Goal: Information Seeking & Learning: Learn about a topic

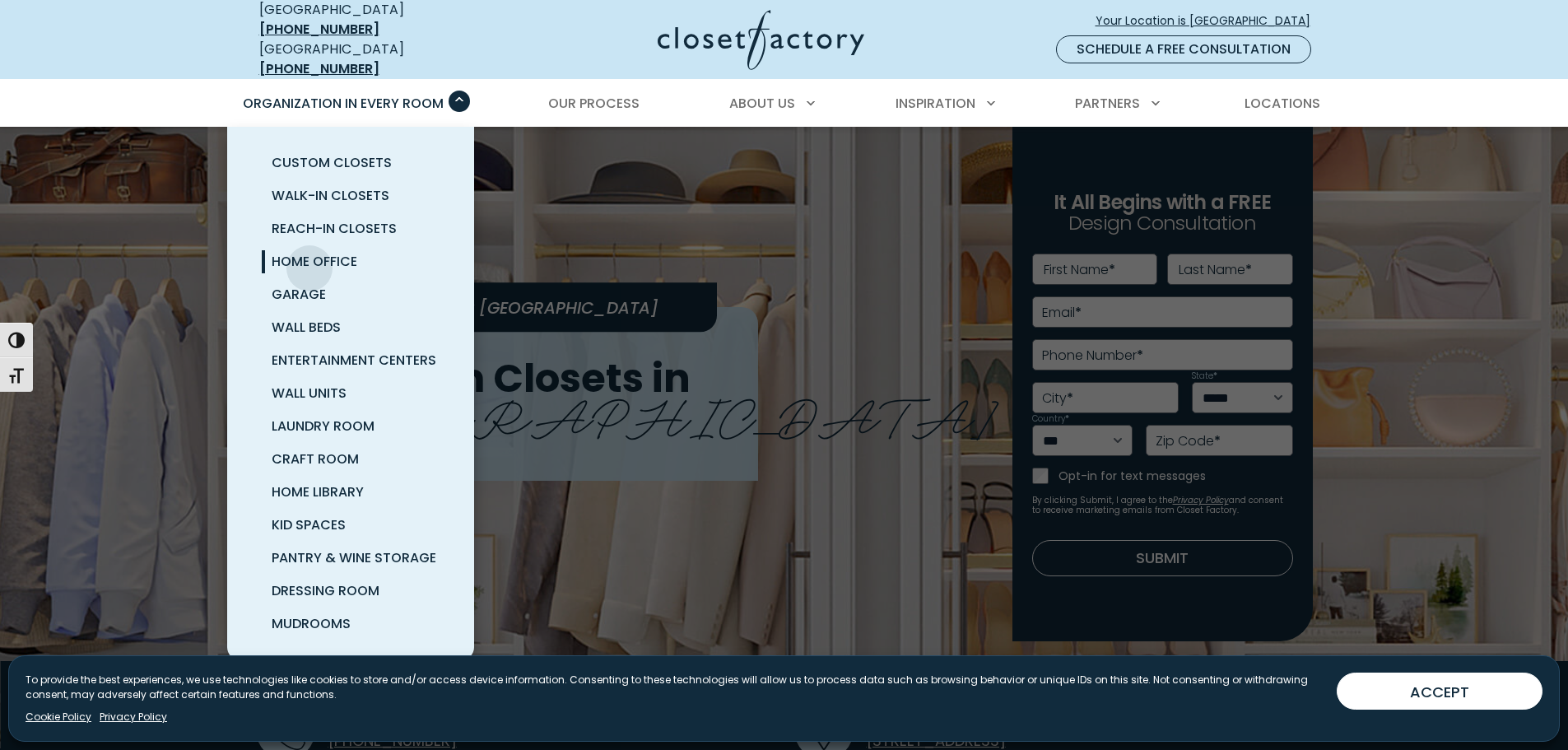
click at [310, 256] on span "Home Office" at bounding box center [314, 261] width 85 height 19
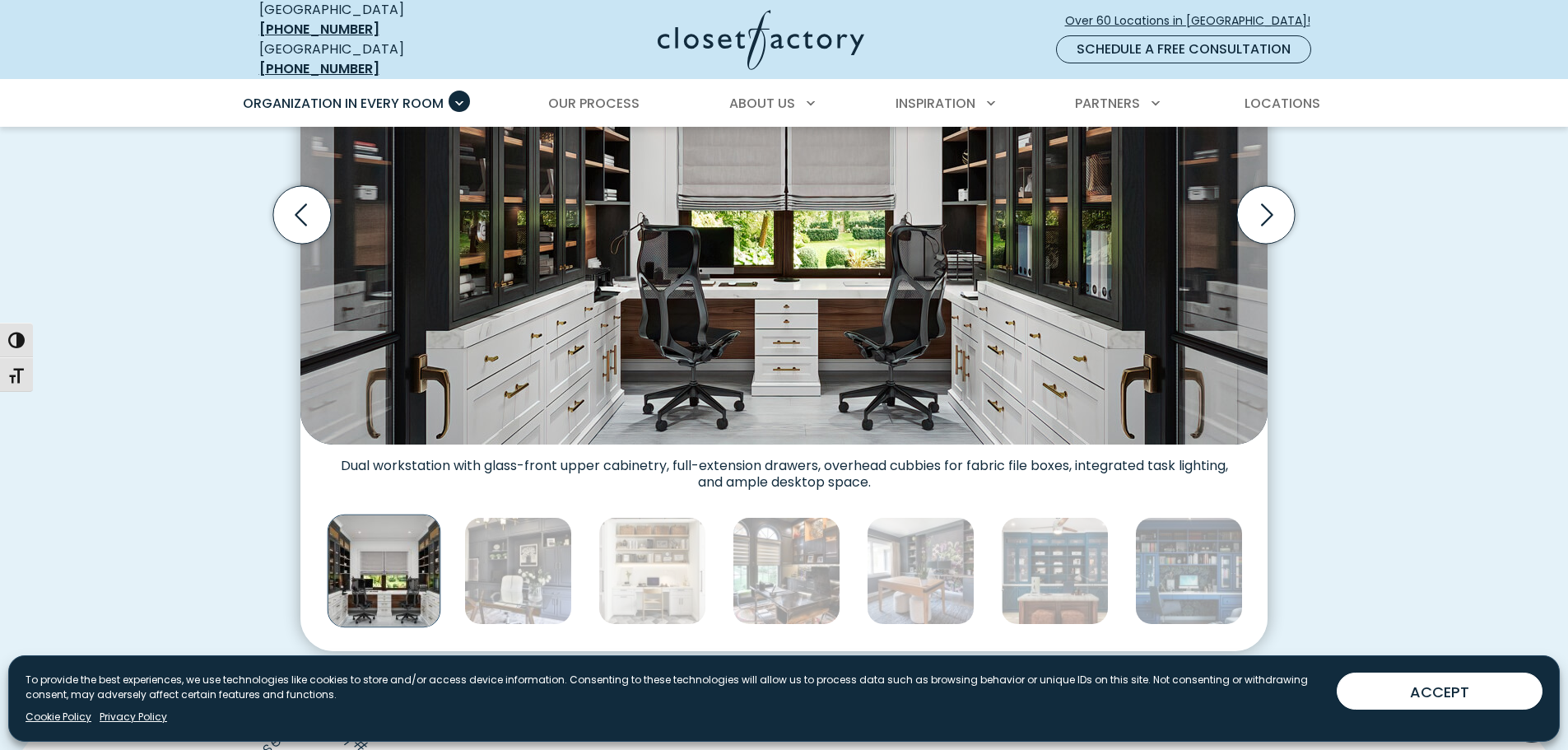
scroll to position [577, 0]
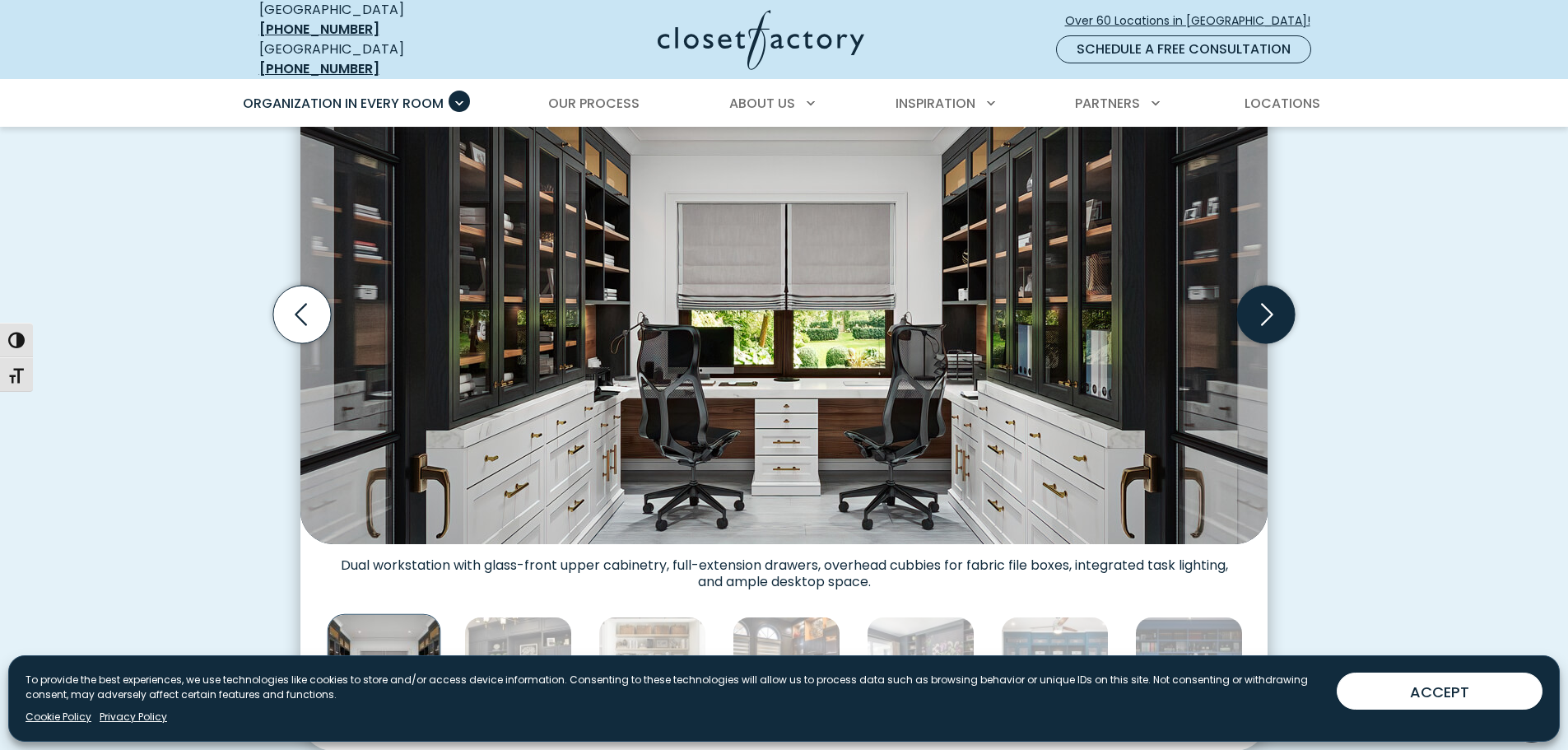
click at [1251, 315] on icon "Next slide" at bounding box center [1266, 314] width 57 height 57
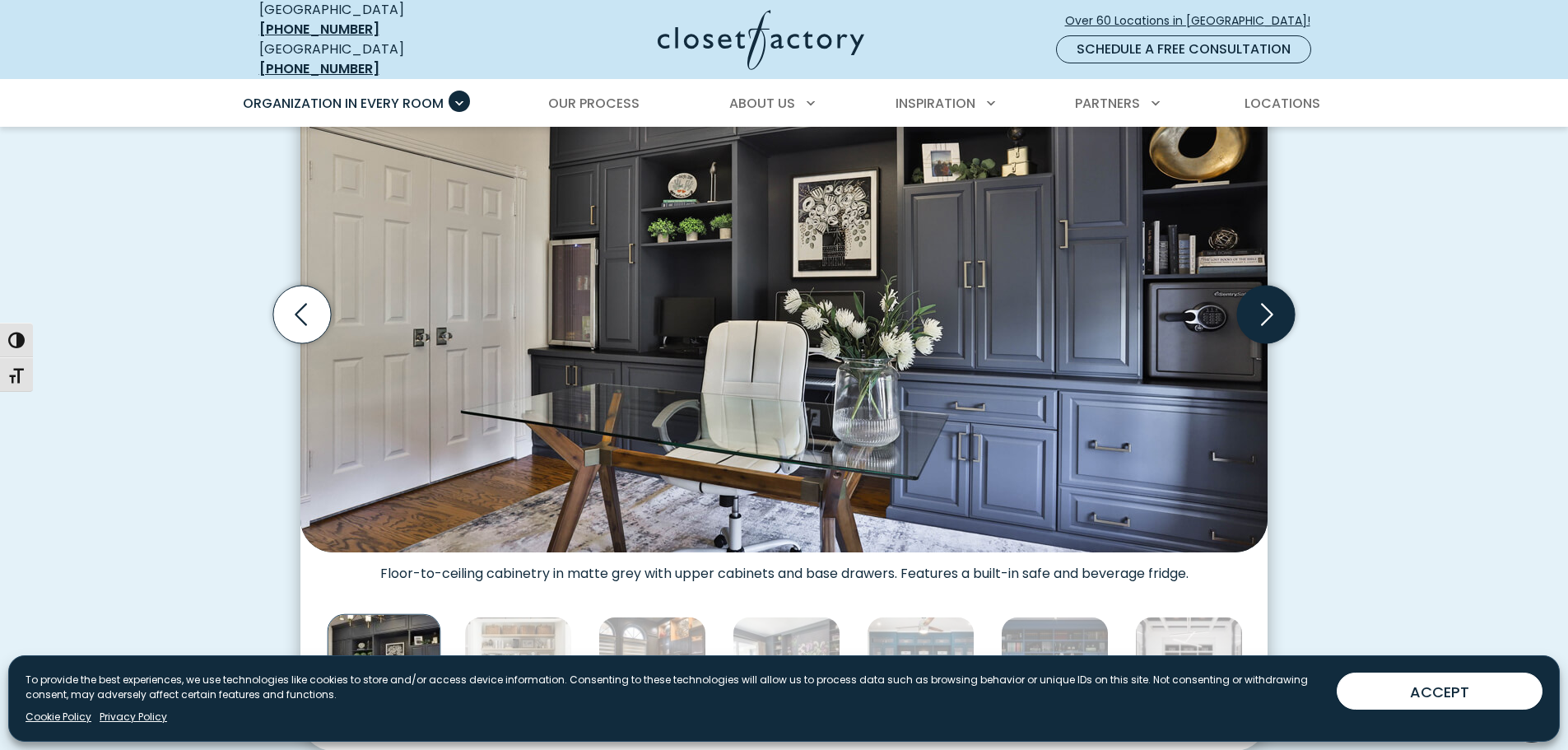
click at [1253, 313] on icon "Next slide" at bounding box center [1266, 314] width 57 height 57
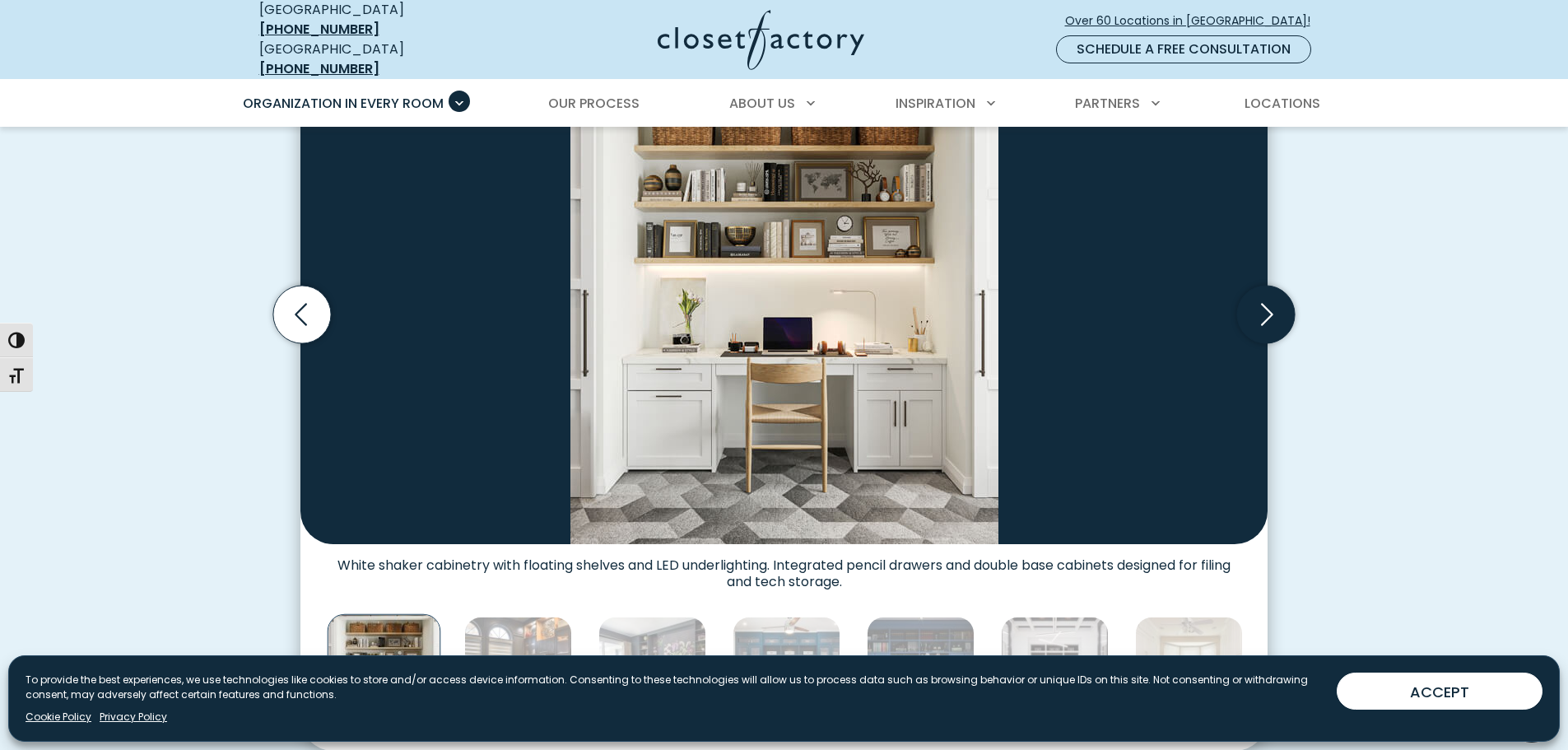
click at [1253, 313] on icon "Next slide" at bounding box center [1266, 314] width 57 height 57
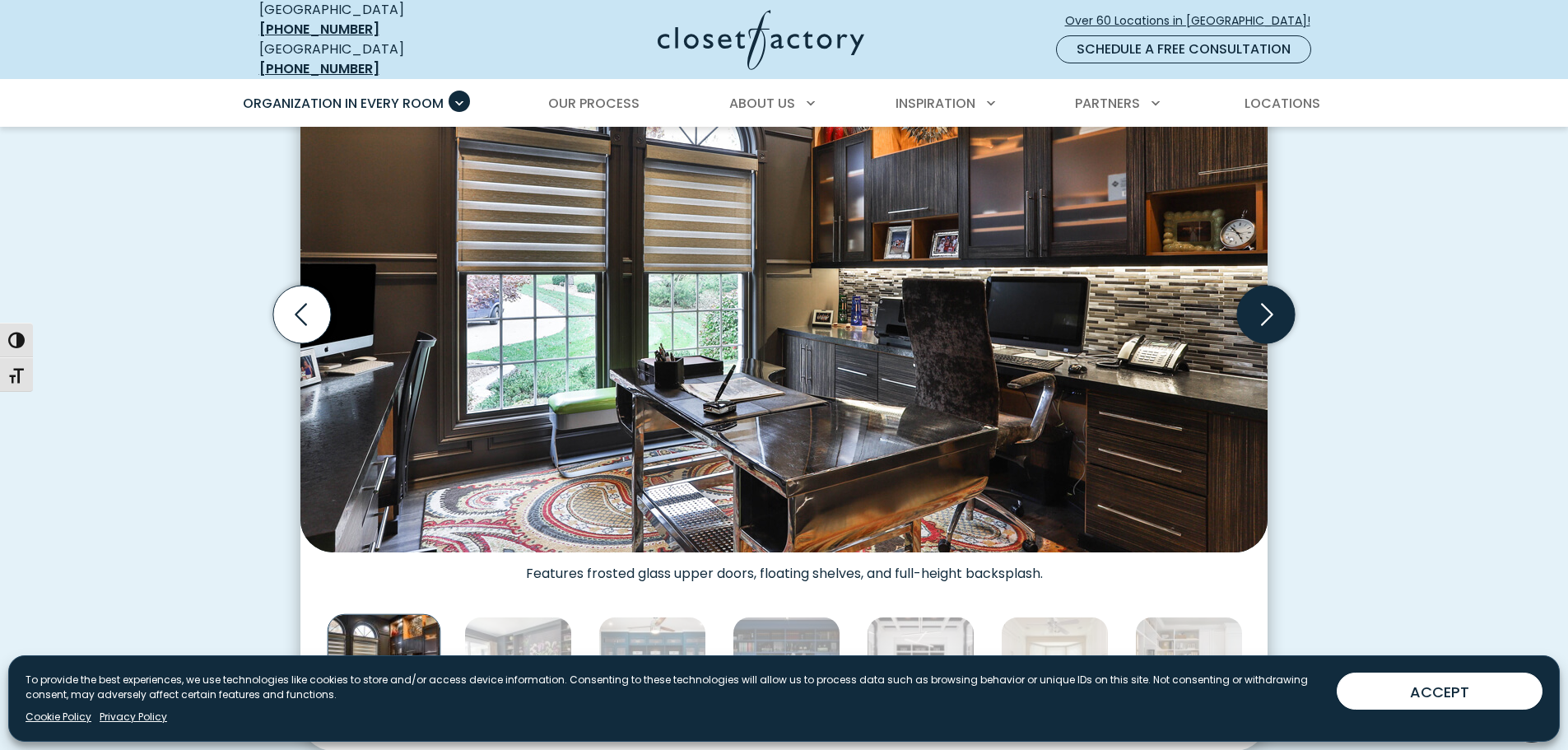
click at [1253, 313] on icon "Next slide" at bounding box center [1266, 314] width 57 height 57
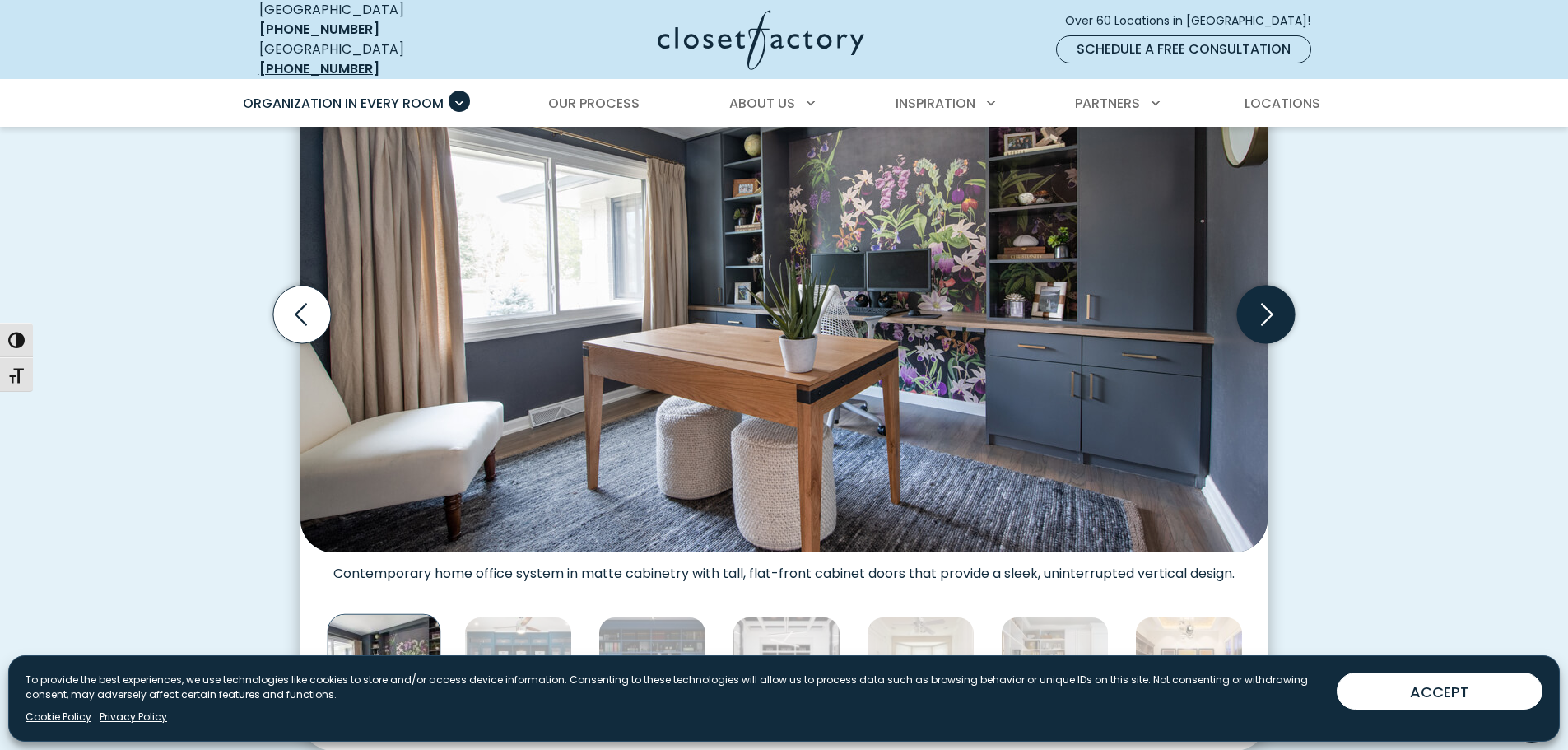
click at [1253, 313] on icon "Next slide" at bounding box center [1266, 314] width 57 height 57
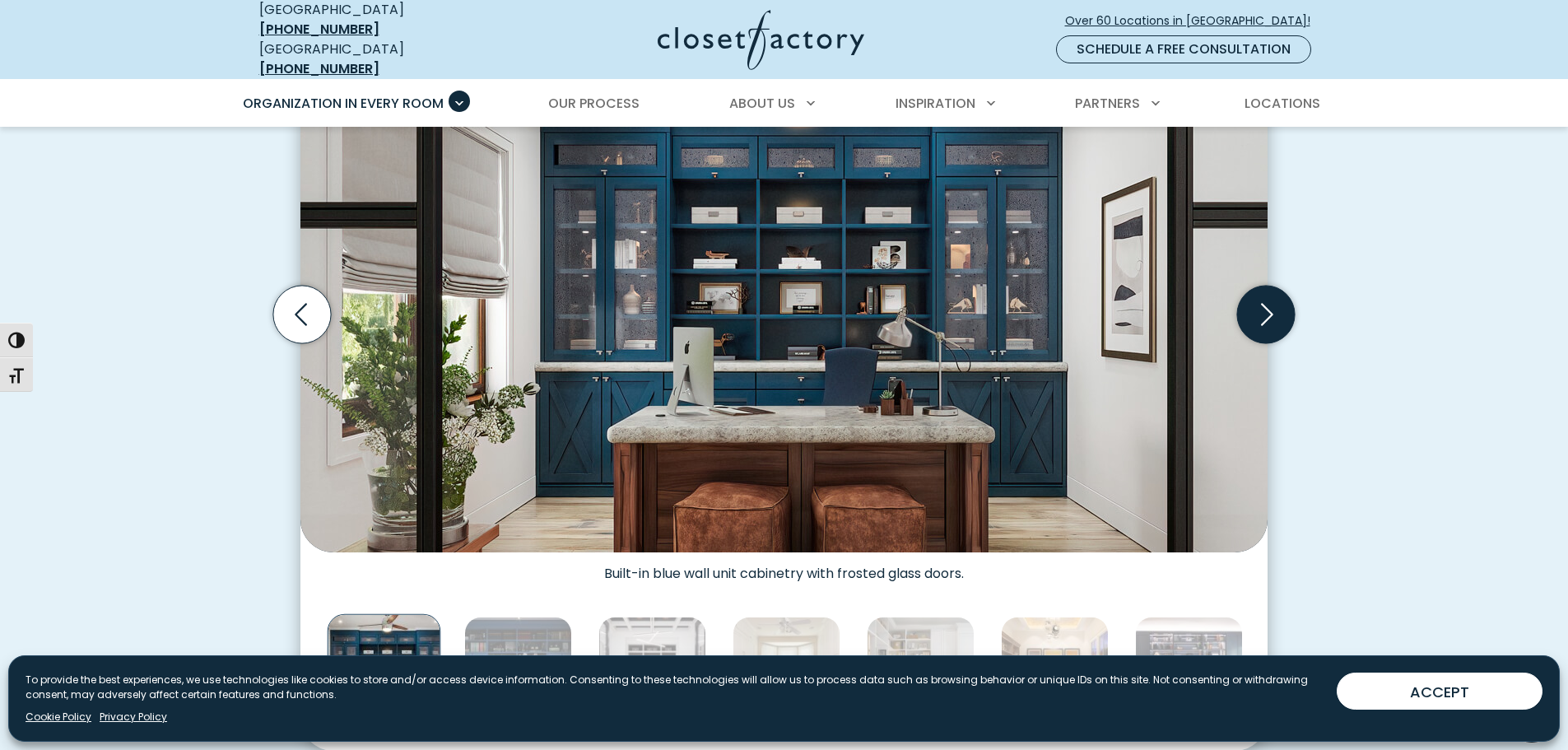
click at [1253, 313] on icon "Next slide" at bounding box center [1266, 314] width 57 height 57
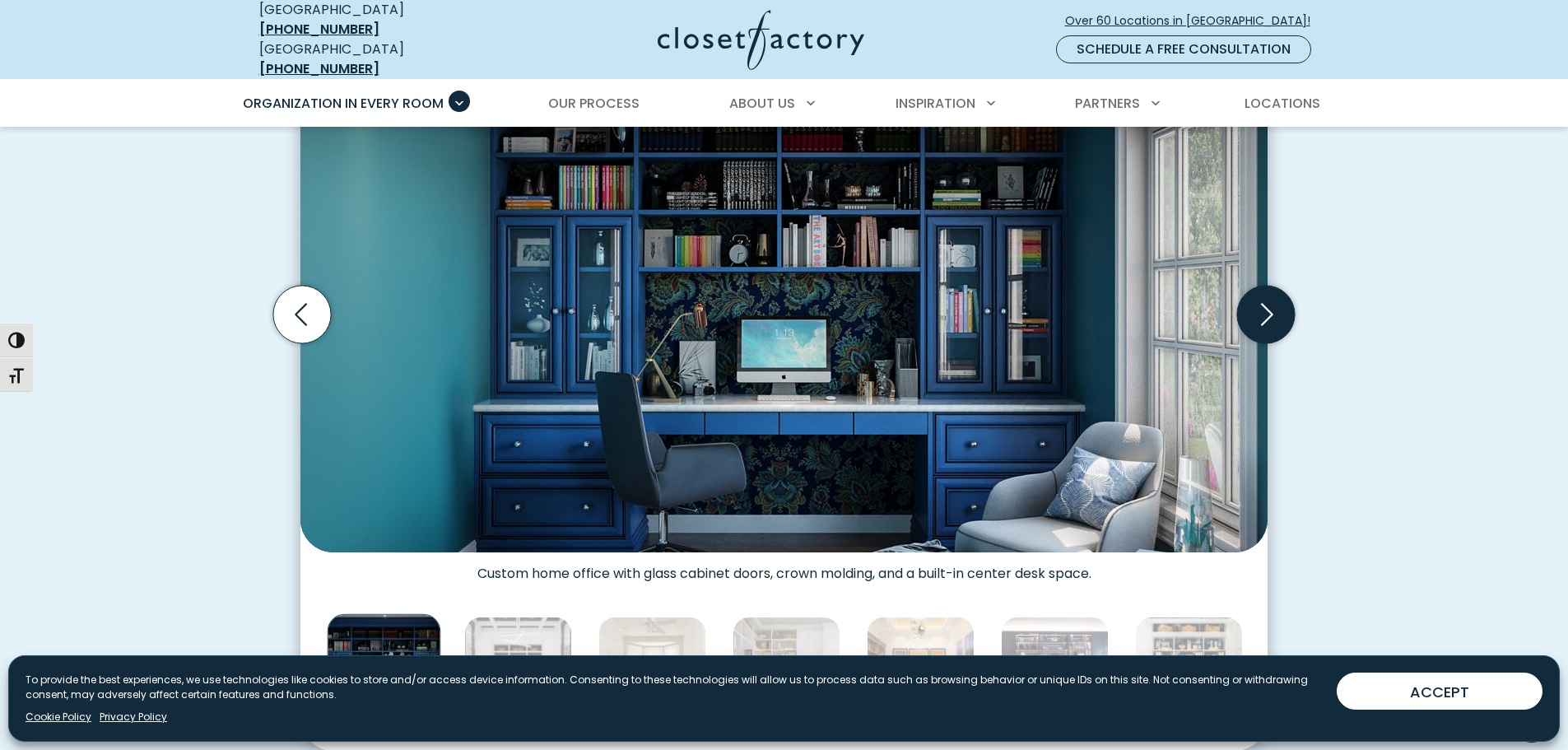
click at [1253, 313] on icon "Next slide" at bounding box center [1266, 314] width 57 height 57
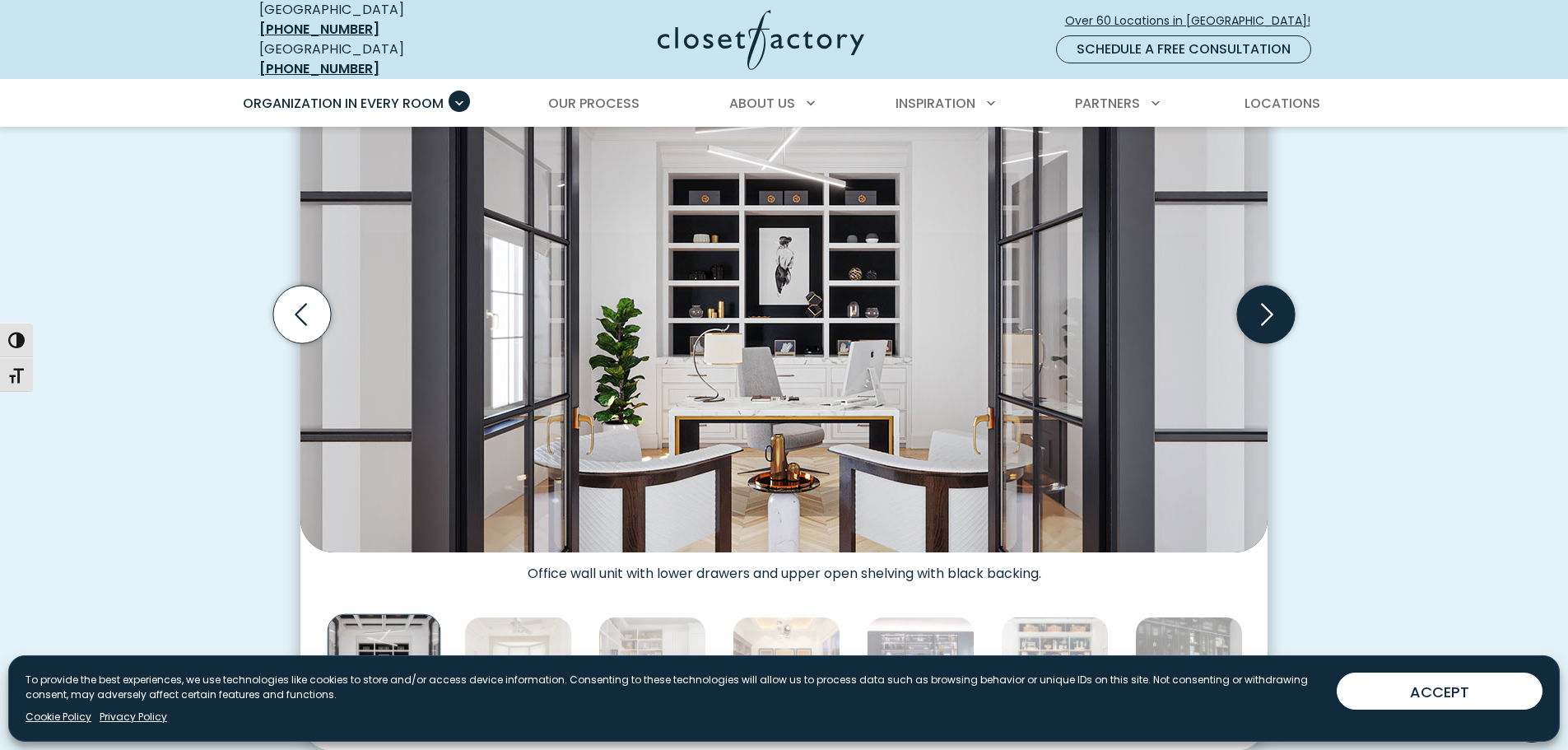
click at [1253, 313] on icon "Next slide" at bounding box center [1266, 314] width 57 height 57
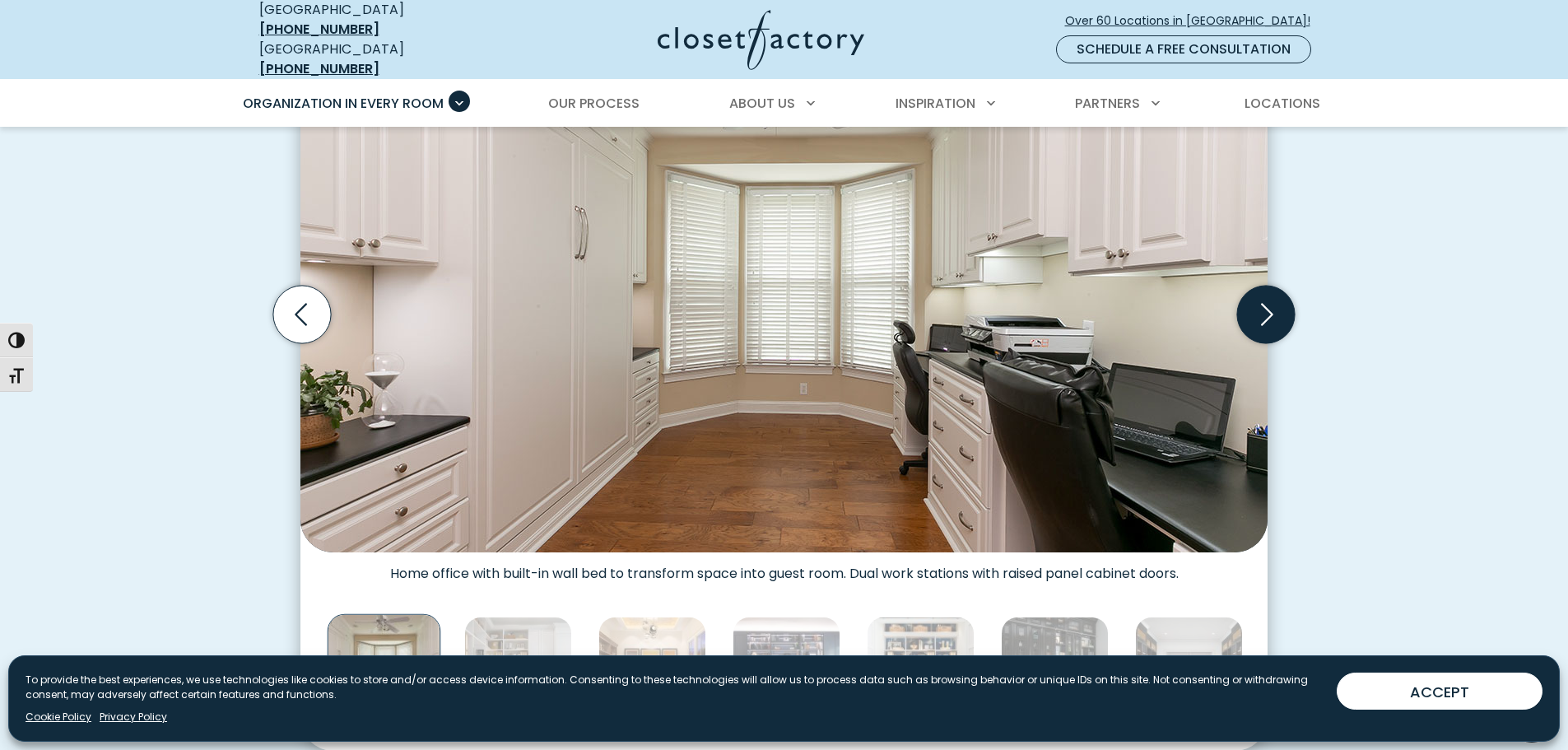
click at [1253, 312] on icon "Next slide" at bounding box center [1266, 314] width 57 height 57
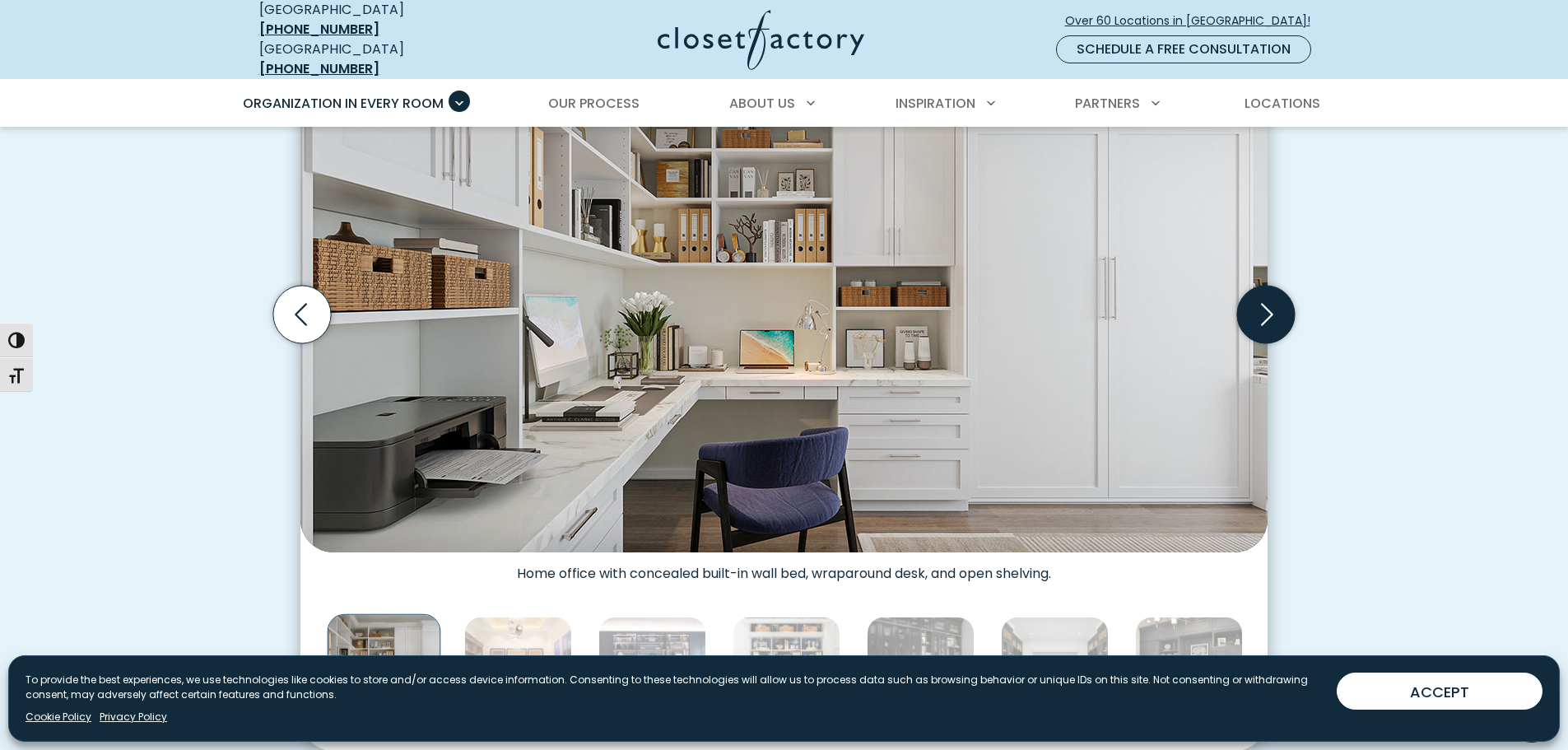
click at [1251, 309] on icon "Next slide" at bounding box center [1266, 314] width 57 height 57
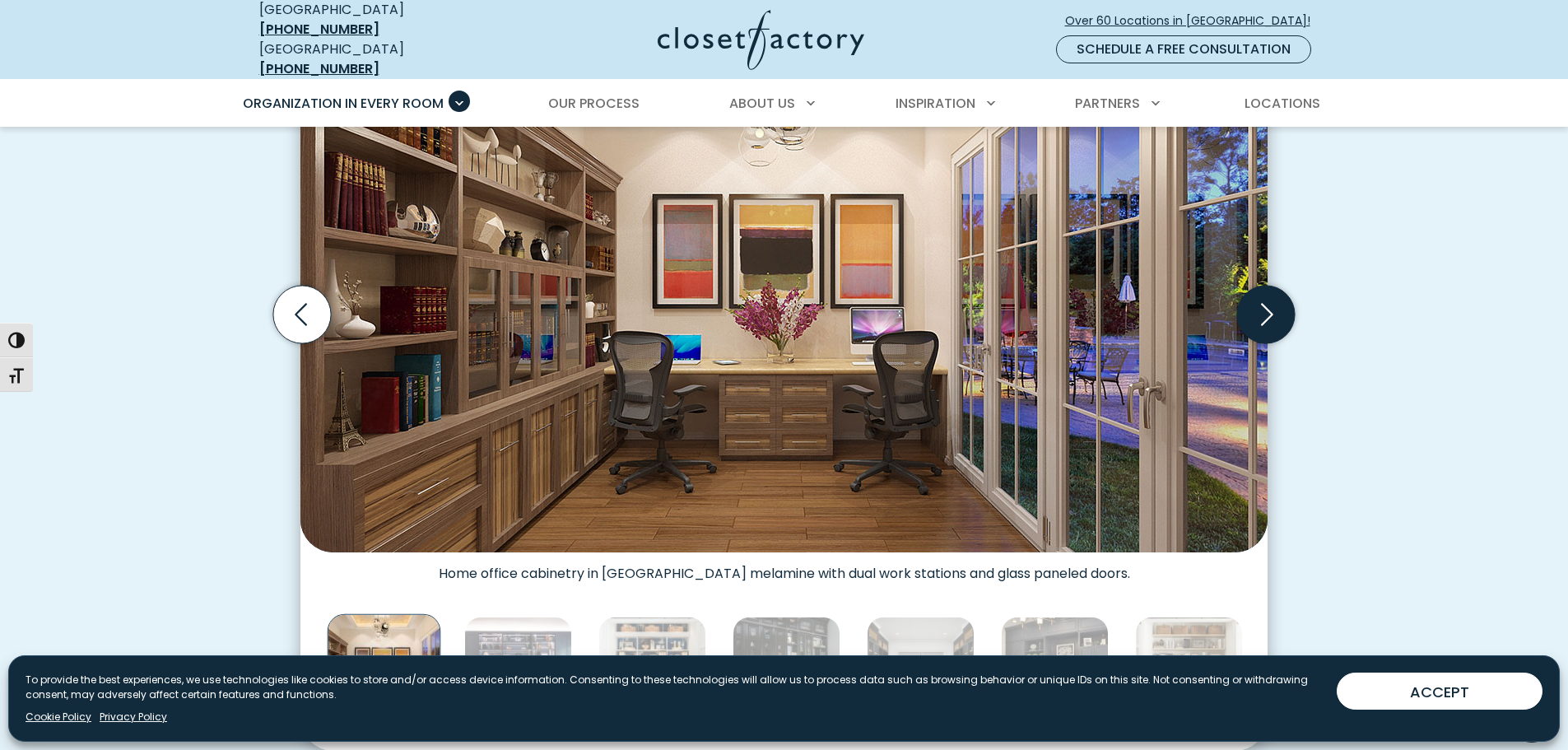
click at [1251, 309] on icon "Next slide" at bounding box center [1266, 314] width 57 height 57
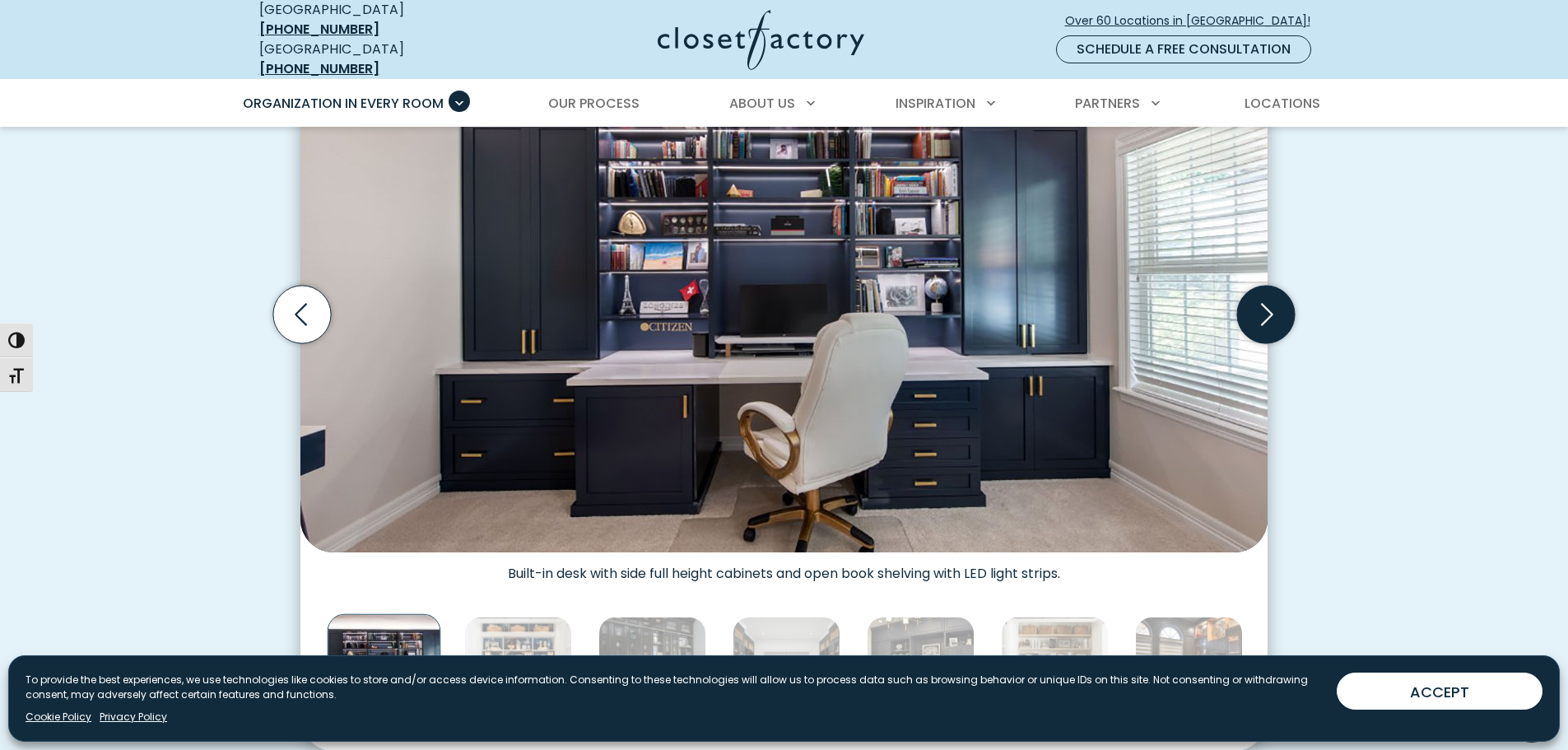
click at [1249, 307] on icon "Next slide" at bounding box center [1266, 314] width 57 height 57
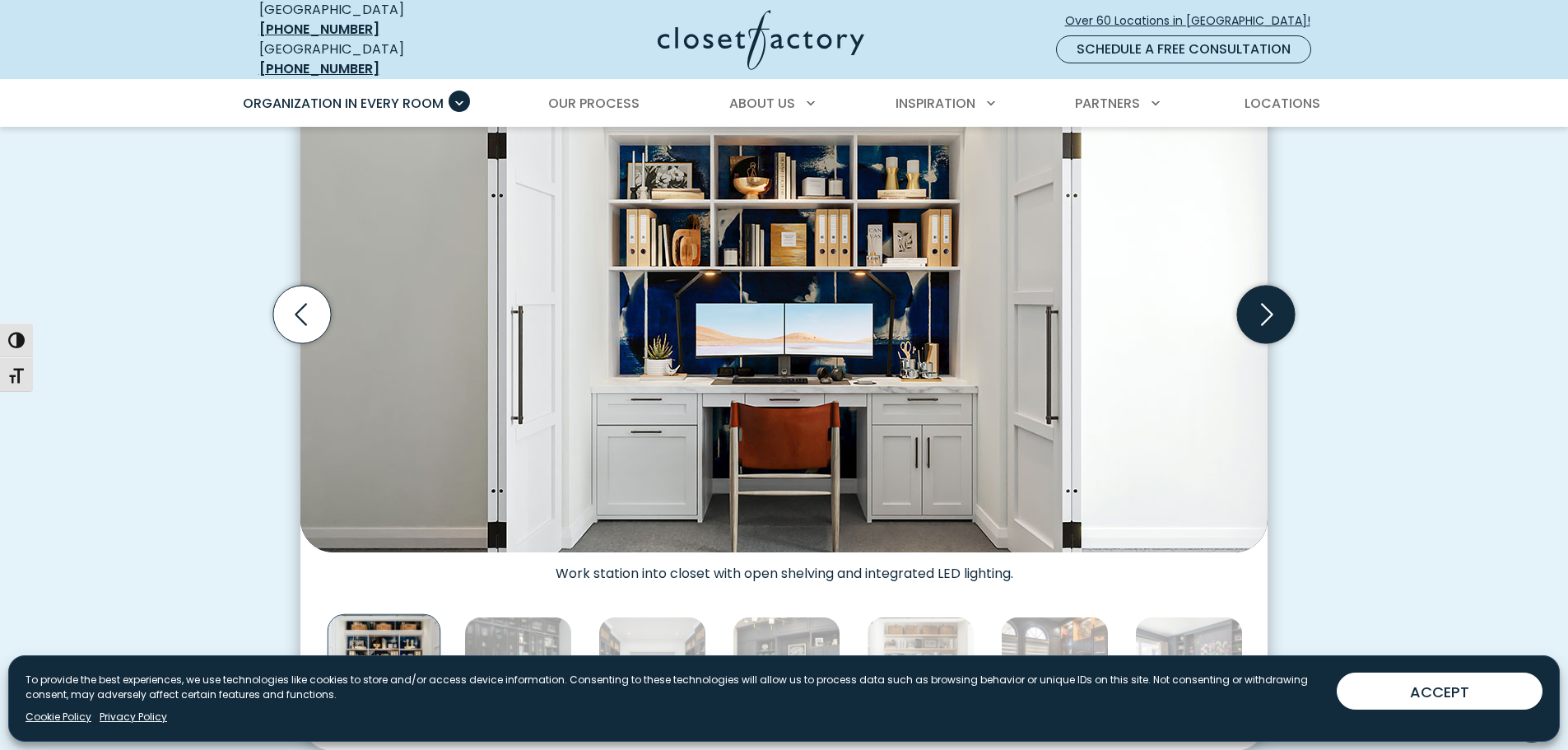
click at [1262, 305] on icon "Next slide" at bounding box center [1266, 314] width 57 height 57
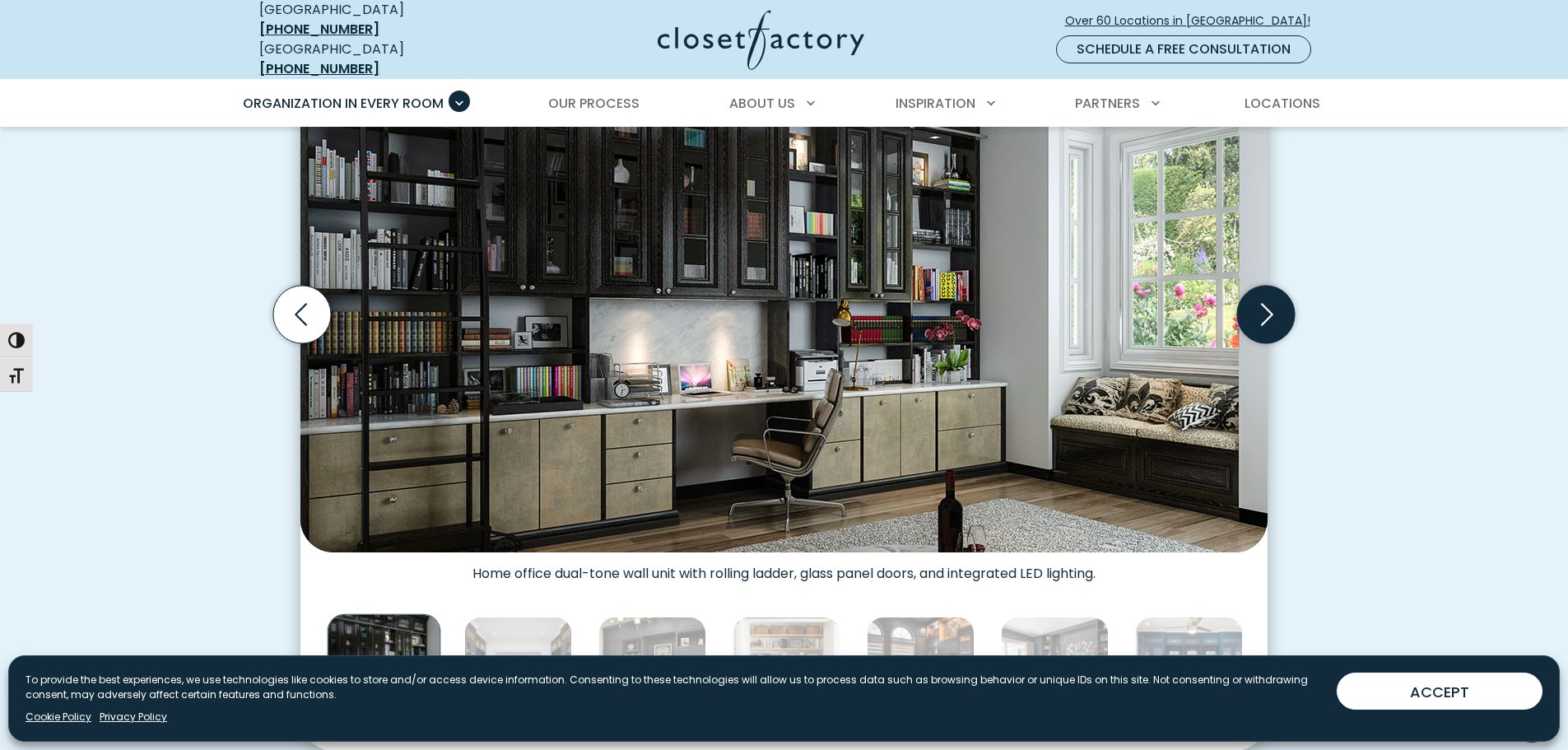
click at [1262, 305] on icon "Next slide" at bounding box center [1266, 314] width 57 height 57
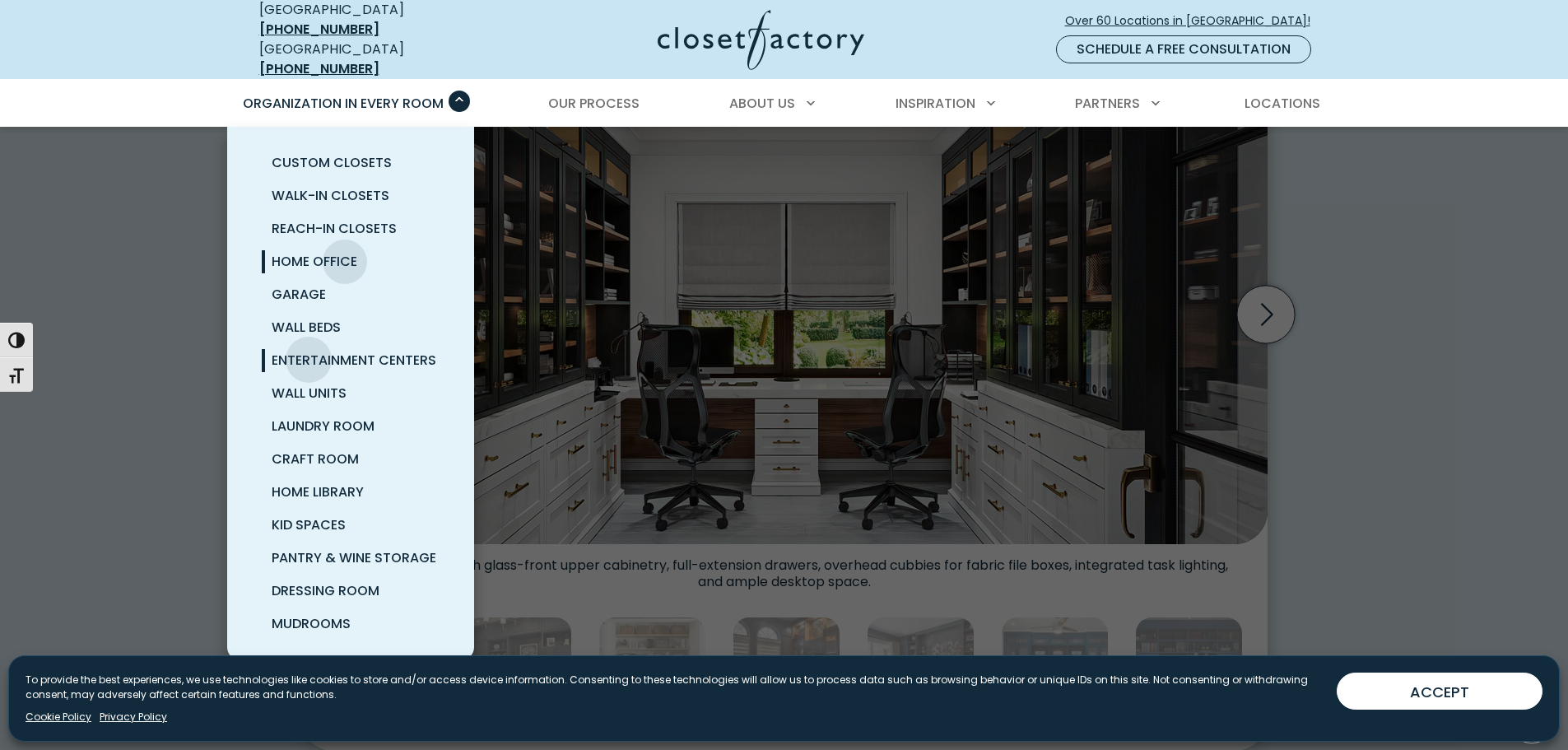
click at [309, 351] on span "Entertainment Centers" at bounding box center [354, 360] width 164 height 19
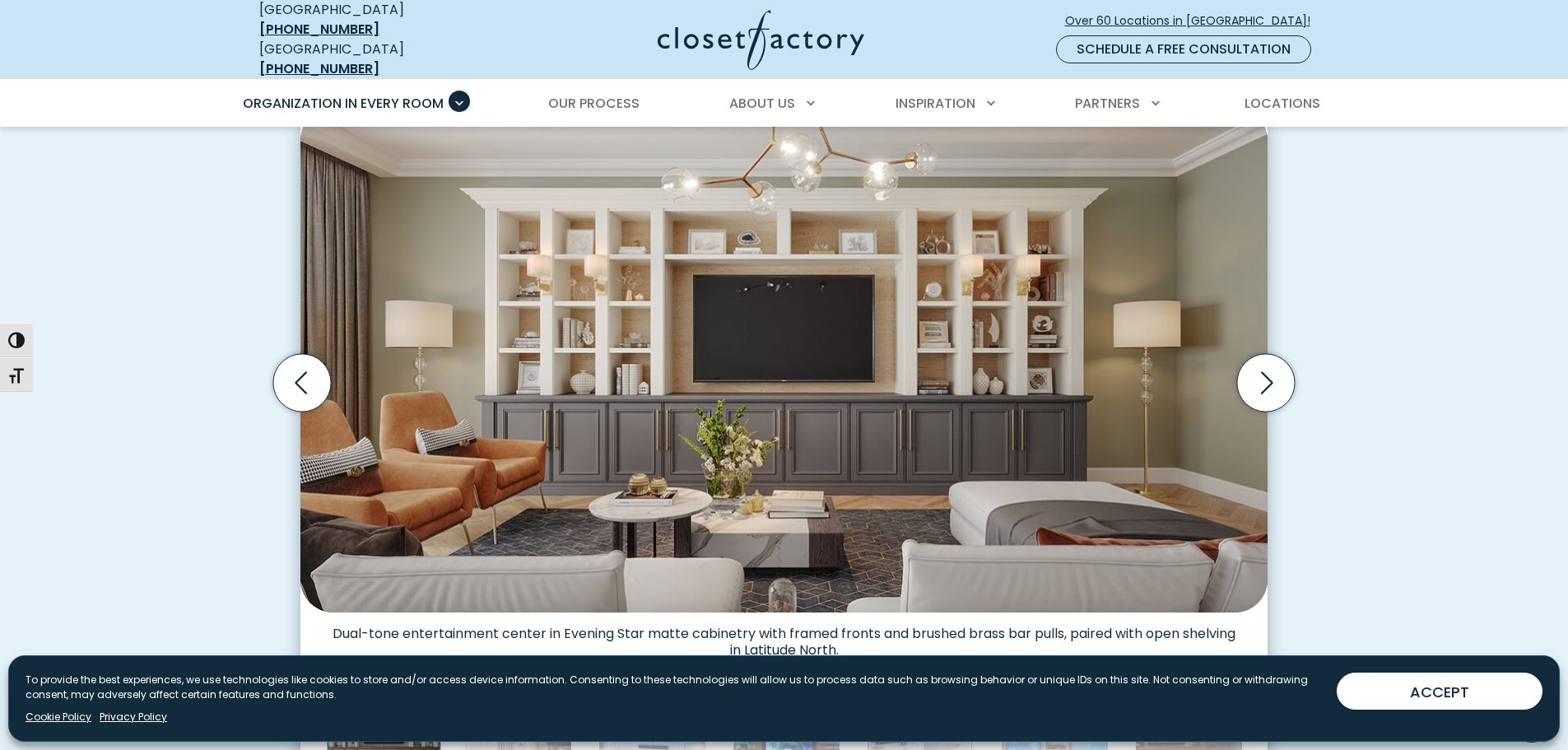
scroll to position [494, 0]
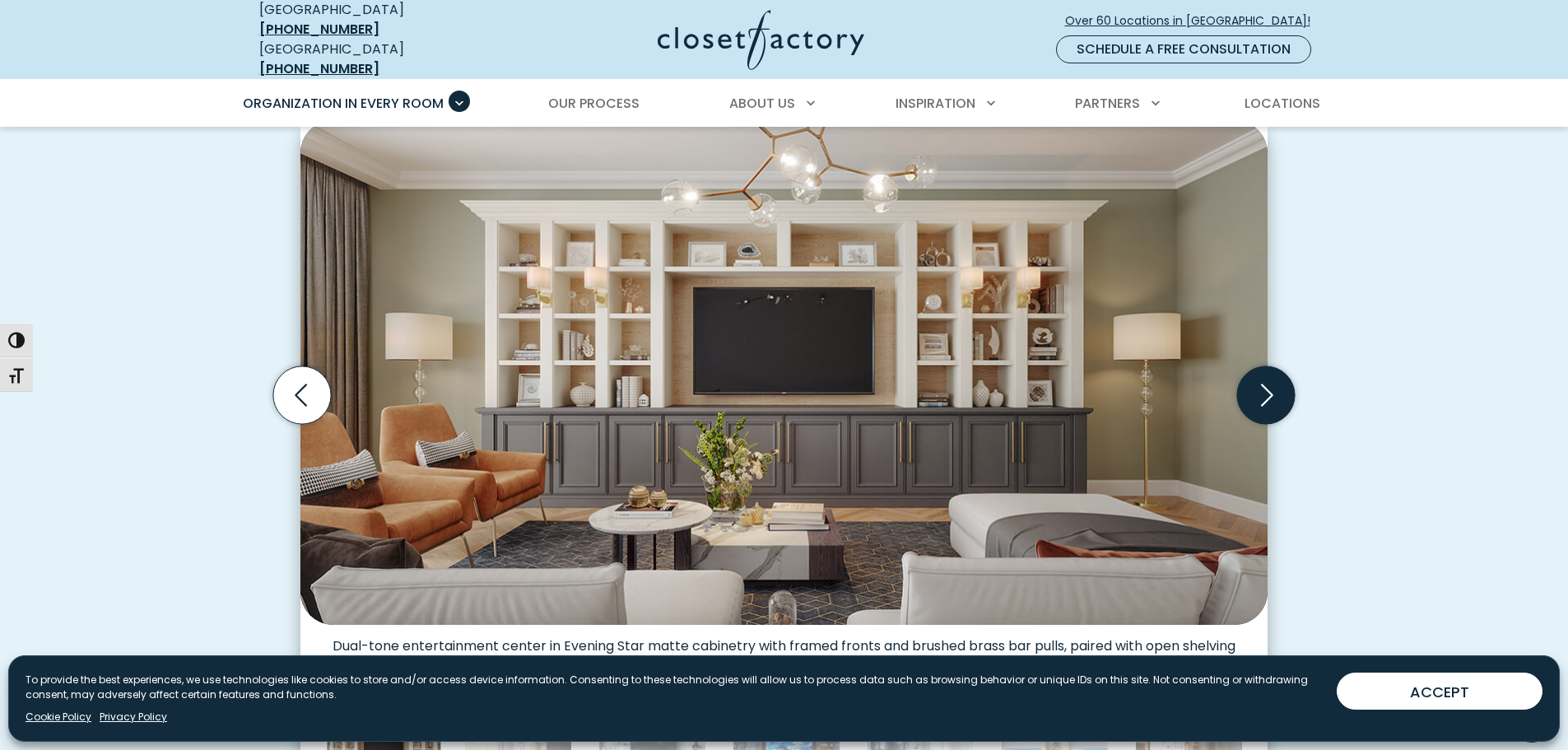
click at [1251, 386] on icon "Next slide" at bounding box center [1266, 395] width 57 height 57
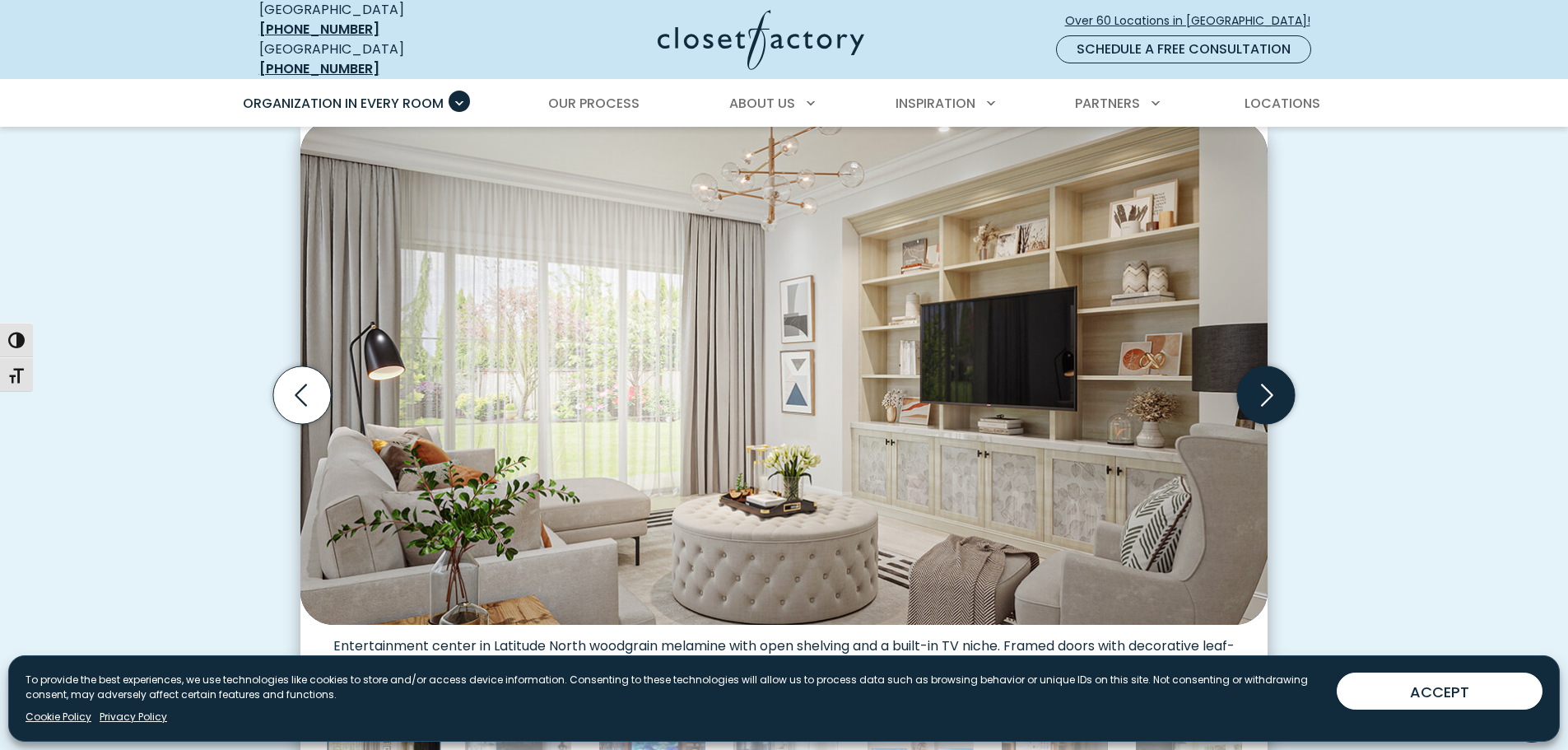
click at [1261, 383] on icon "Next slide" at bounding box center [1266, 395] width 57 height 57
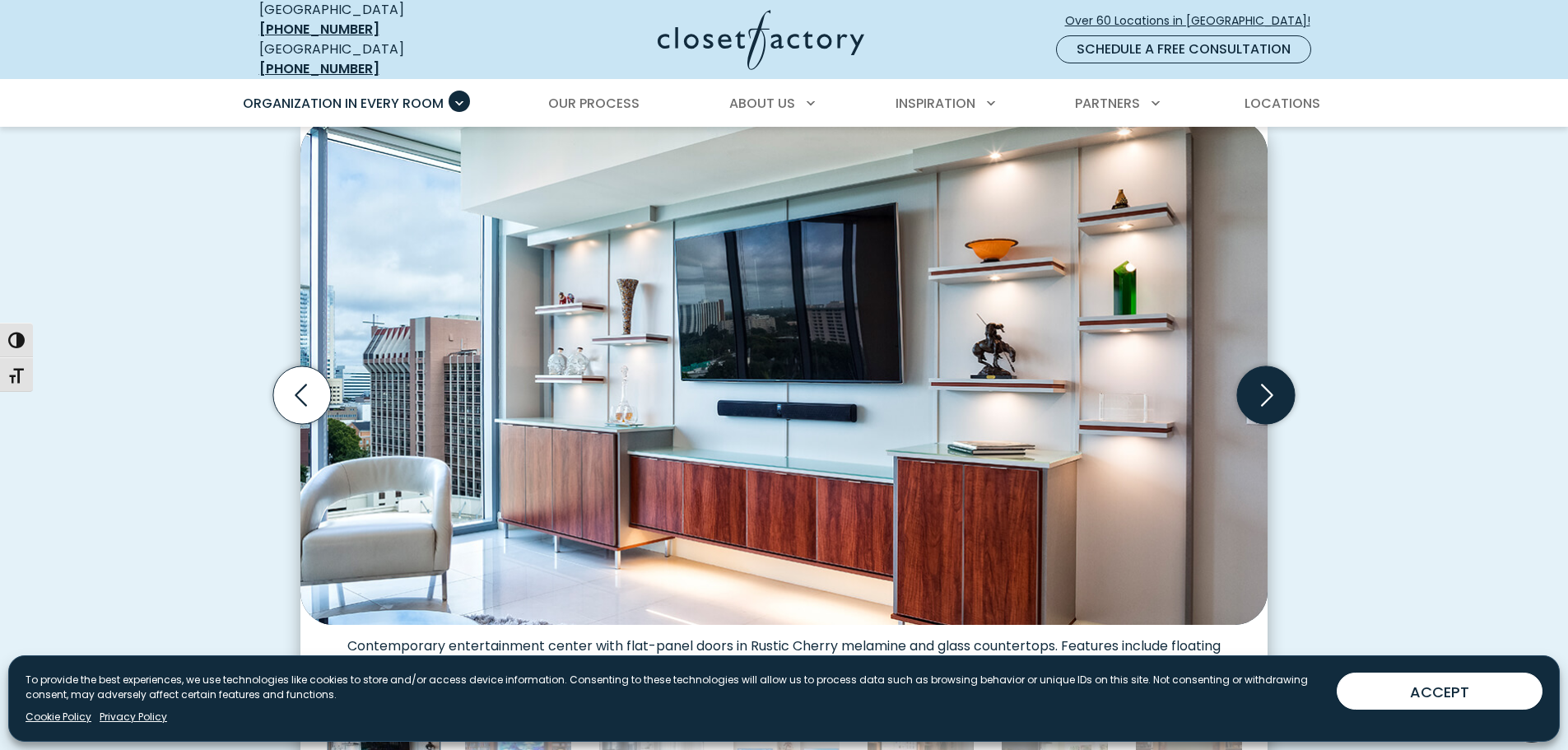
click at [1261, 383] on icon "Next slide" at bounding box center [1266, 395] width 57 height 57
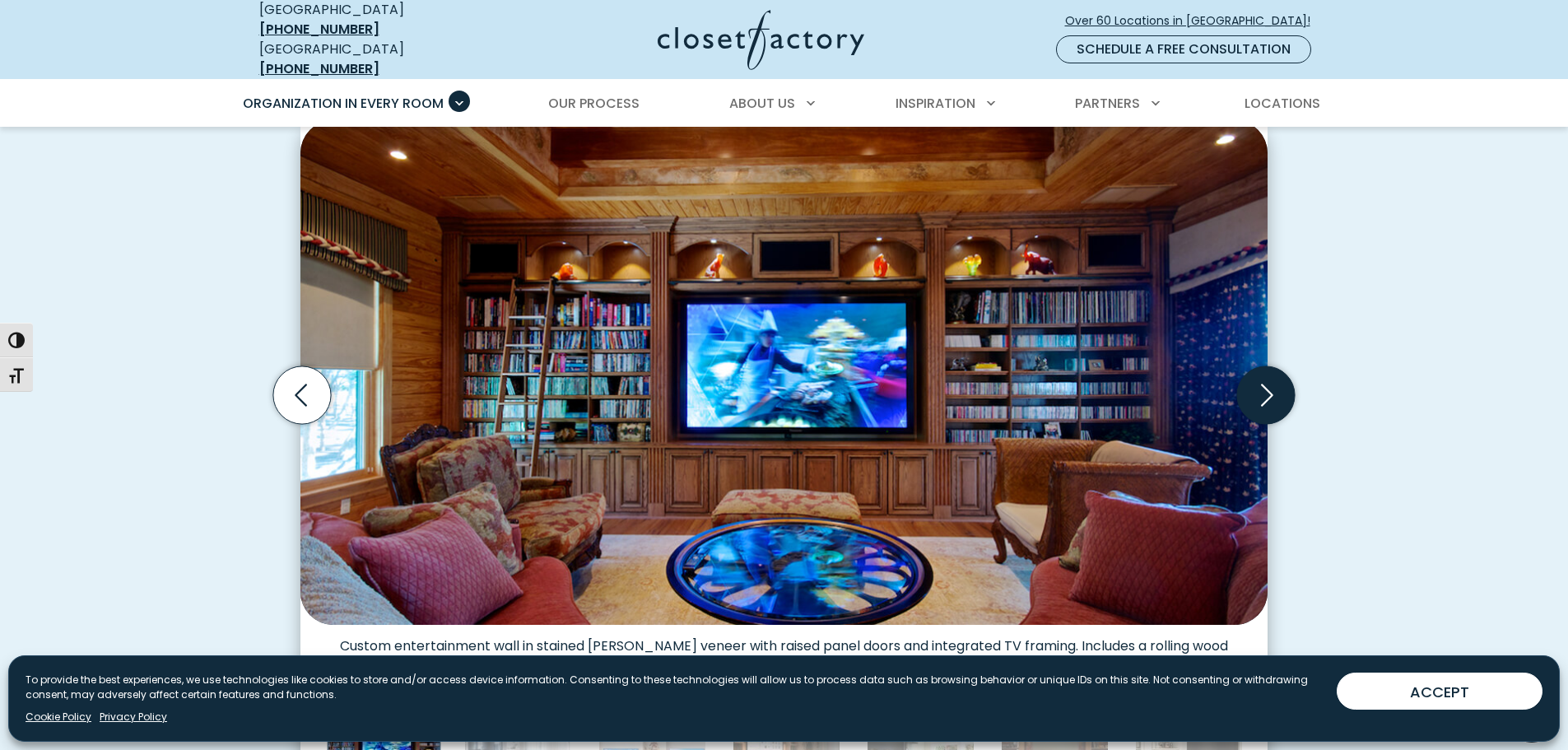
click at [1261, 383] on icon "Next slide" at bounding box center [1266, 395] width 57 height 57
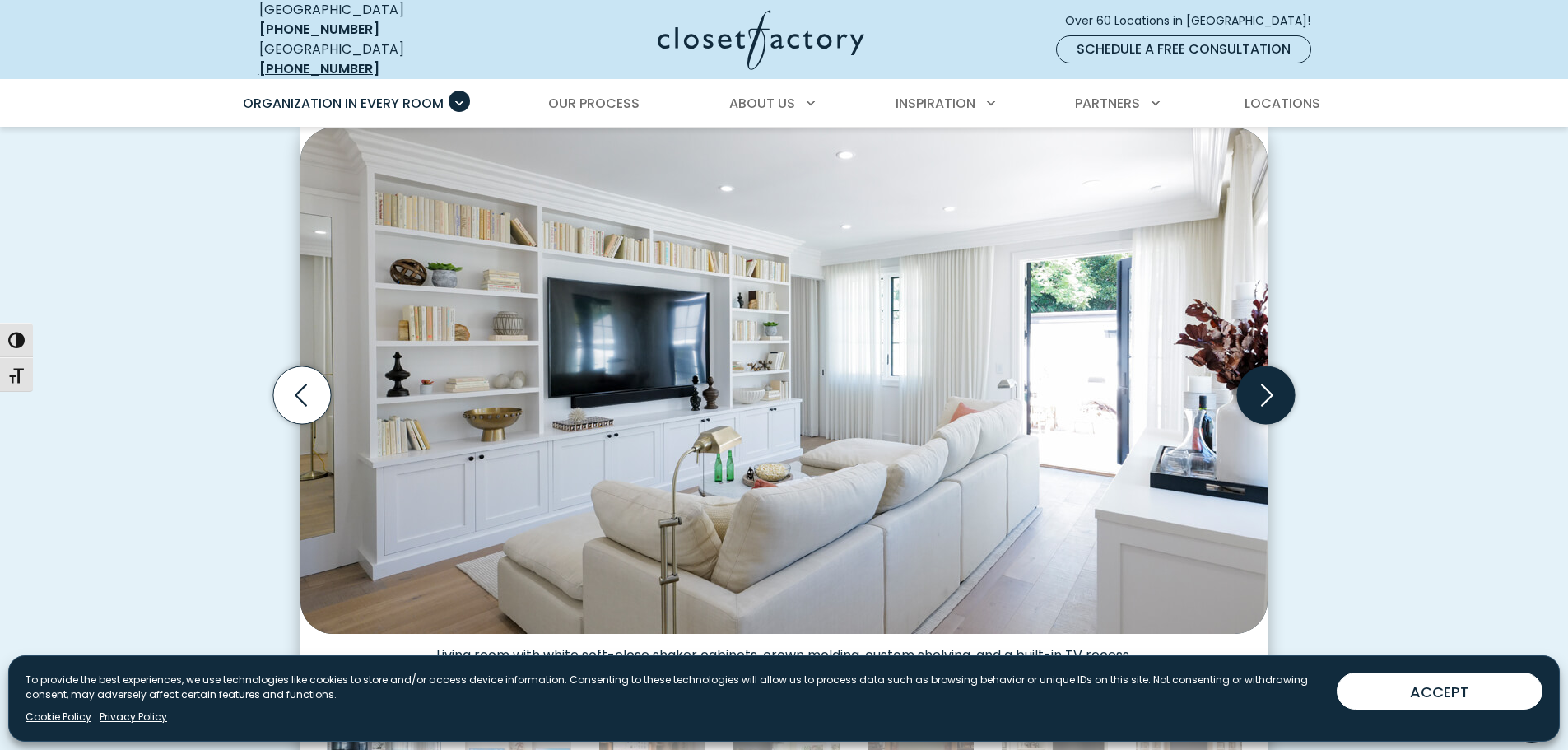
click at [1268, 384] on icon "Next slide" at bounding box center [1266, 395] width 57 height 57
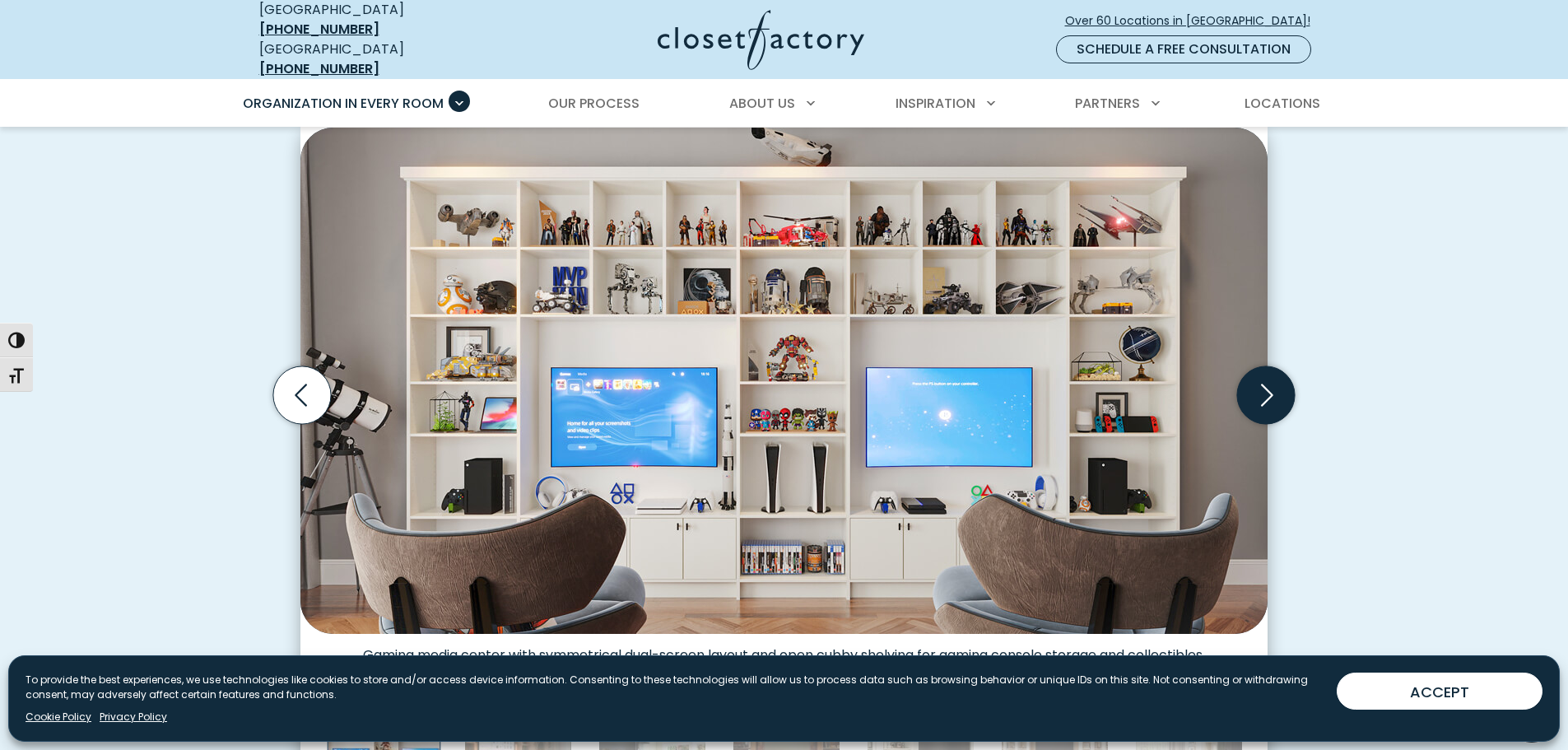
click at [1268, 384] on icon "Next slide" at bounding box center [1266, 395] width 57 height 57
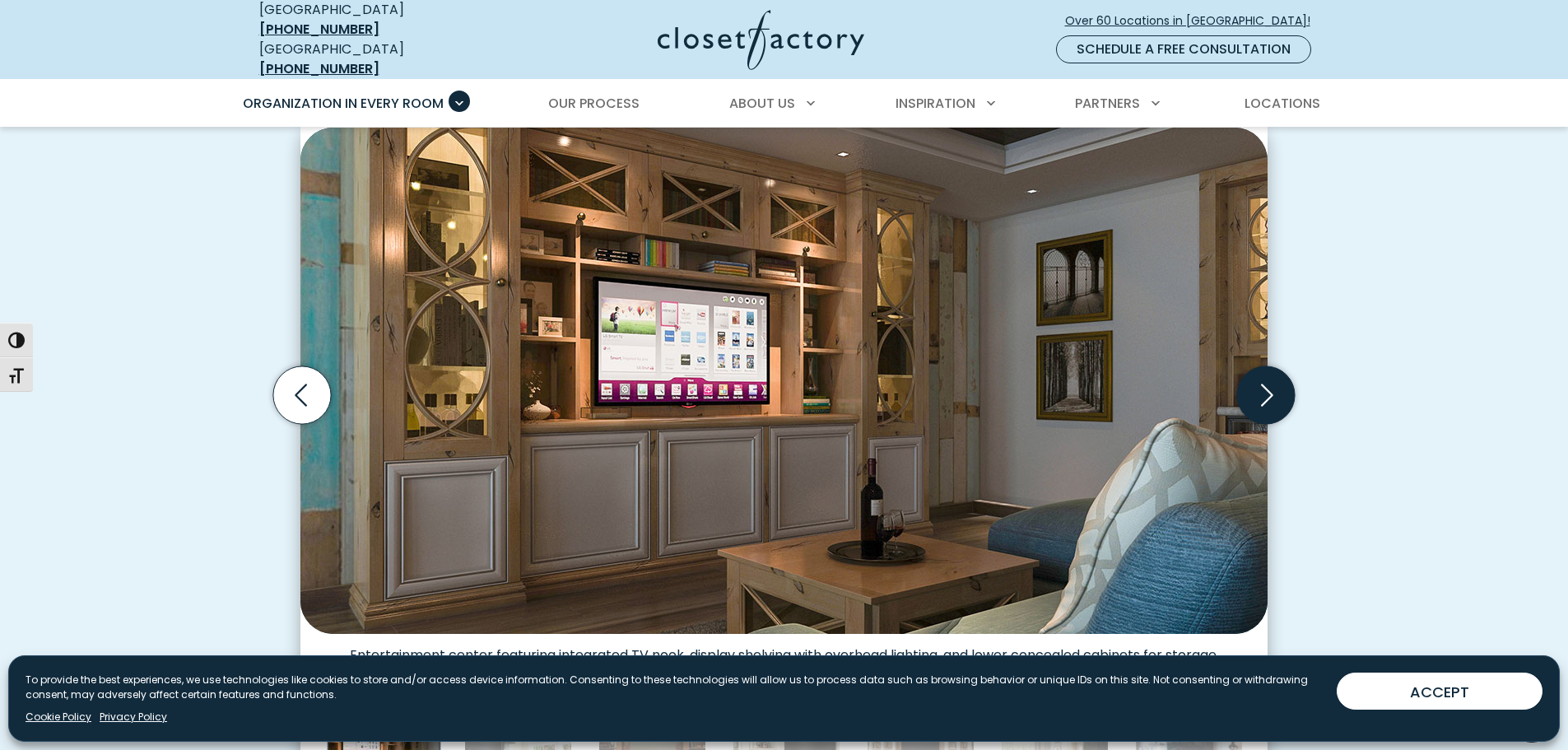
click at [1268, 384] on icon "Next slide" at bounding box center [1266, 395] width 57 height 57
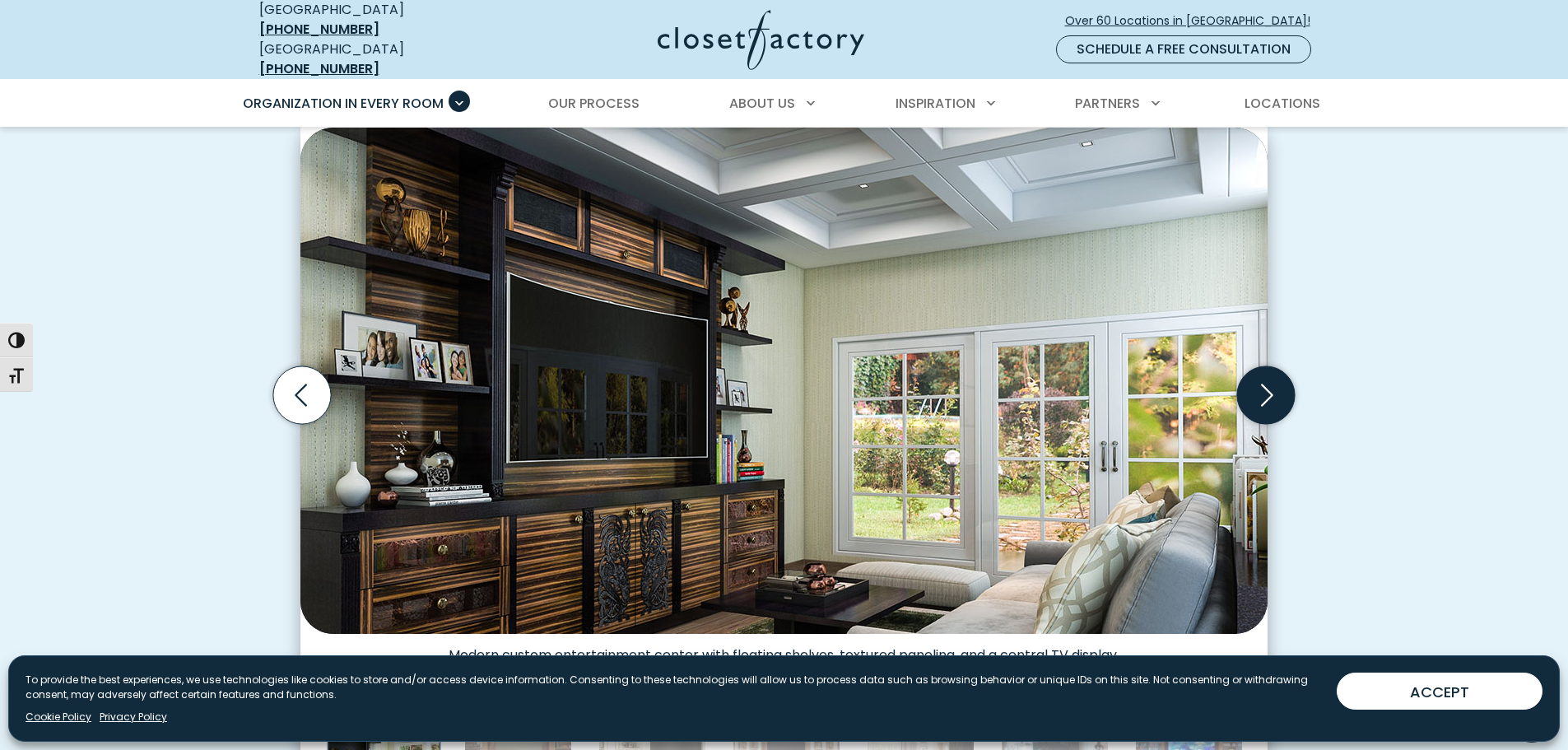
click at [1268, 384] on icon "Next slide" at bounding box center [1266, 395] width 57 height 57
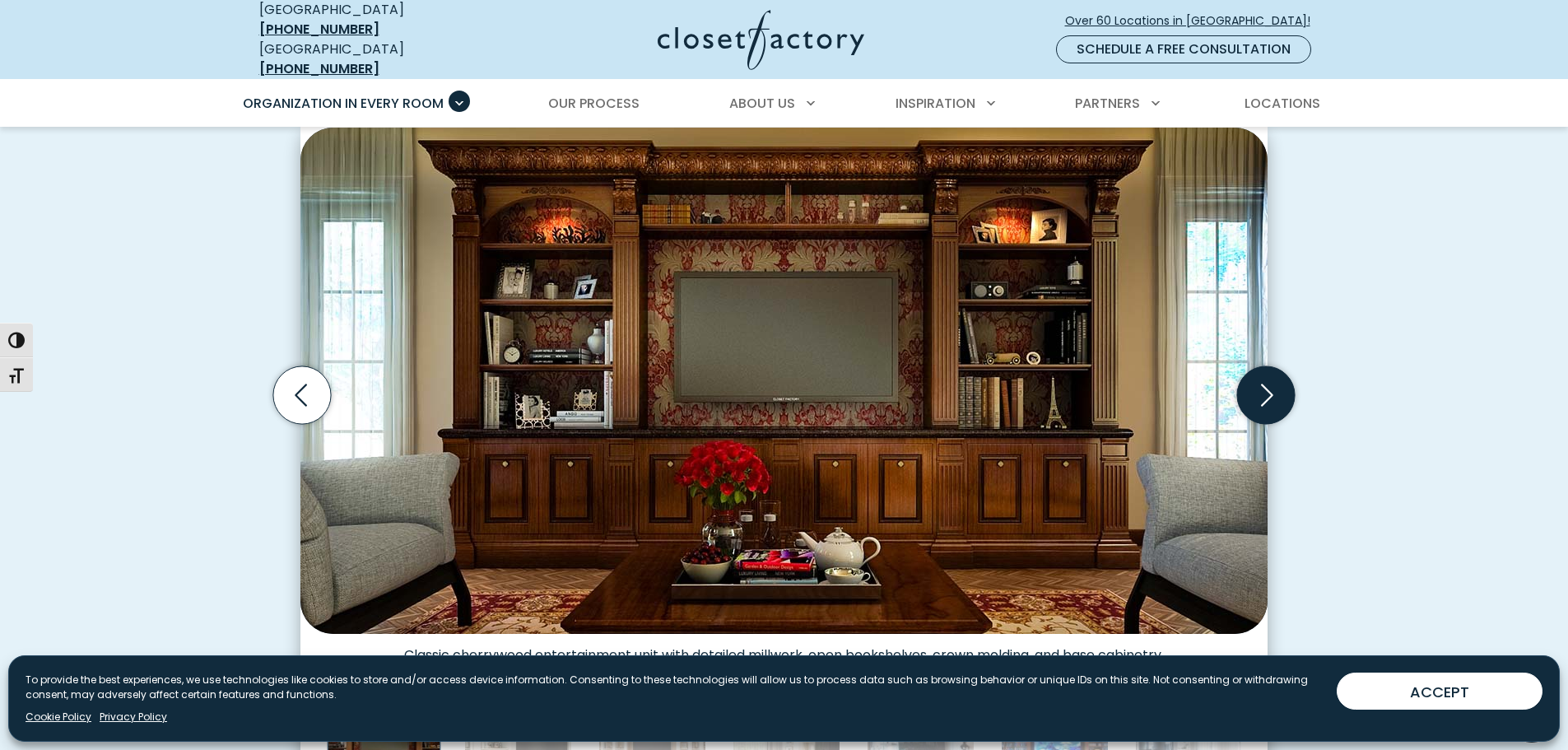
click at [1268, 384] on icon "Next slide" at bounding box center [1266, 395] width 57 height 57
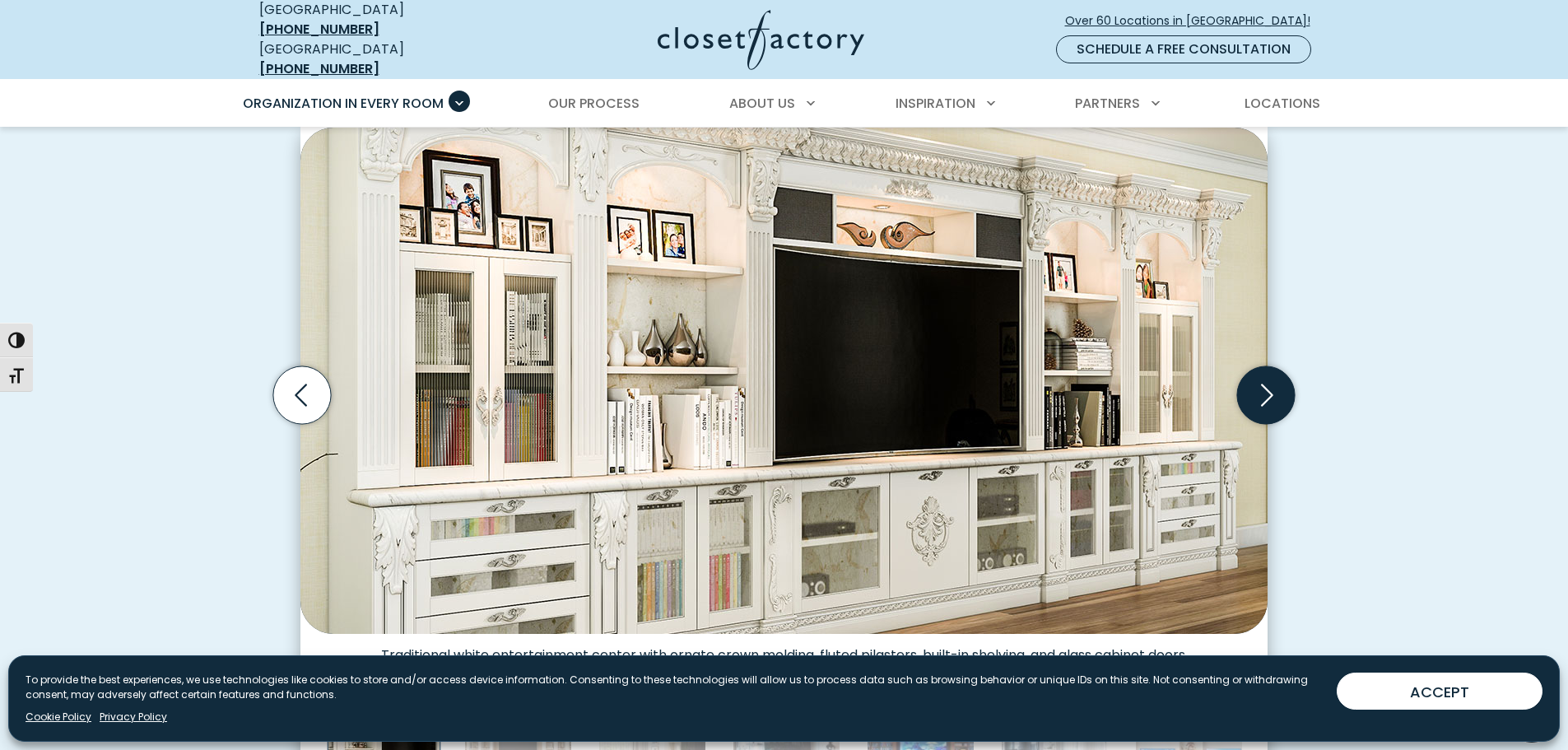
click at [1284, 380] on icon "Next slide" at bounding box center [1266, 395] width 57 height 57
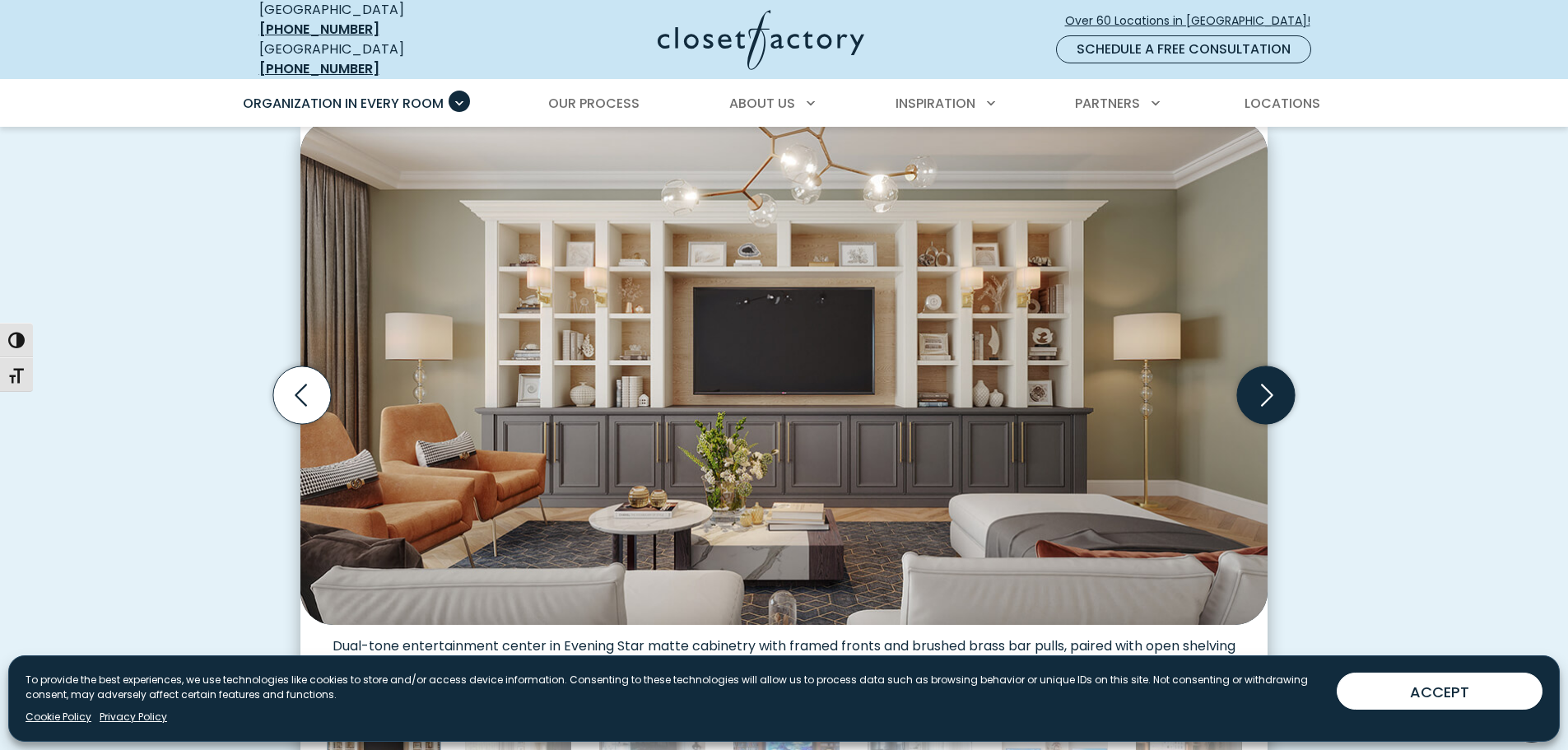
click at [1279, 382] on icon "Next slide" at bounding box center [1266, 395] width 57 height 57
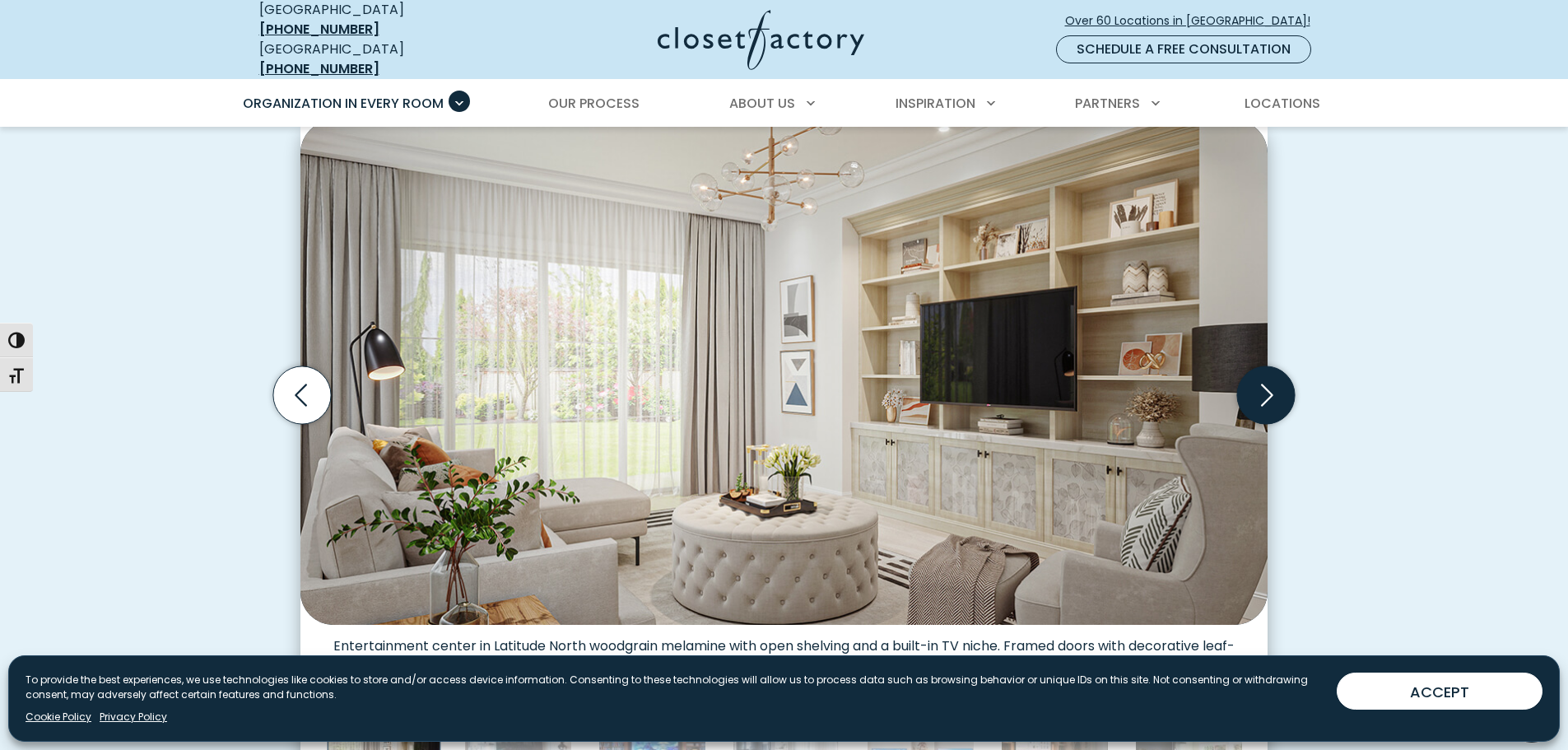
click at [1279, 382] on icon "Next slide" at bounding box center [1266, 395] width 57 height 57
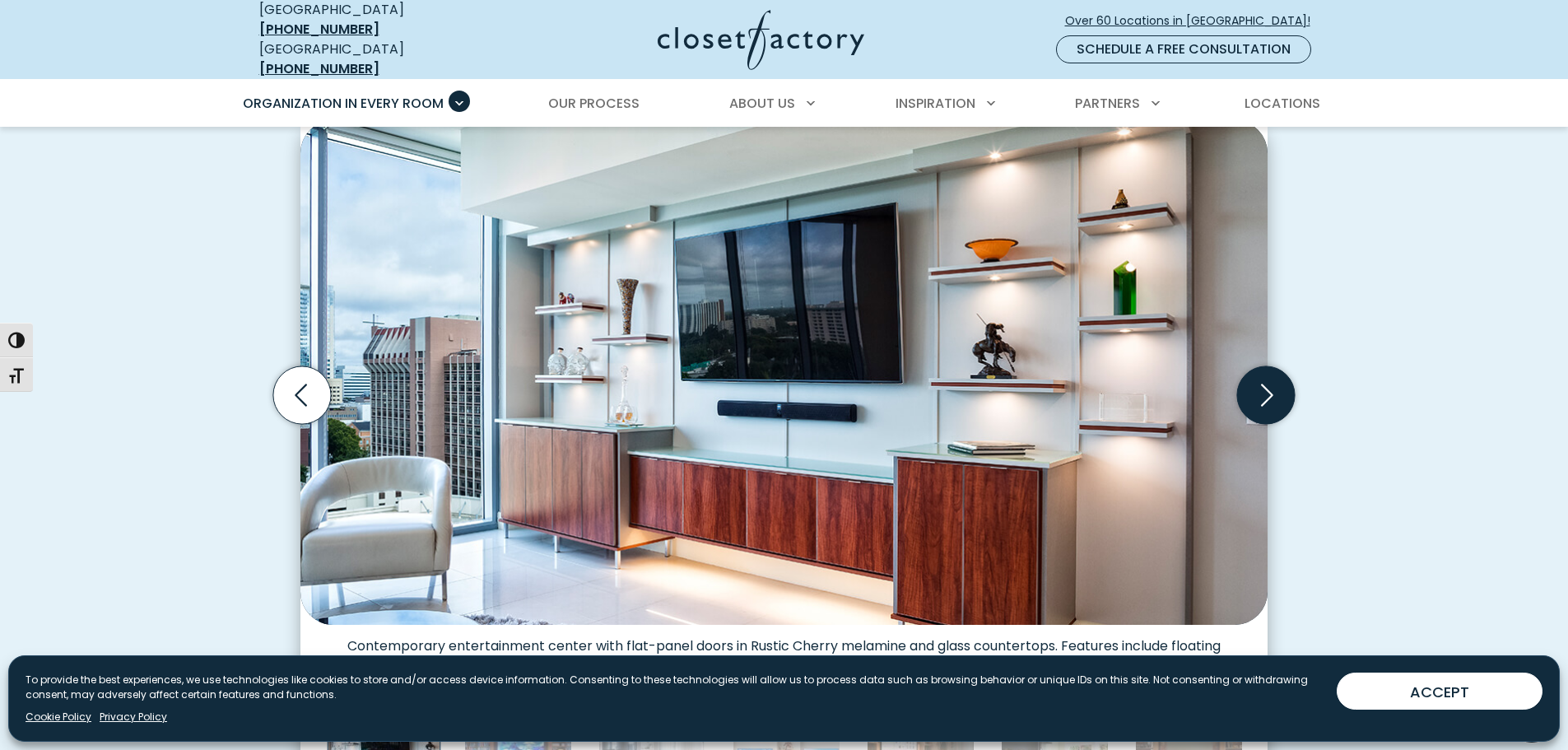
click at [1279, 382] on icon "Next slide" at bounding box center [1266, 395] width 57 height 57
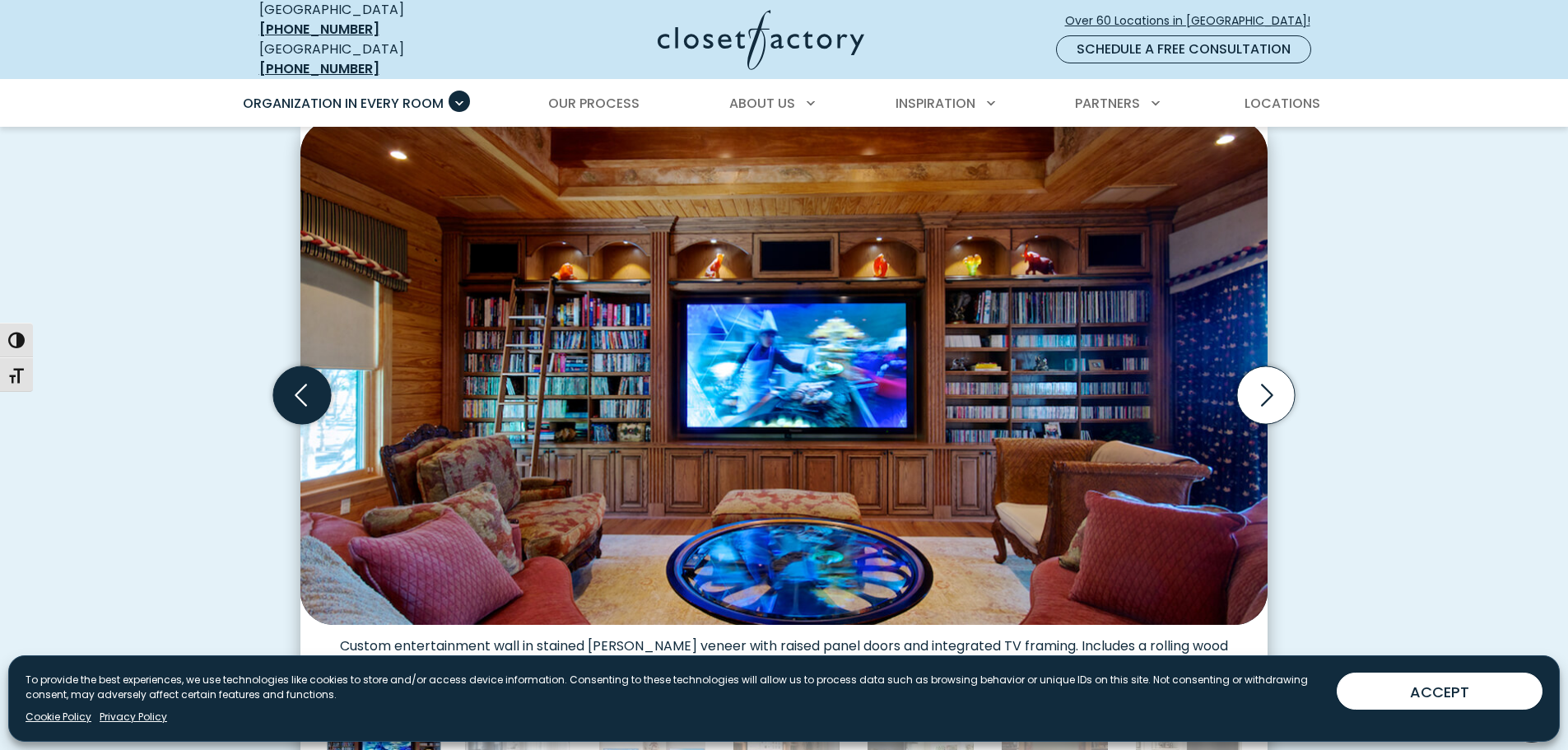
click at [319, 390] on icon "Previous slide" at bounding box center [302, 395] width 57 height 57
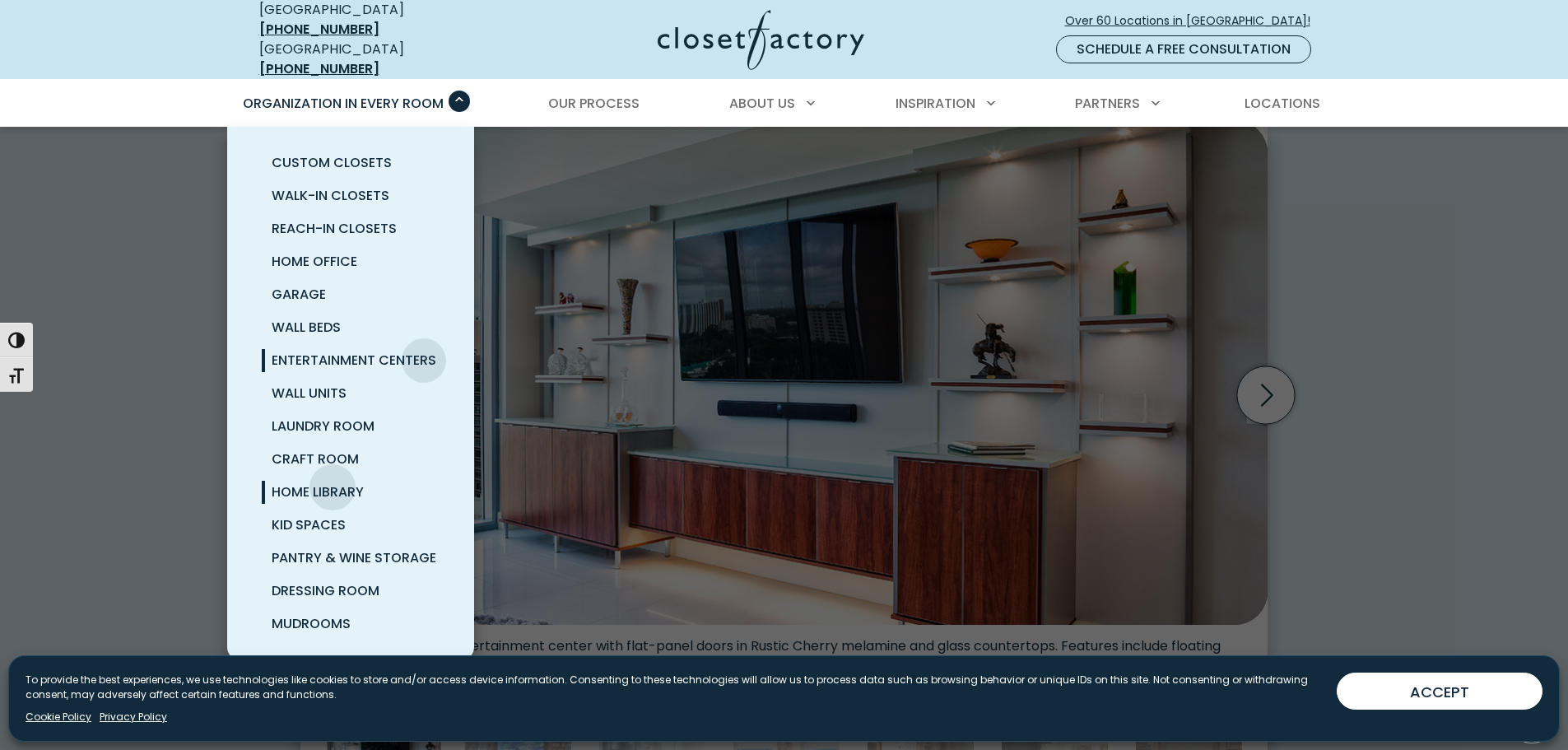
click at [333, 482] on span "Home Library" at bounding box center [317, 491] width 92 height 19
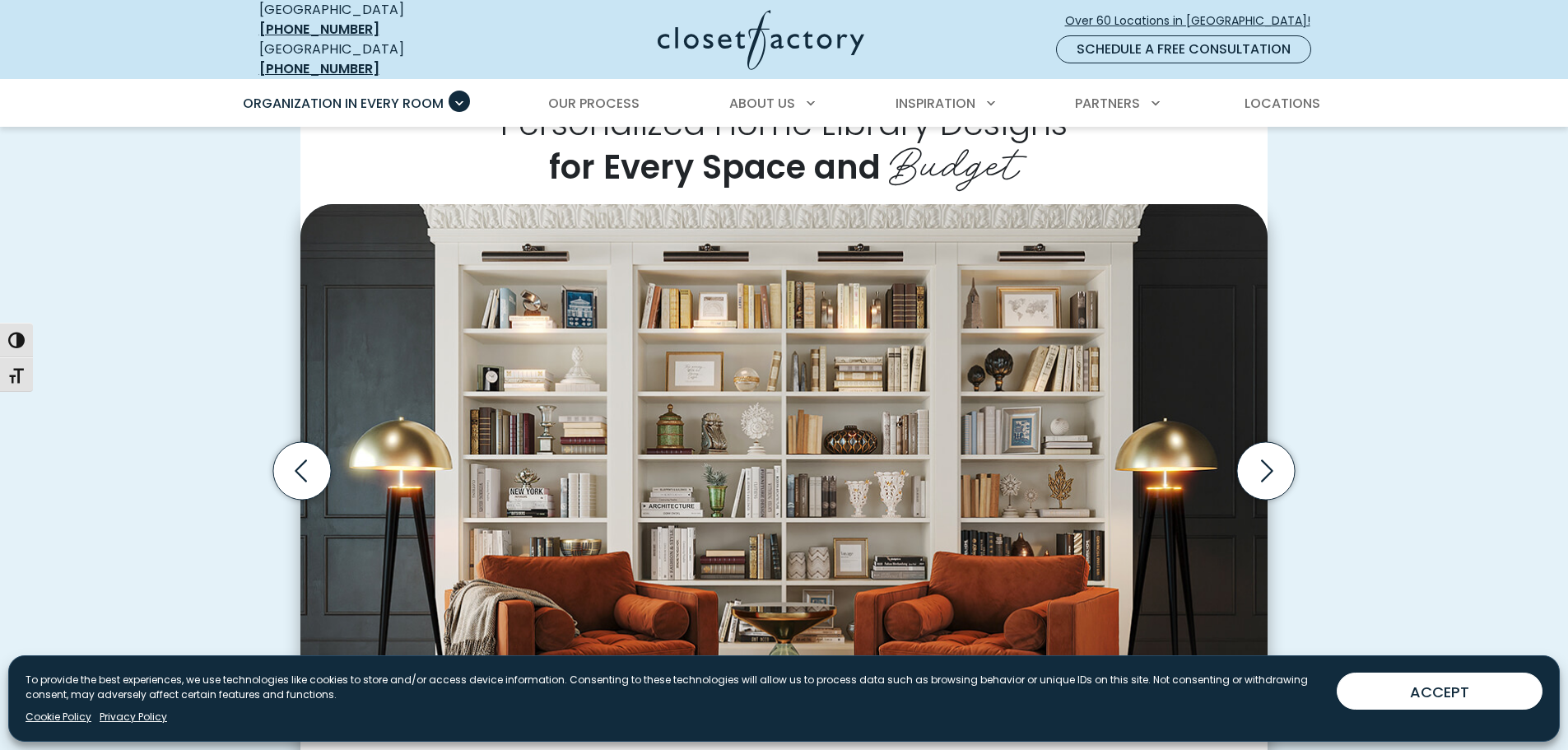
scroll to position [412, 0]
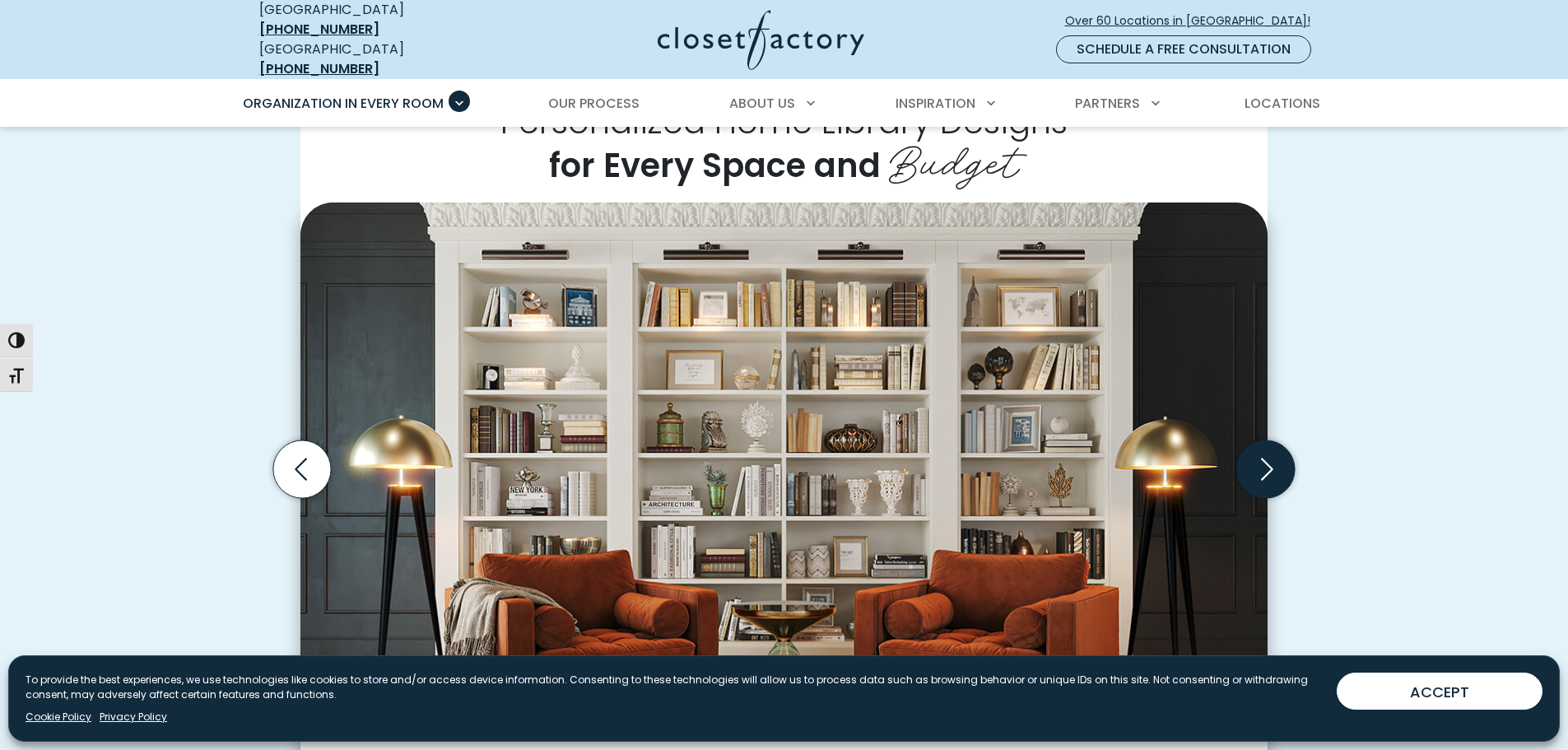
click at [1248, 471] on icon "Next slide" at bounding box center [1266, 470] width 57 height 57
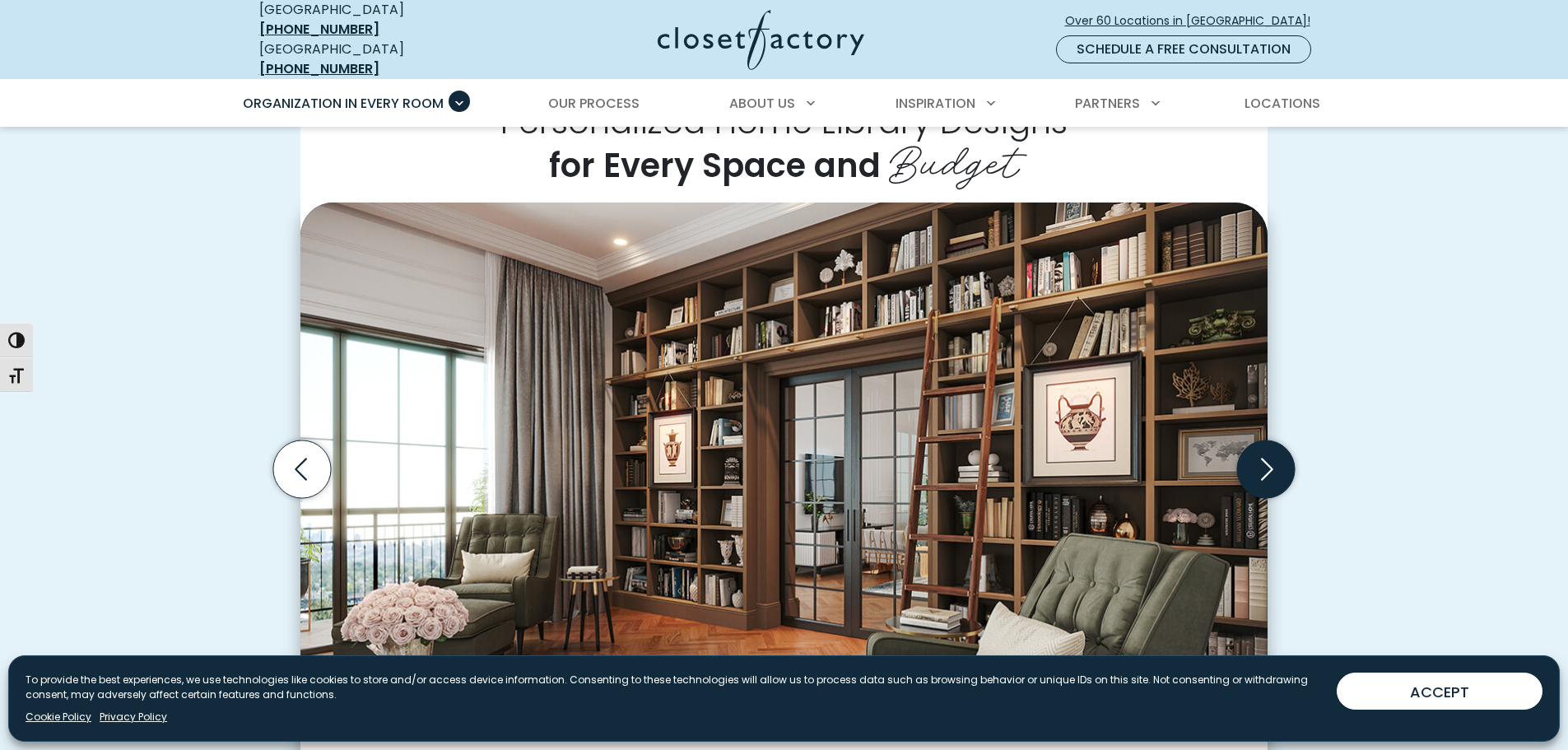
click at [1248, 471] on icon "Next slide" at bounding box center [1266, 470] width 57 height 57
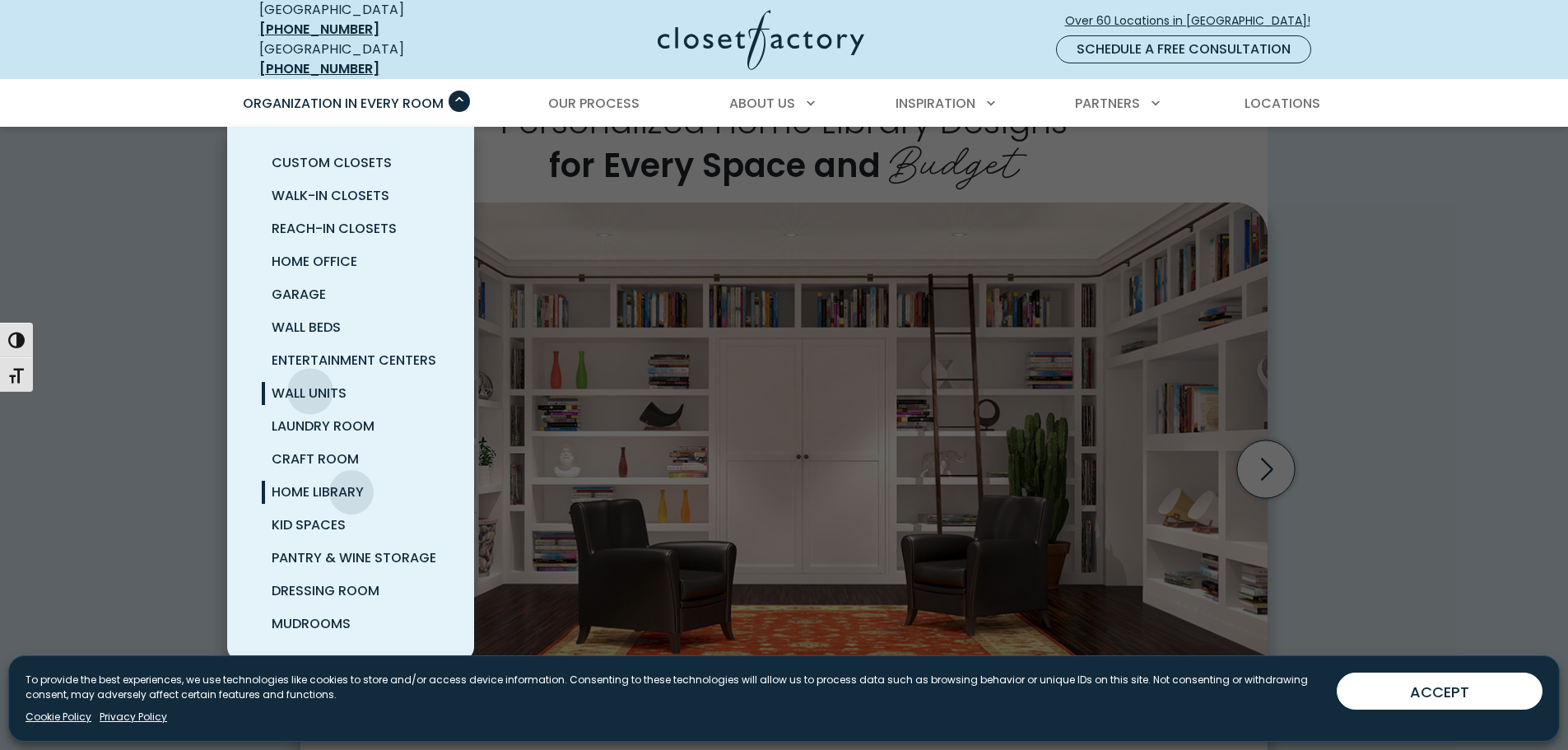
click at [309, 383] on span "Wall Units" at bounding box center [309, 392] width 75 height 19
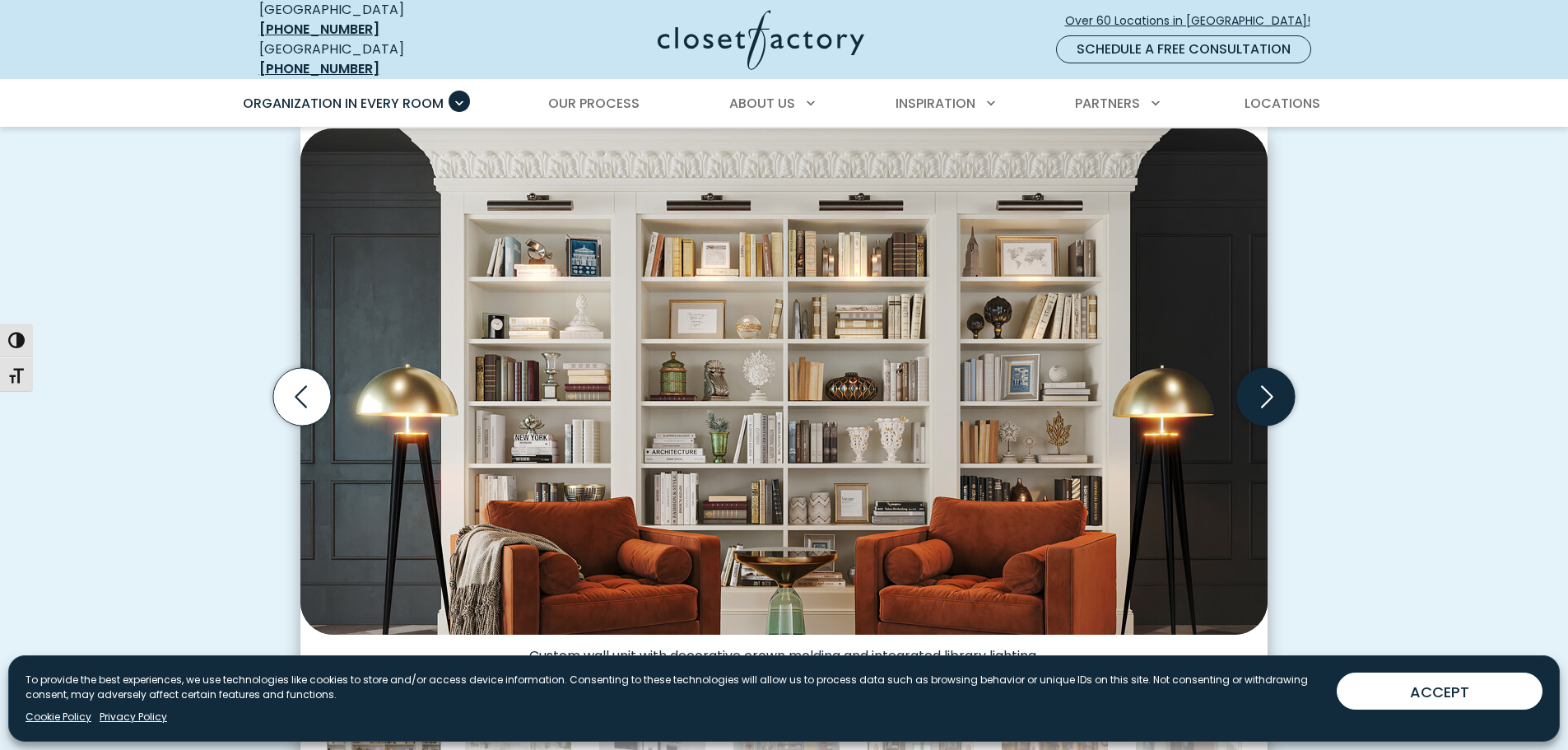
scroll to position [493, 0]
click at [1259, 382] on icon "Next slide" at bounding box center [1266, 397] width 57 height 57
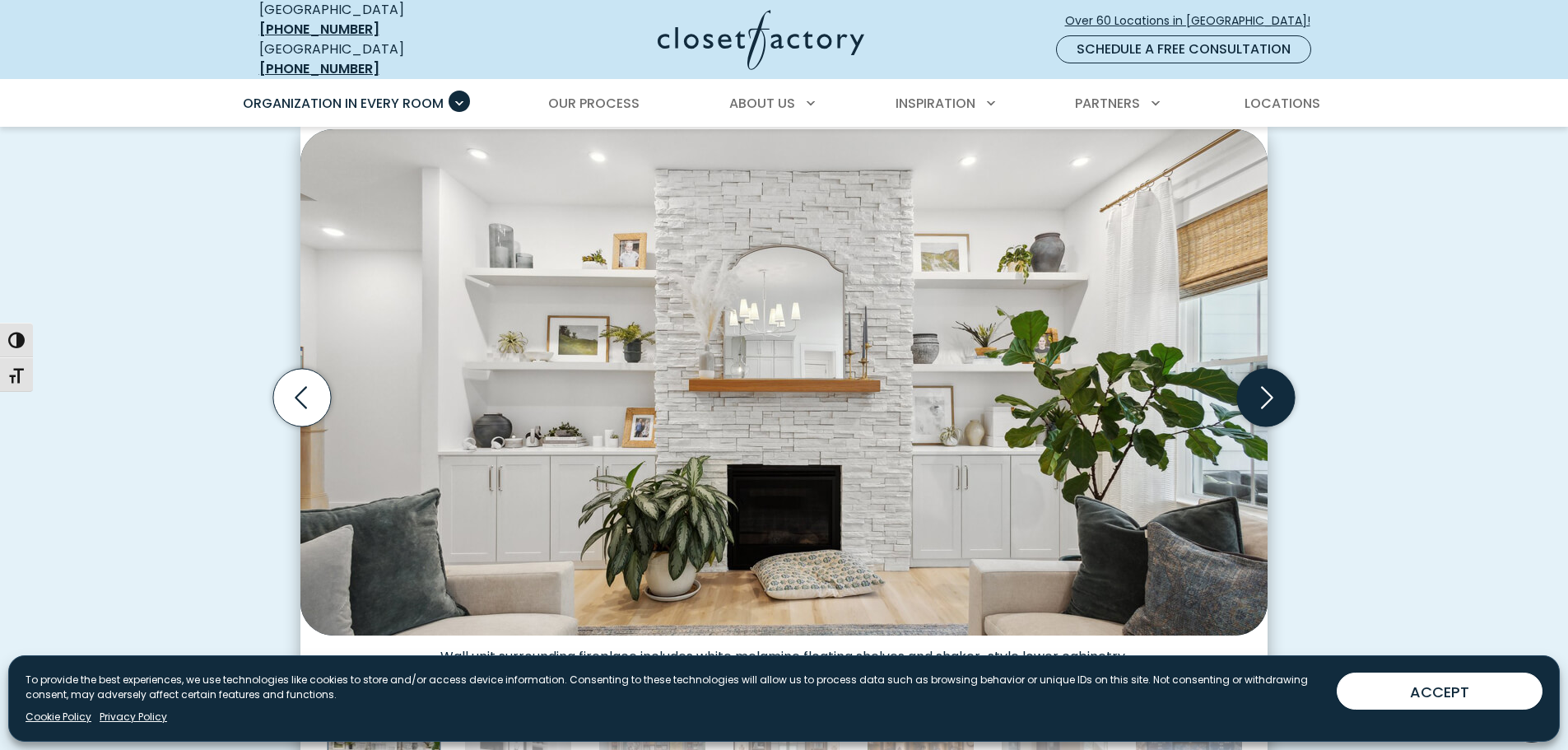
click at [1265, 391] on icon "Next slide" at bounding box center [1266, 397] width 57 height 57
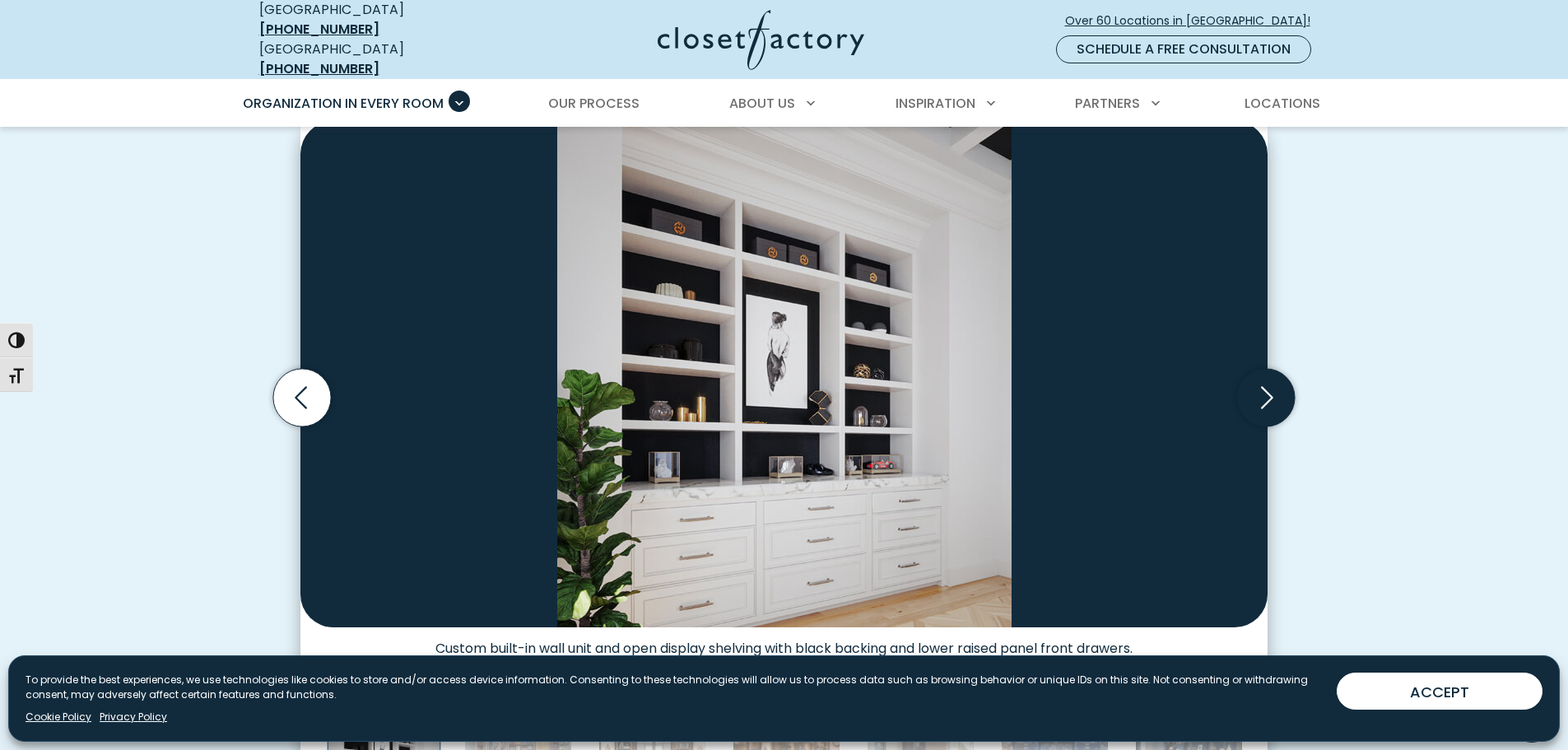
click at [1265, 391] on icon "Next slide" at bounding box center [1266, 397] width 57 height 57
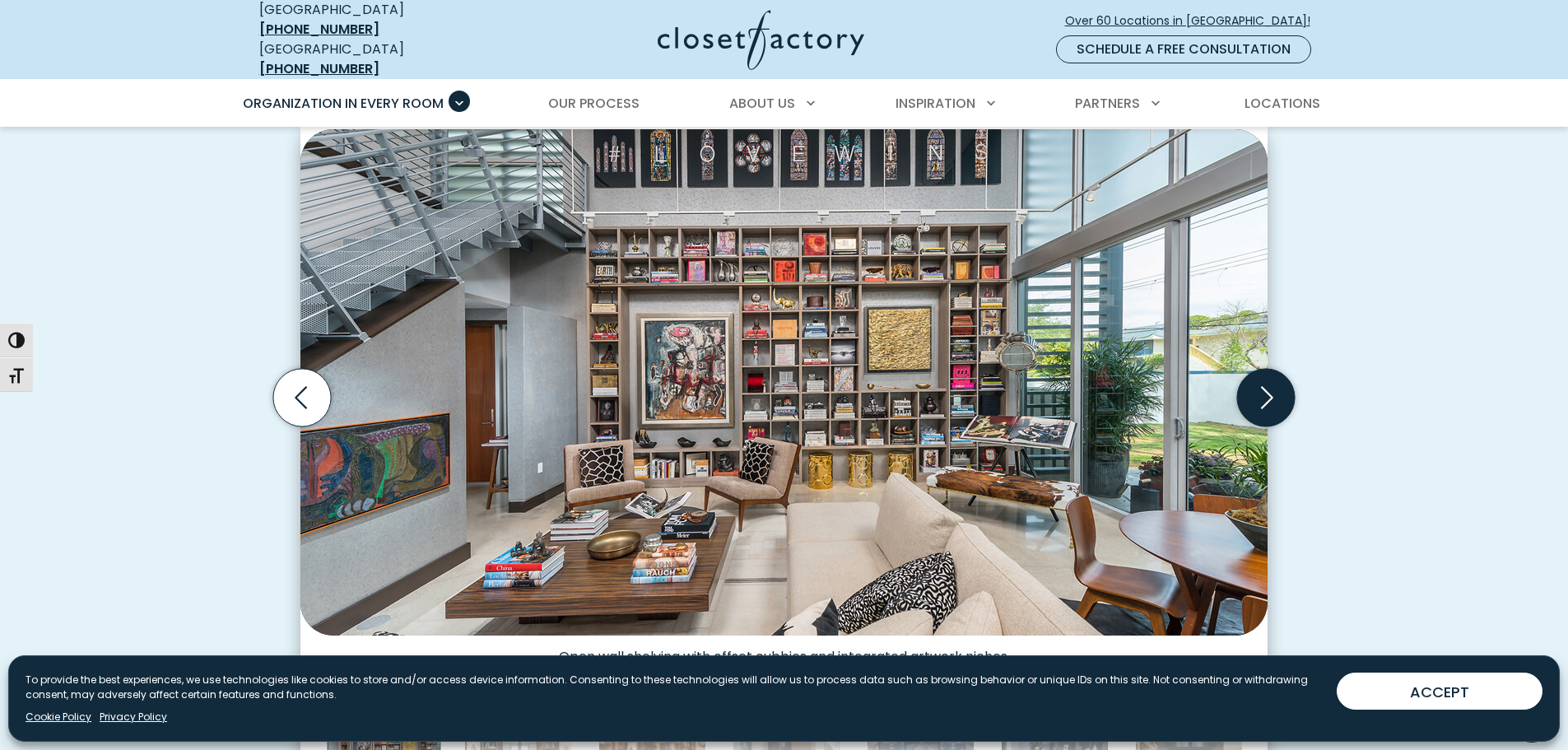
click at [1265, 391] on icon "Next slide" at bounding box center [1266, 397] width 57 height 57
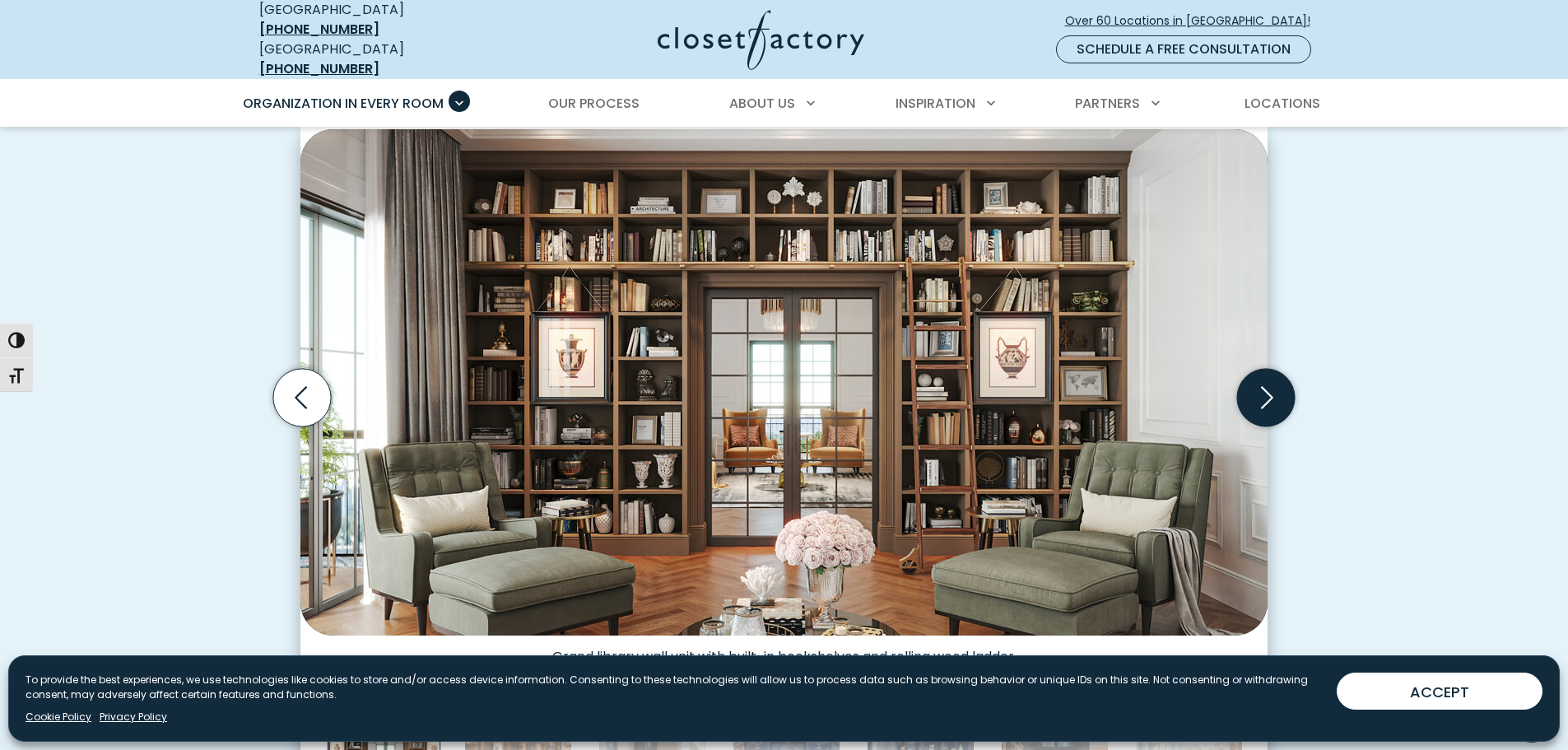
click at [1265, 391] on icon "Next slide" at bounding box center [1266, 397] width 57 height 57
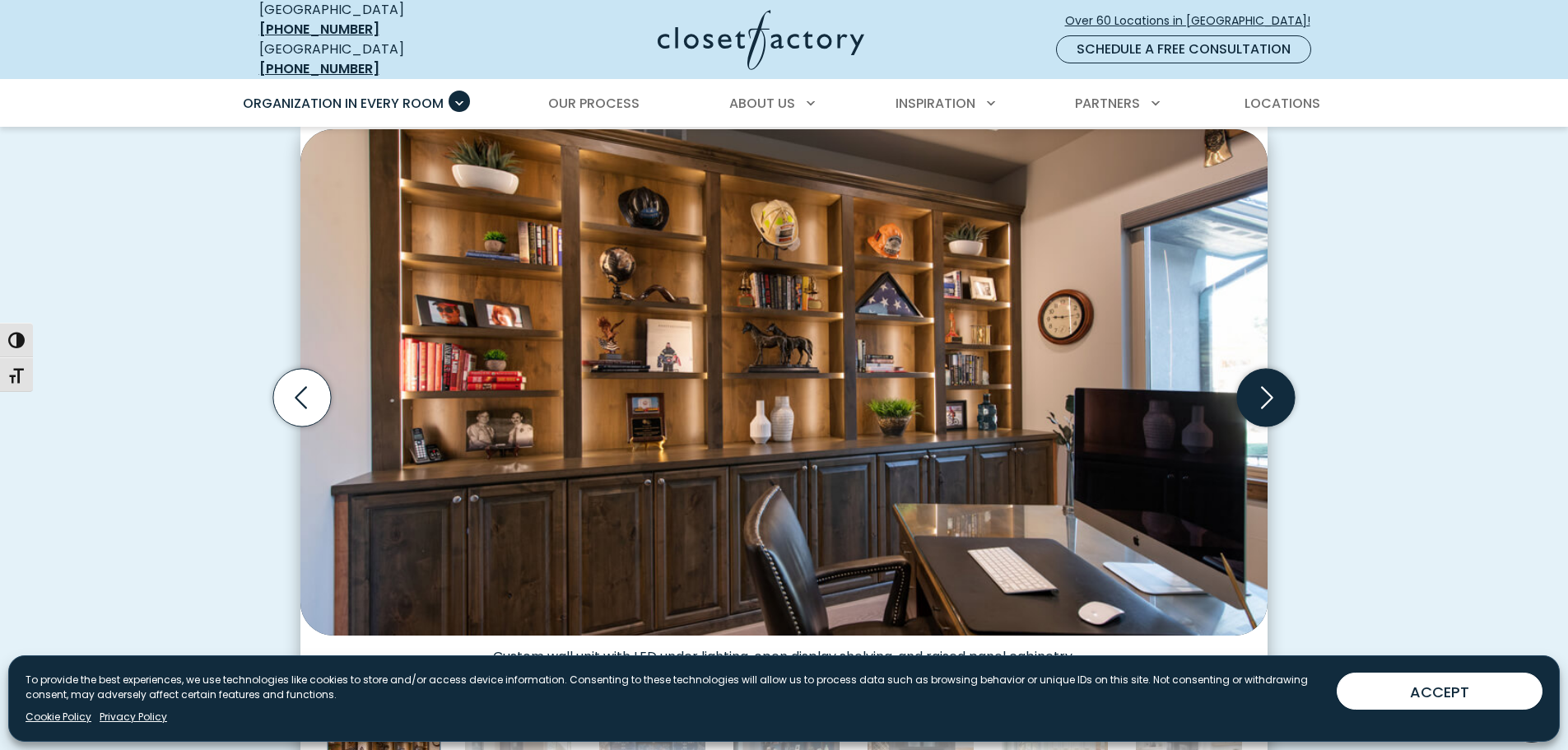
click at [1265, 391] on icon "Next slide" at bounding box center [1266, 397] width 57 height 57
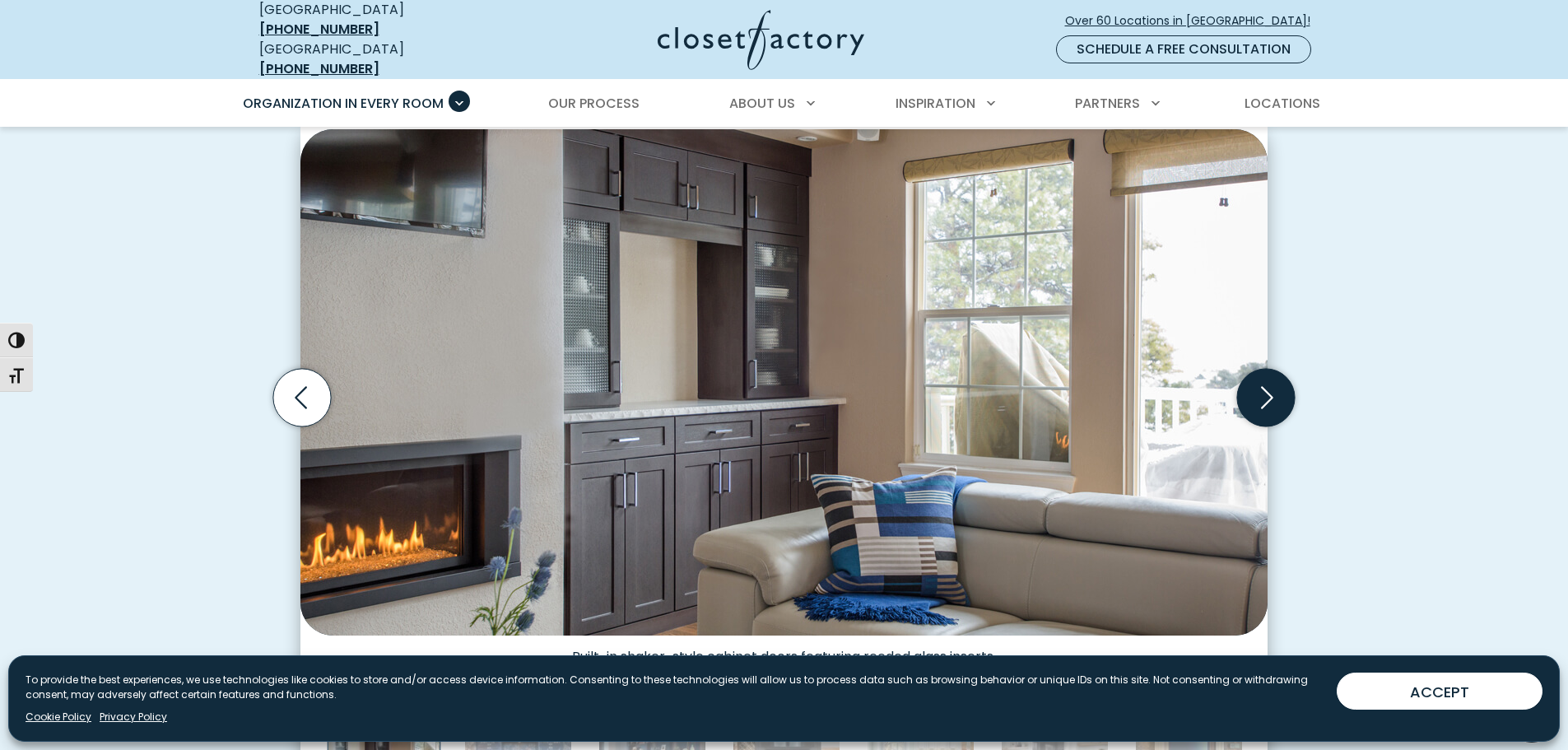
click at [1265, 391] on icon "Next slide" at bounding box center [1266, 397] width 57 height 57
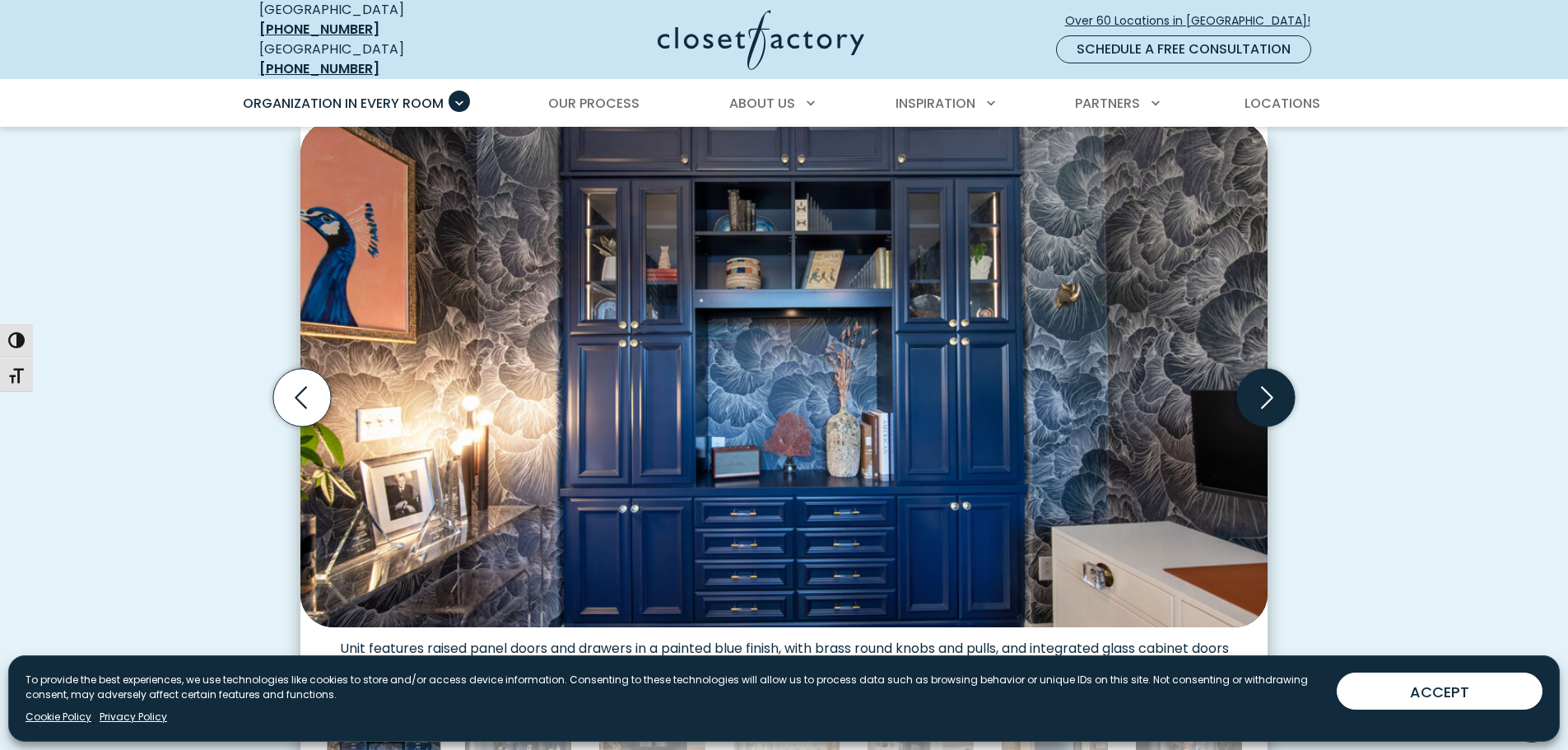
click at [1265, 391] on icon "Next slide" at bounding box center [1266, 397] width 57 height 57
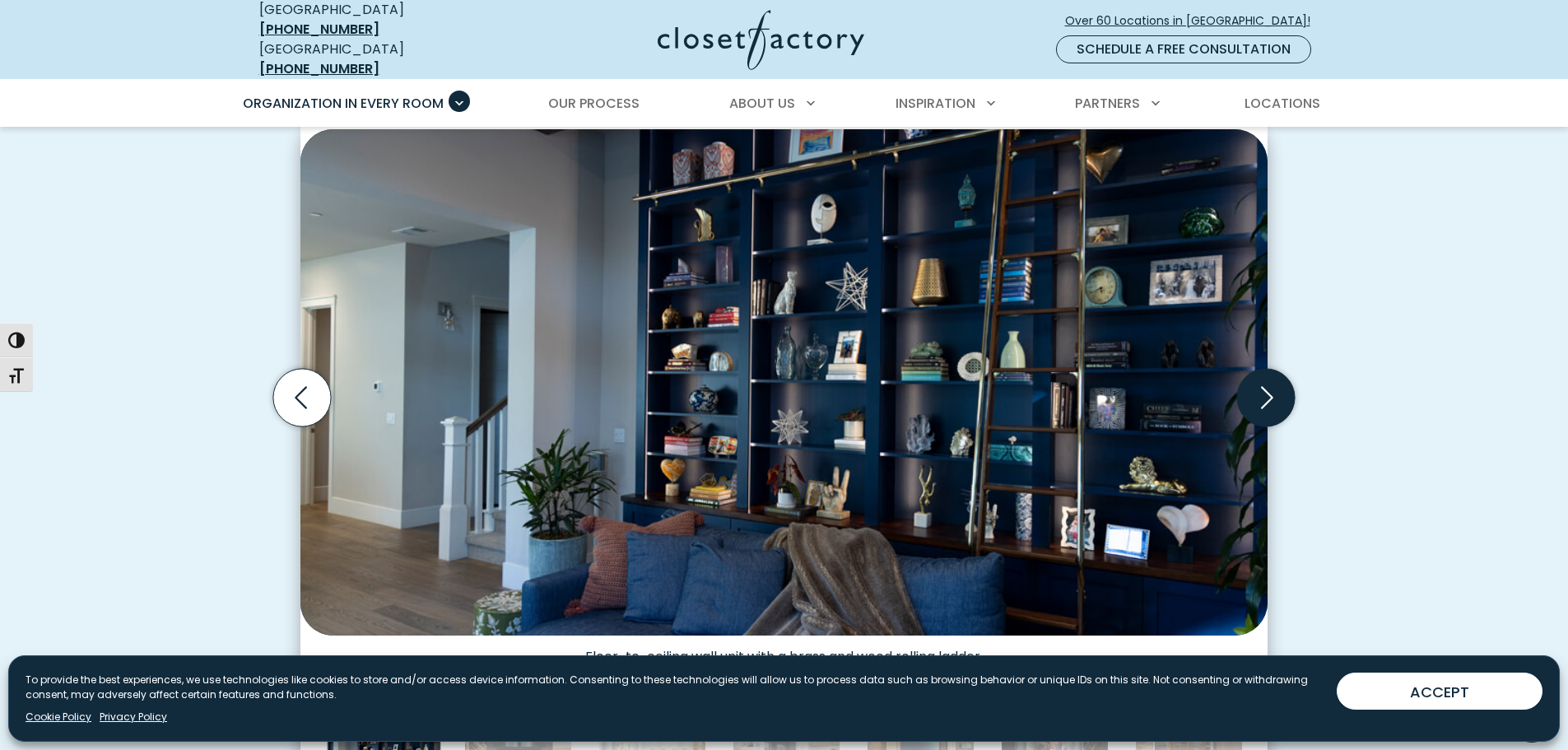
click at [1265, 391] on icon "Next slide" at bounding box center [1266, 397] width 57 height 57
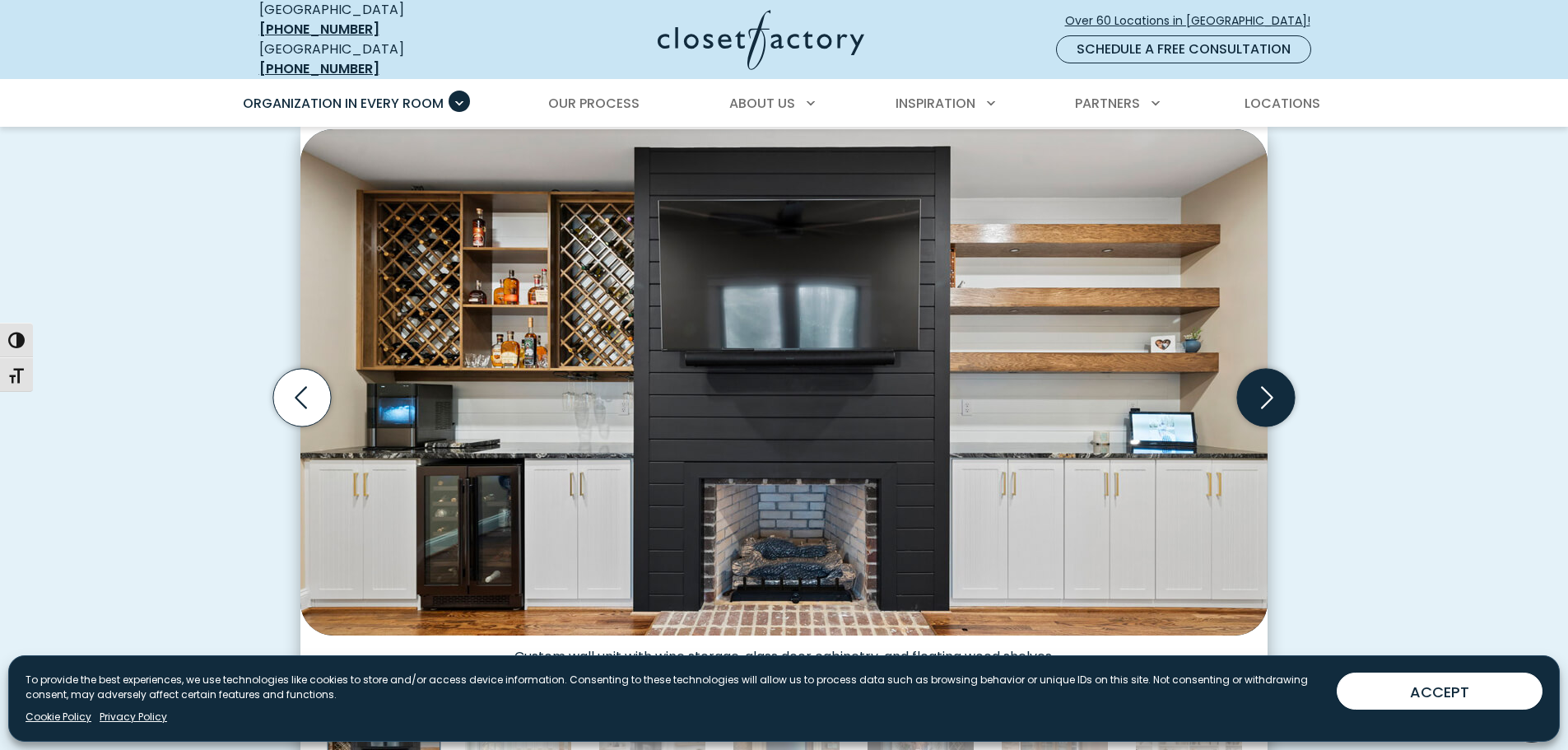
click at [1265, 391] on icon "Next slide" at bounding box center [1266, 397] width 57 height 57
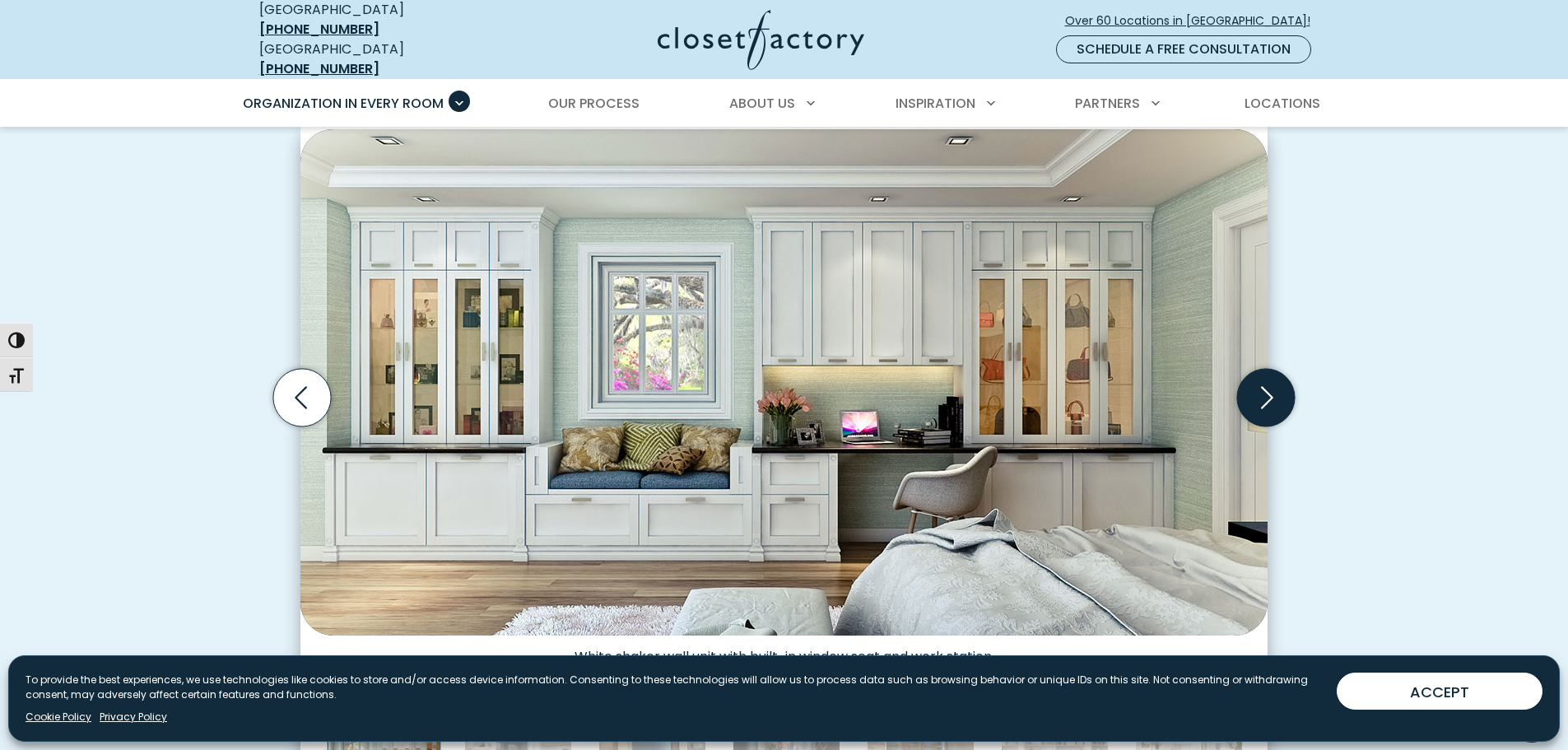
click at [1265, 391] on icon "Next slide" at bounding box center [1266, 397] width 57 height 57
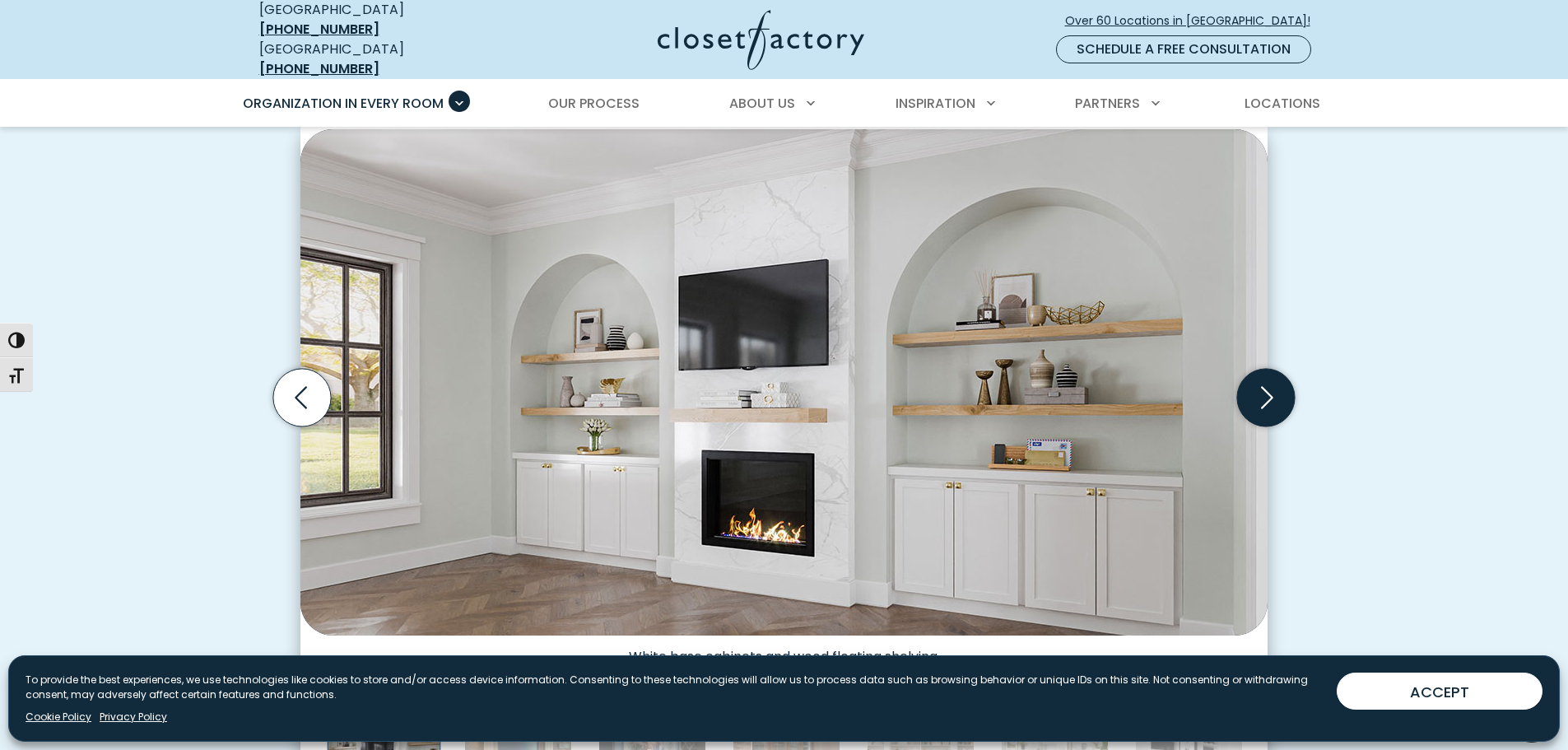
click at [1265, 391] on icon "Next slide" at bounding box center [1266, 397] width 57 height 57
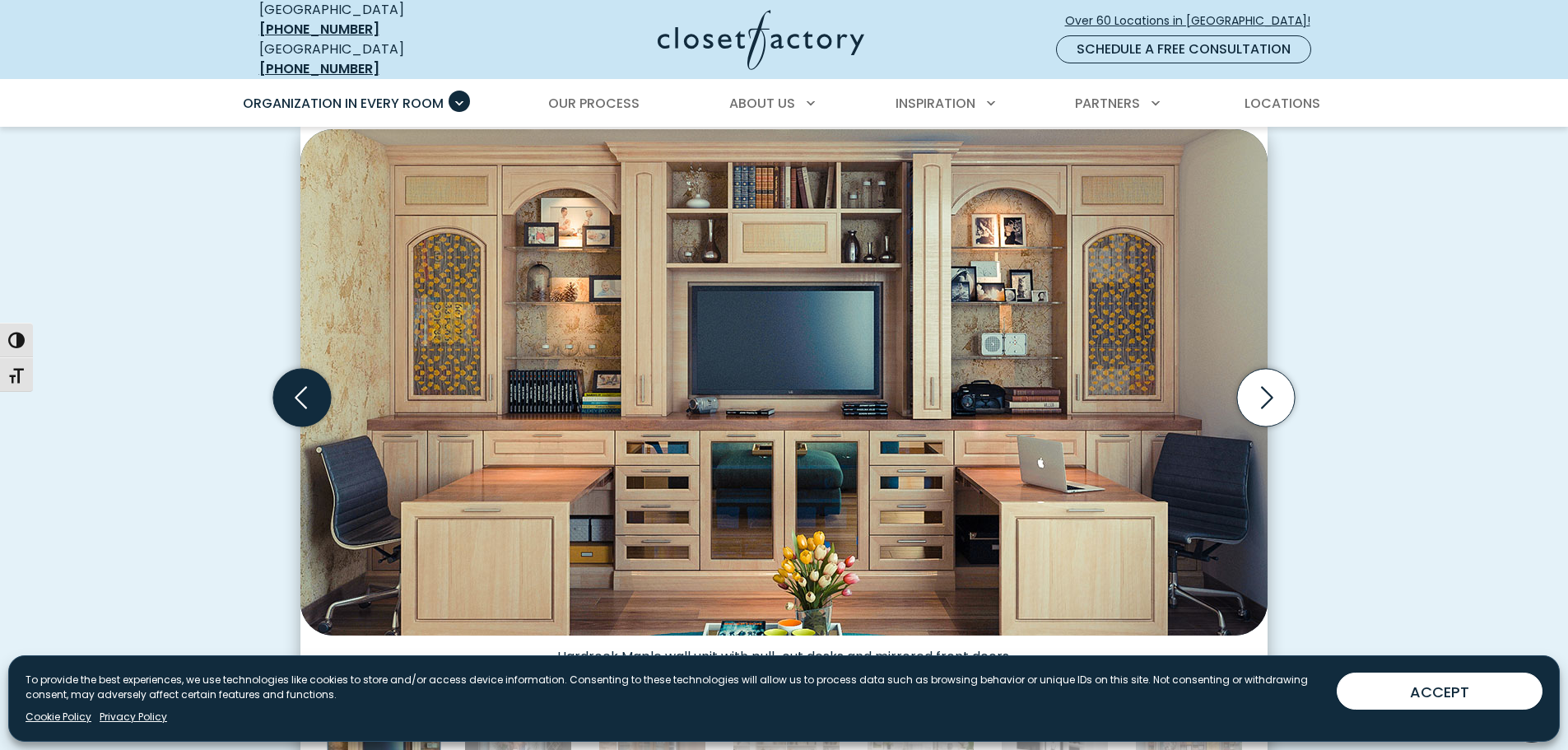
click at [289, 394] on icon "Previous slide" at bounding box center [302, 397] width 57 height 57
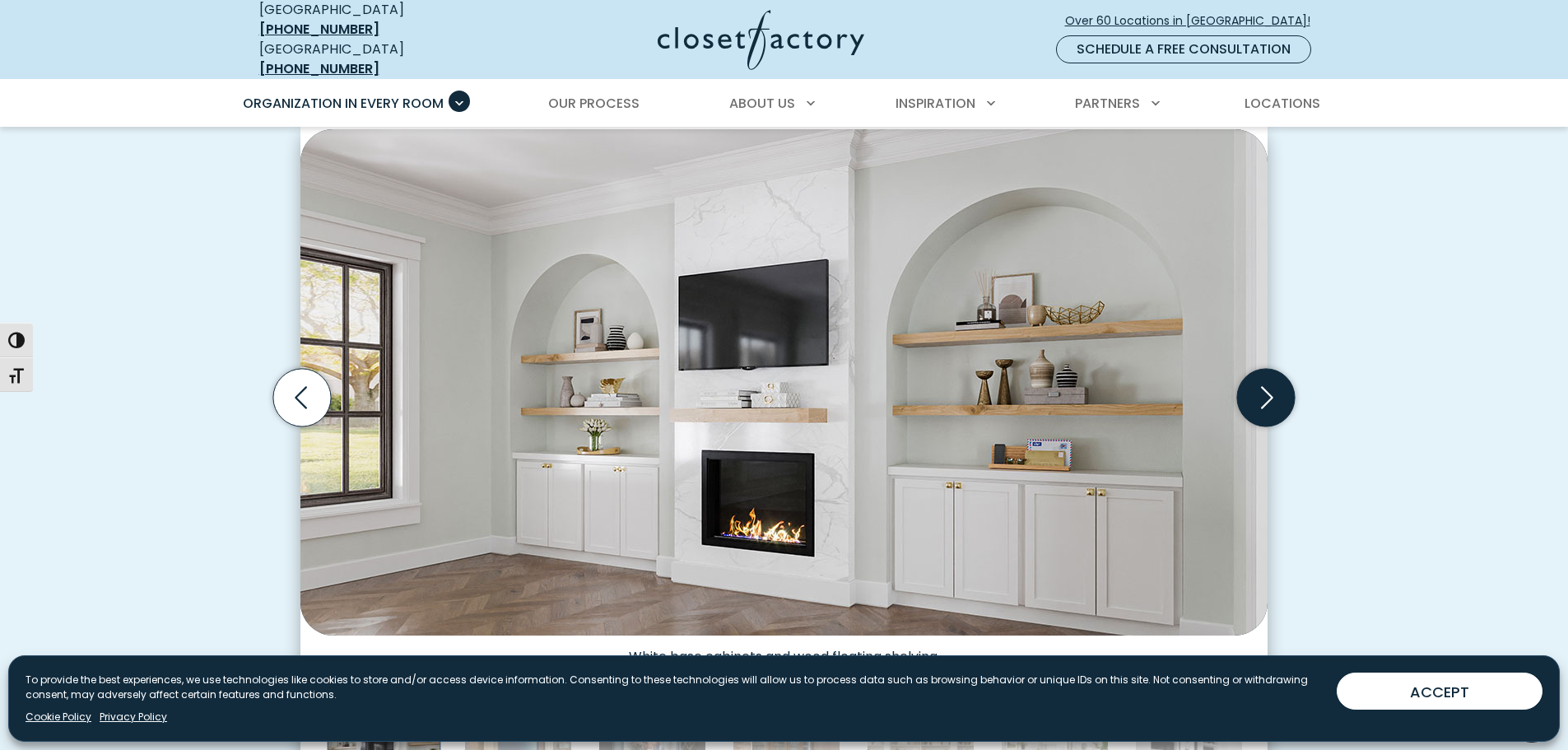
click at [1269, 391] on icon "Next slide" at bounding box center [1266, 397] width 57 height 57
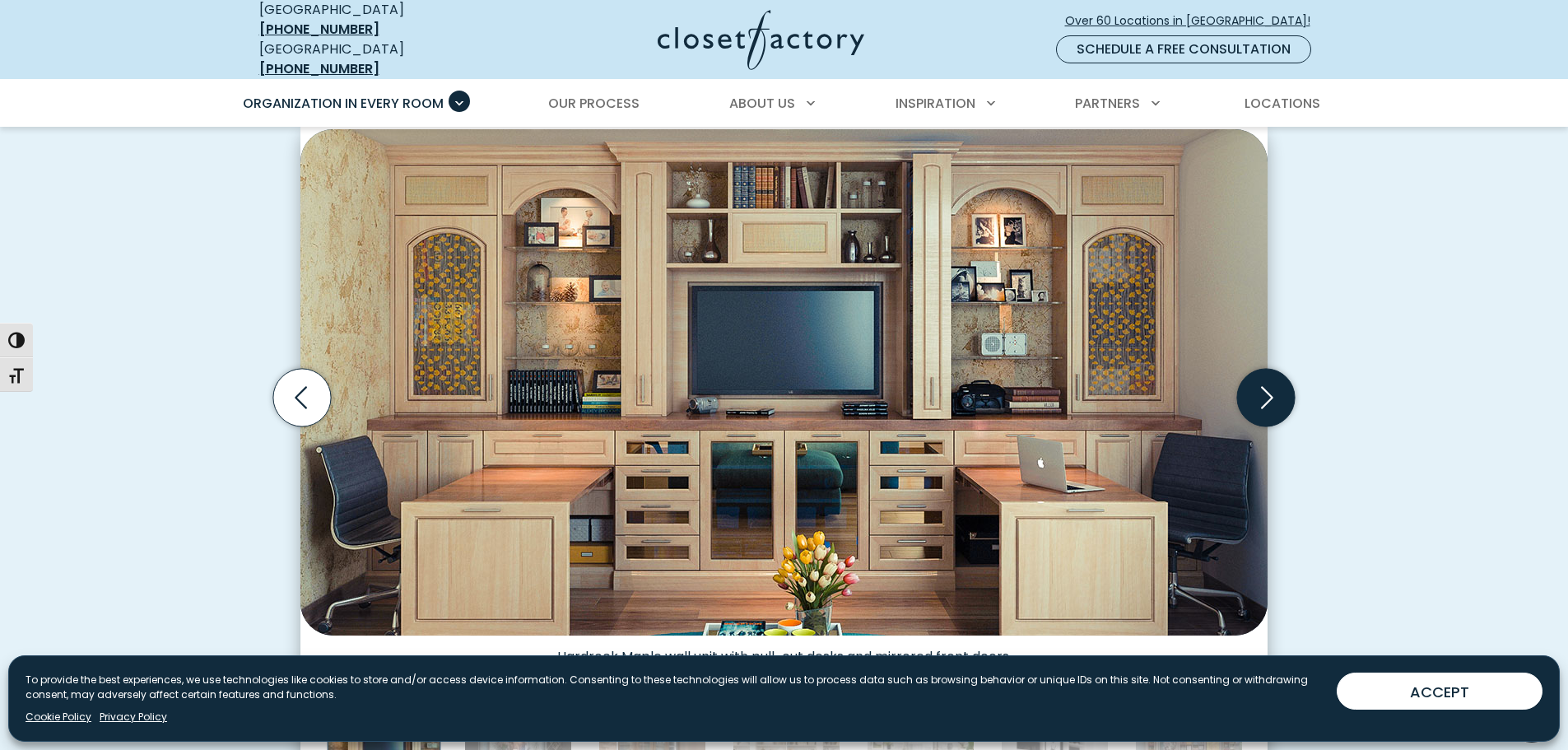
click at [1269, 391] on icon "Next slide" at bounding box center [1266, 397] width 57 height 57
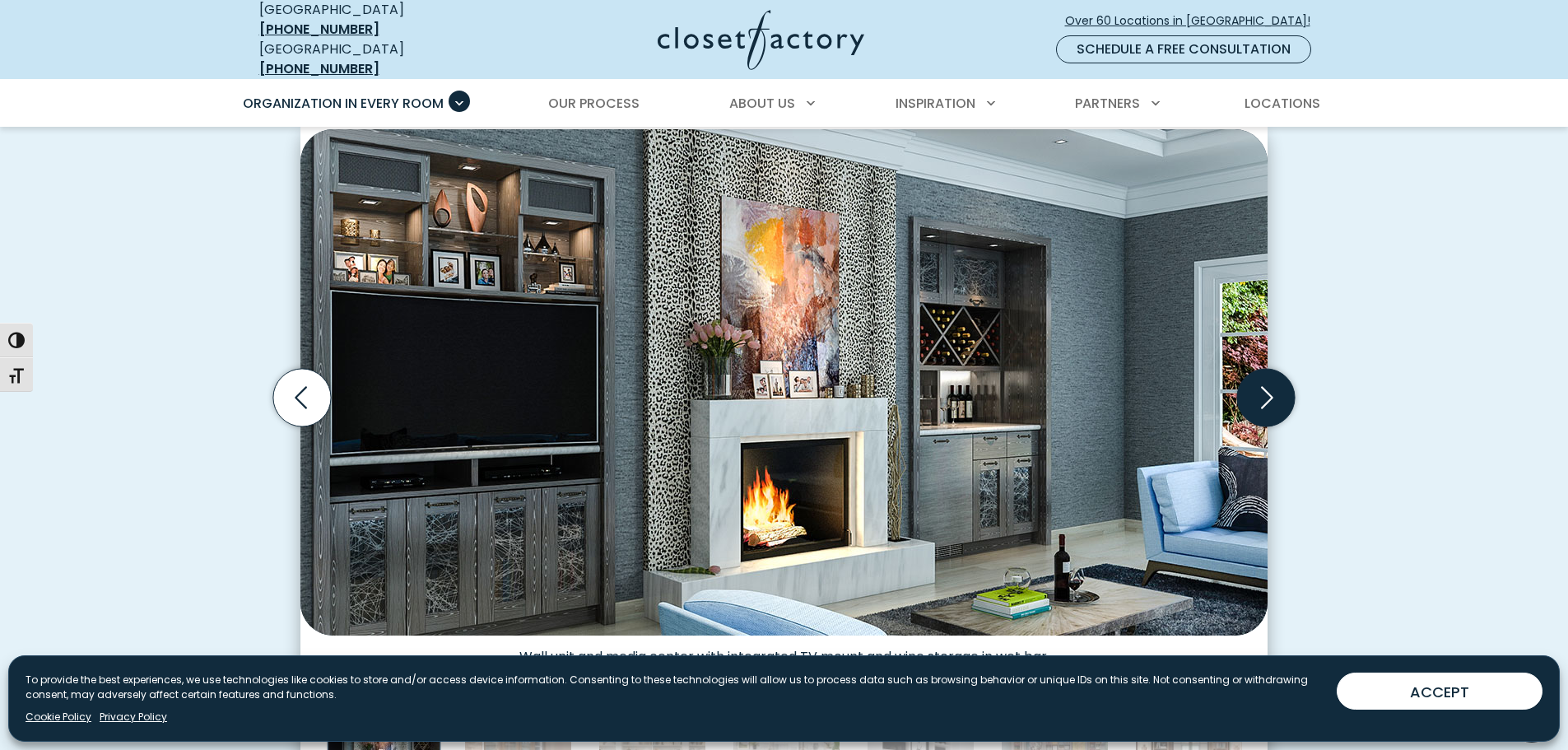
click at [1269, 391] on icon "Next slide" at bounding box center [1266, 397] width 57 height 57
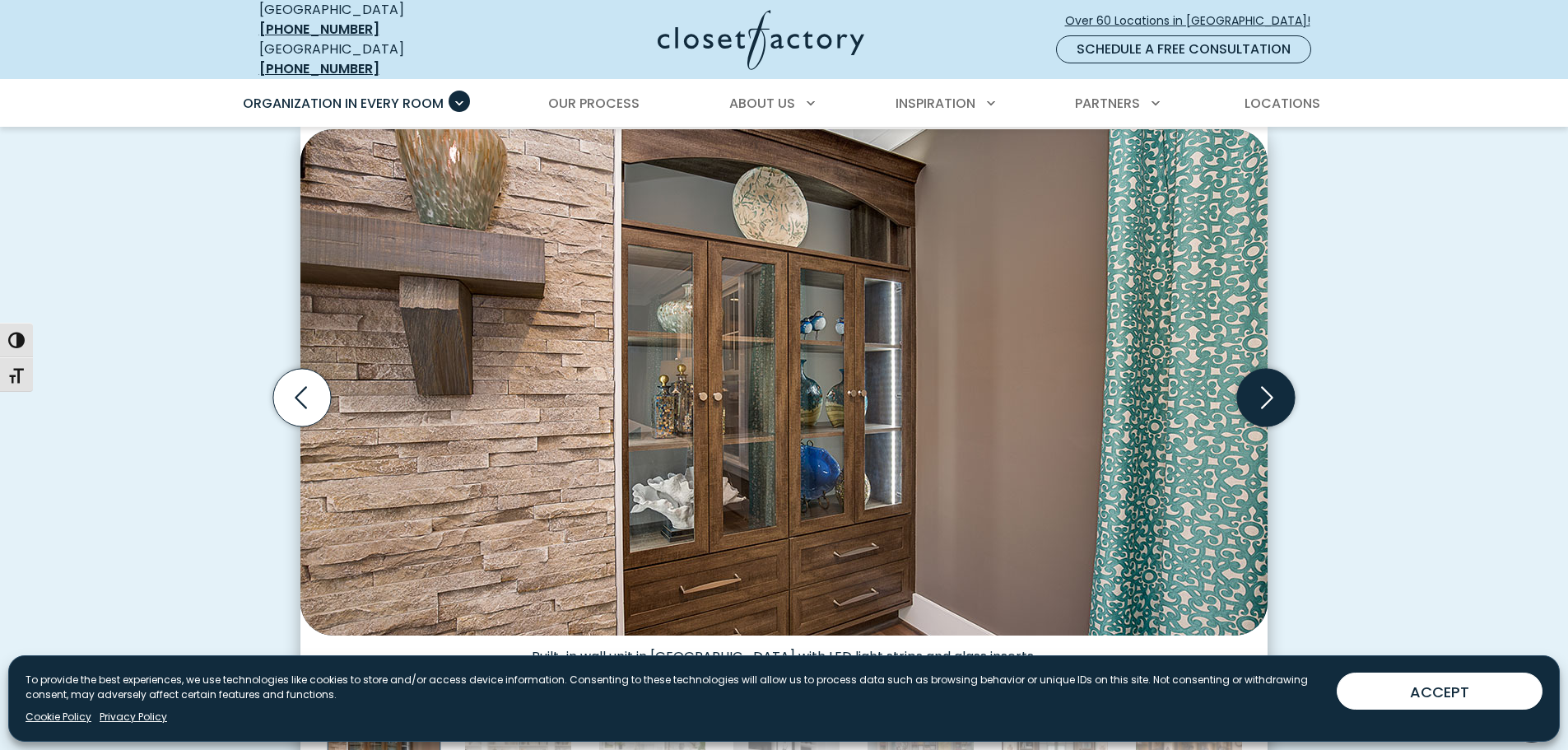
click at [1269, 391] on icon "Next slide" at bounding box center [1266, 397] width 57 height 57
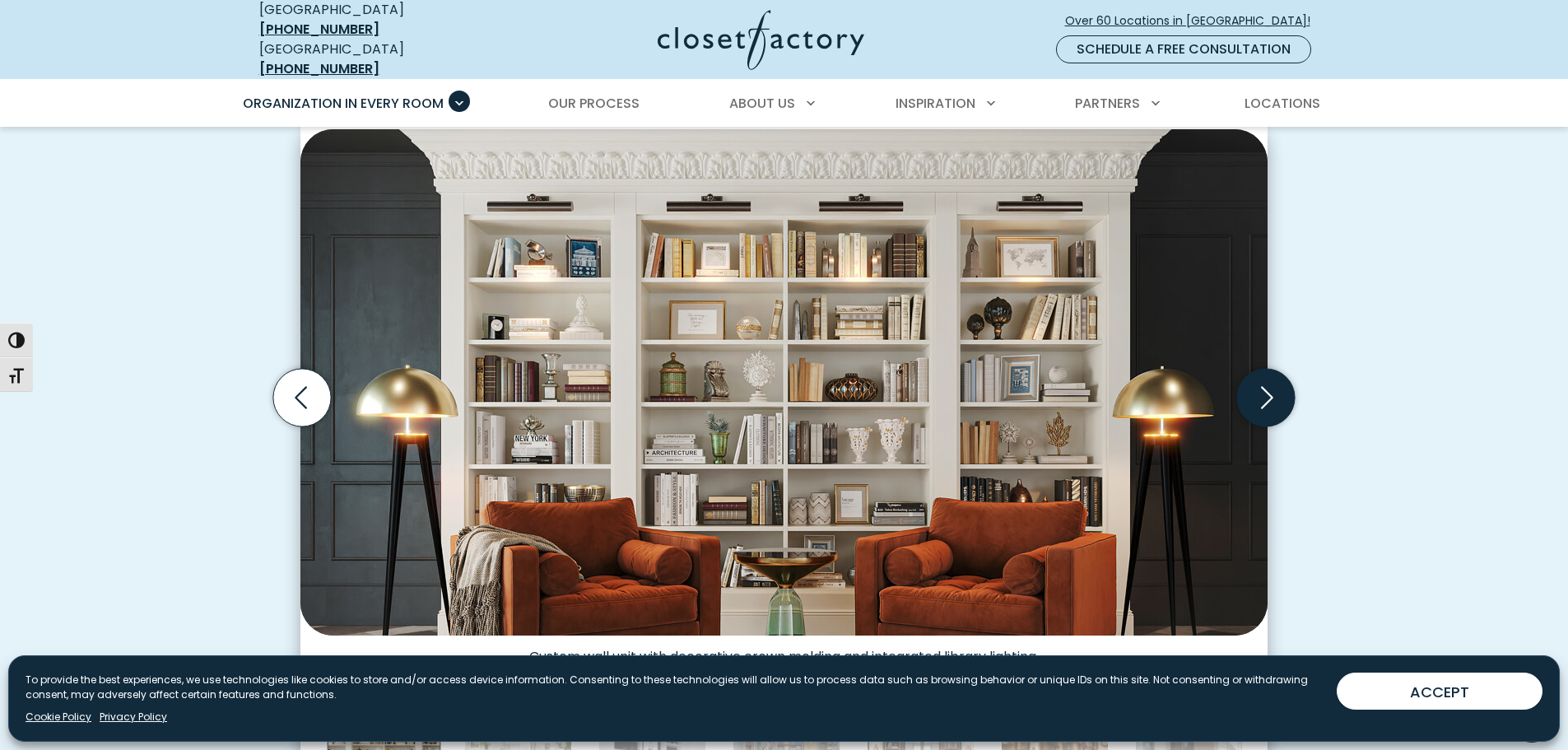
click at [1269, 391] on icon "Next slide" at bounding box center [1266, 397] width 57 height 57
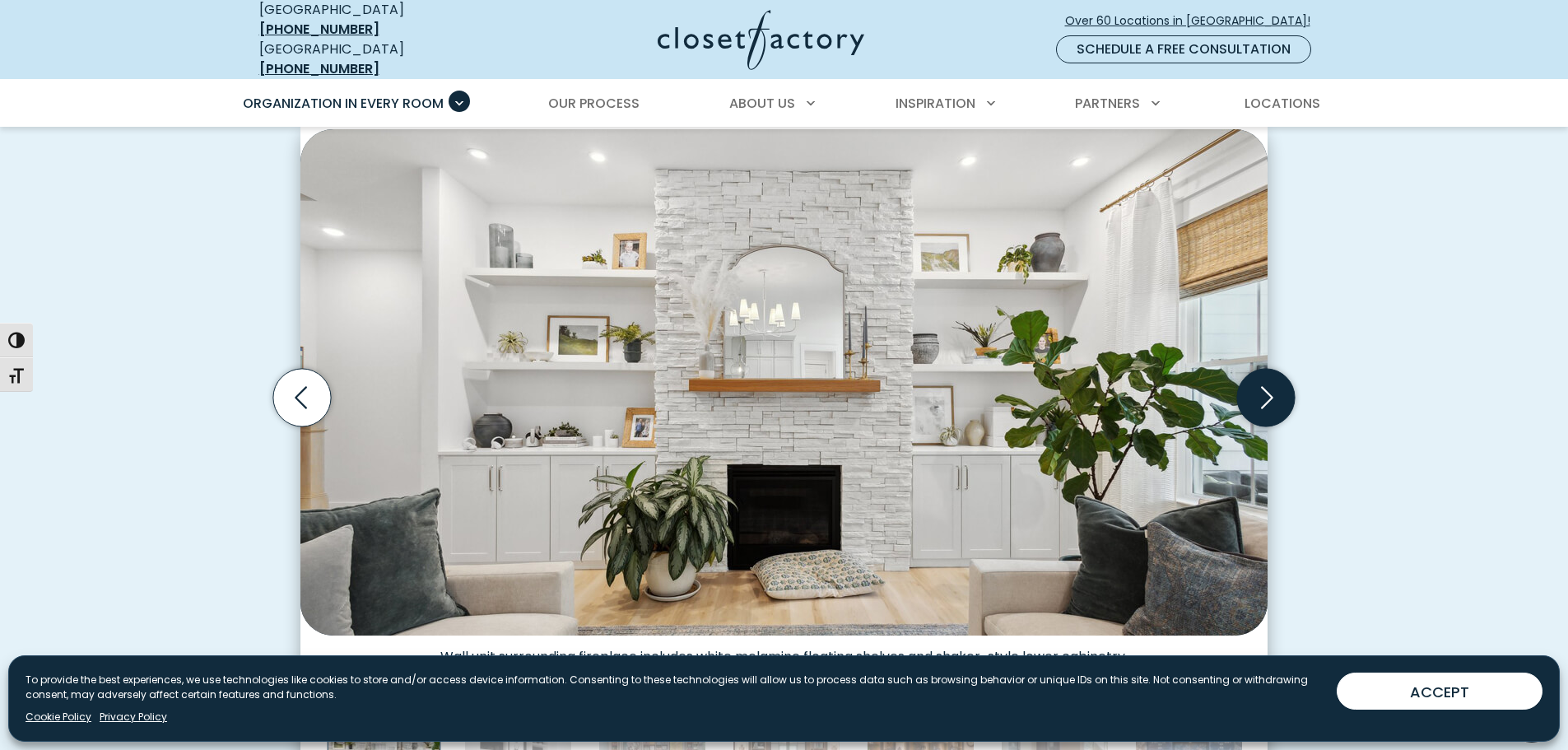
click at [1263, 400] on icon "Next slide" at bounding box center [1266, 397] width 57 height 57
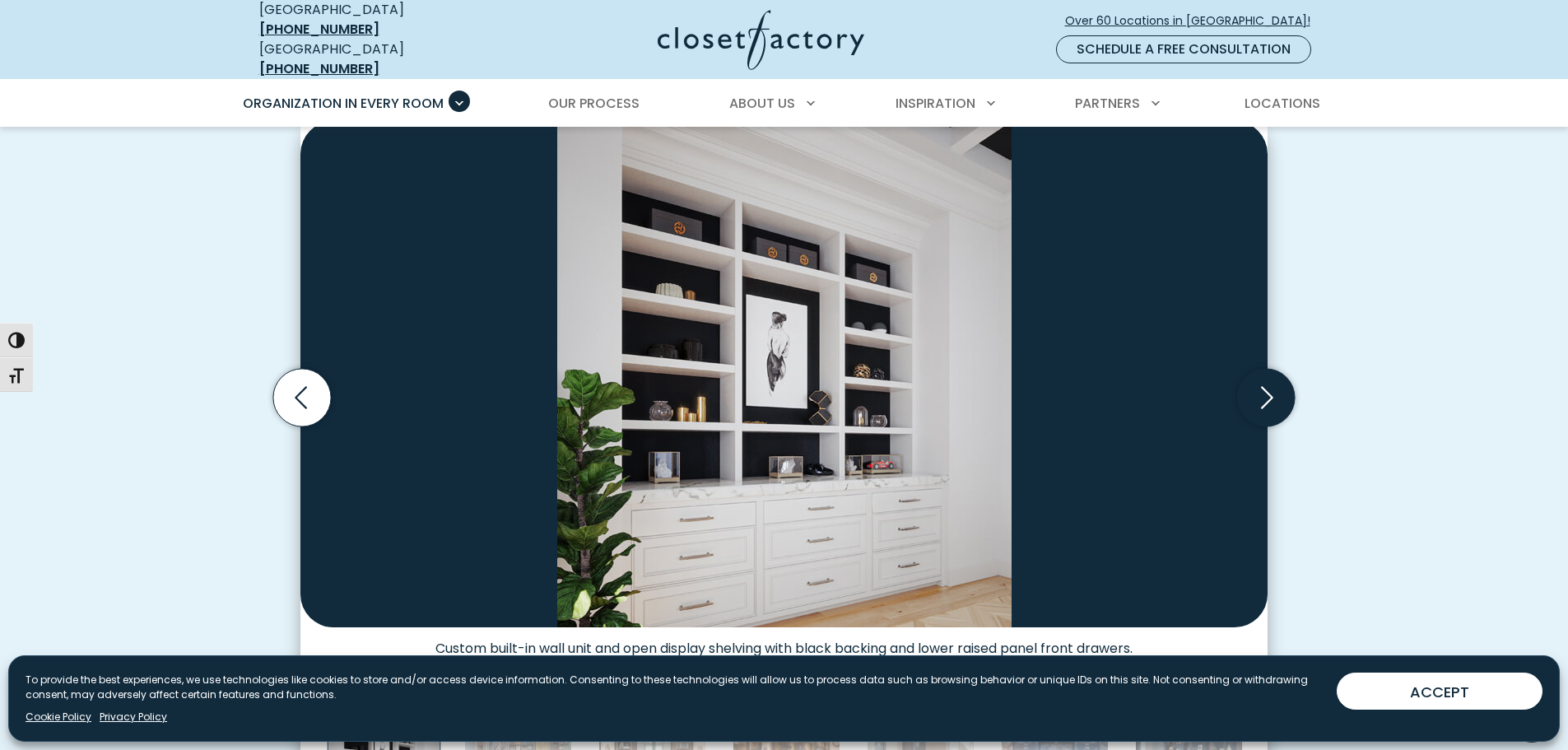
click at [1263, 400] on icon "Next slide" at bounding box center [1266, 397] width 57 height 57
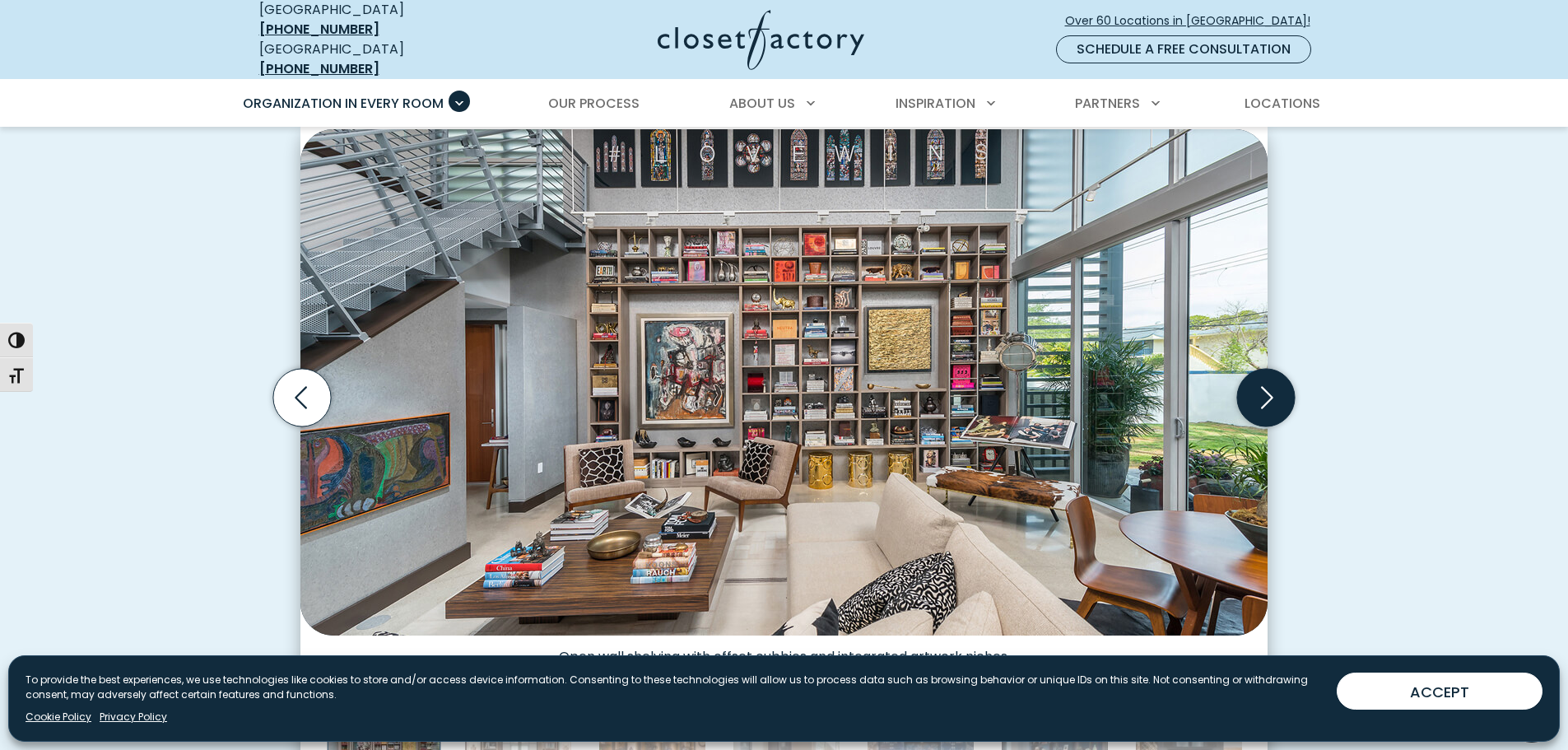
click at [1263, 400] on icon "Next slide" at bounding box center [1266, 397] width 57 height 57
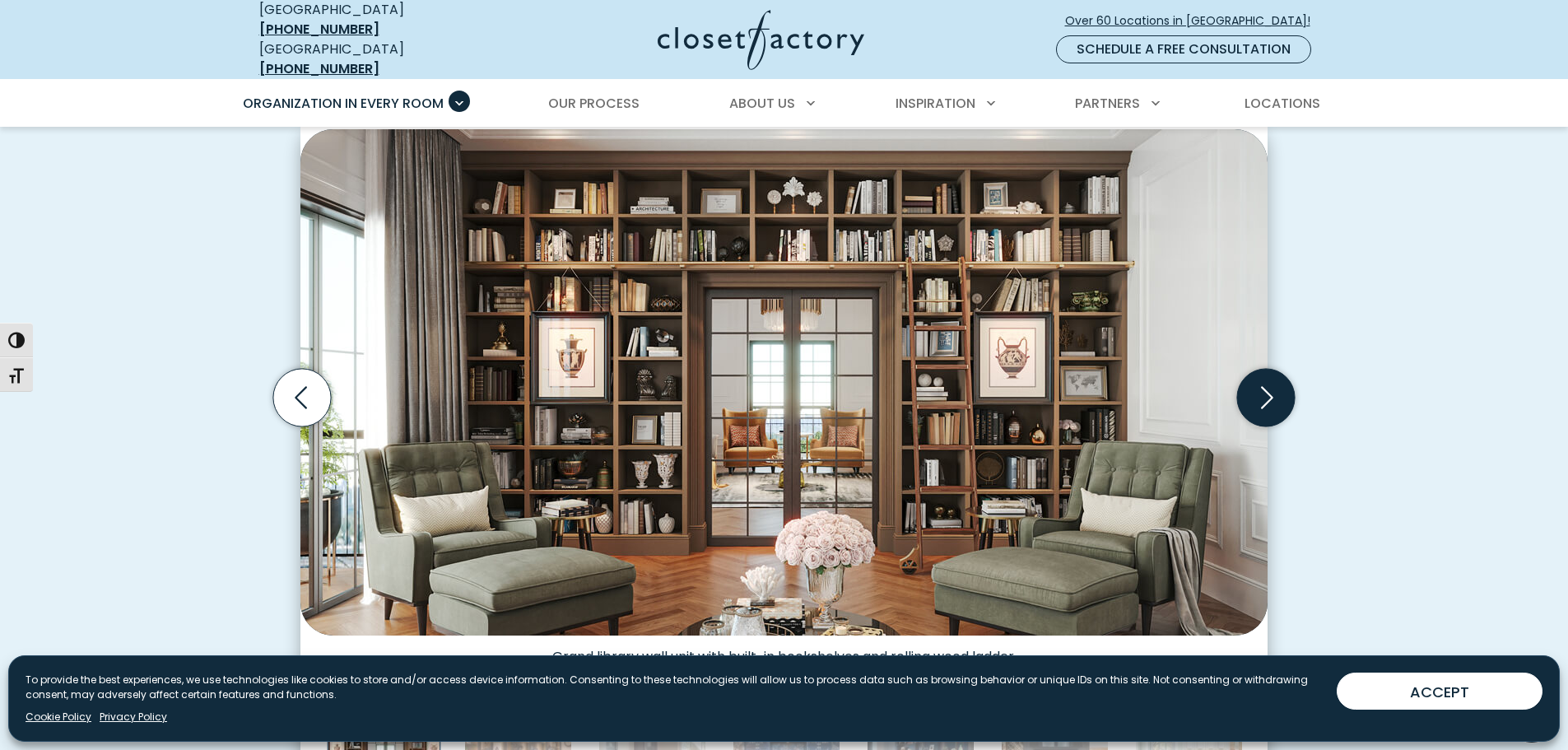
click at [1263, 400] on icon "Next slide" at bounding box center [1266, 397] width 57 height 57
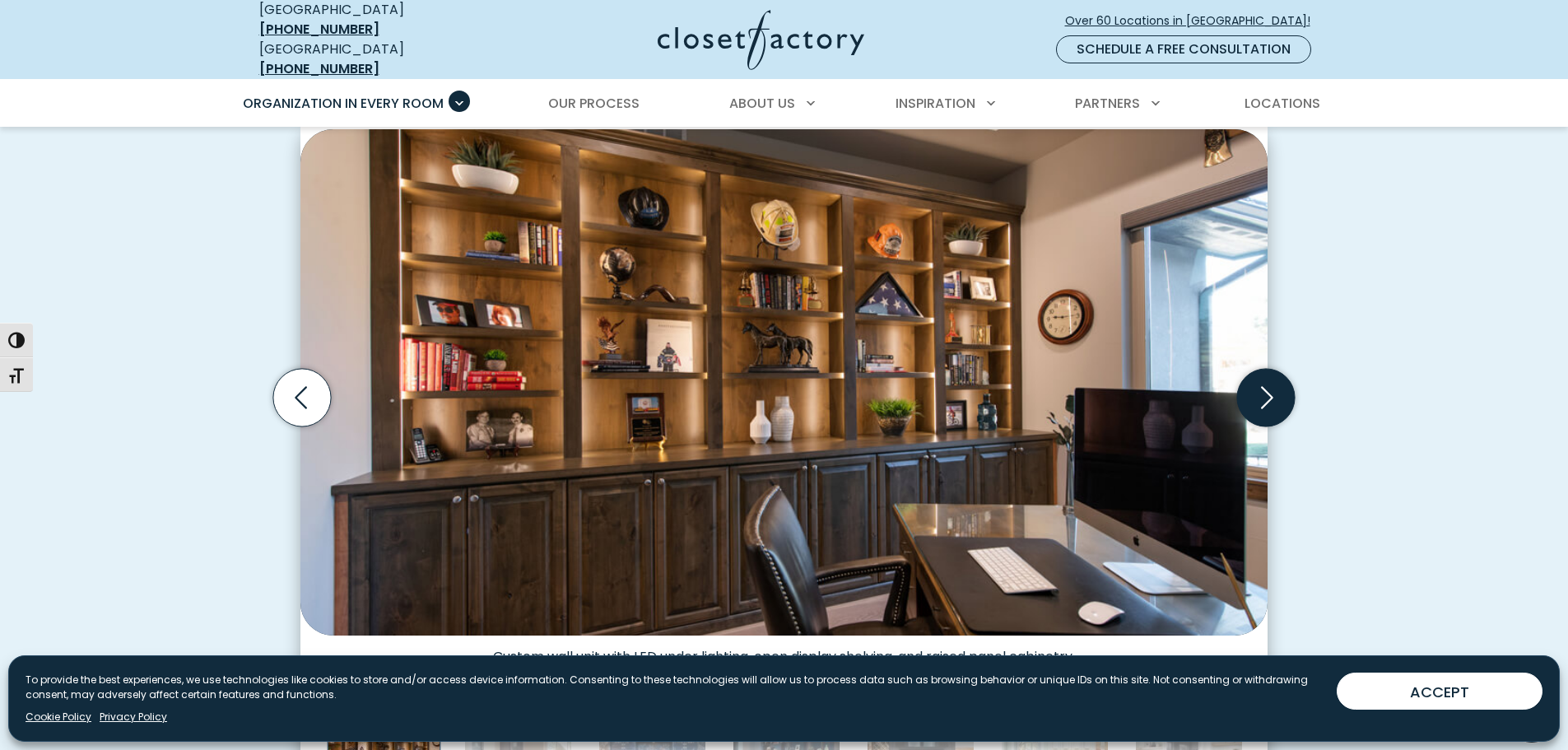
click at [1263, 400] on icon "Next slide" at bounding box center [1266, 397] width 57 height 57
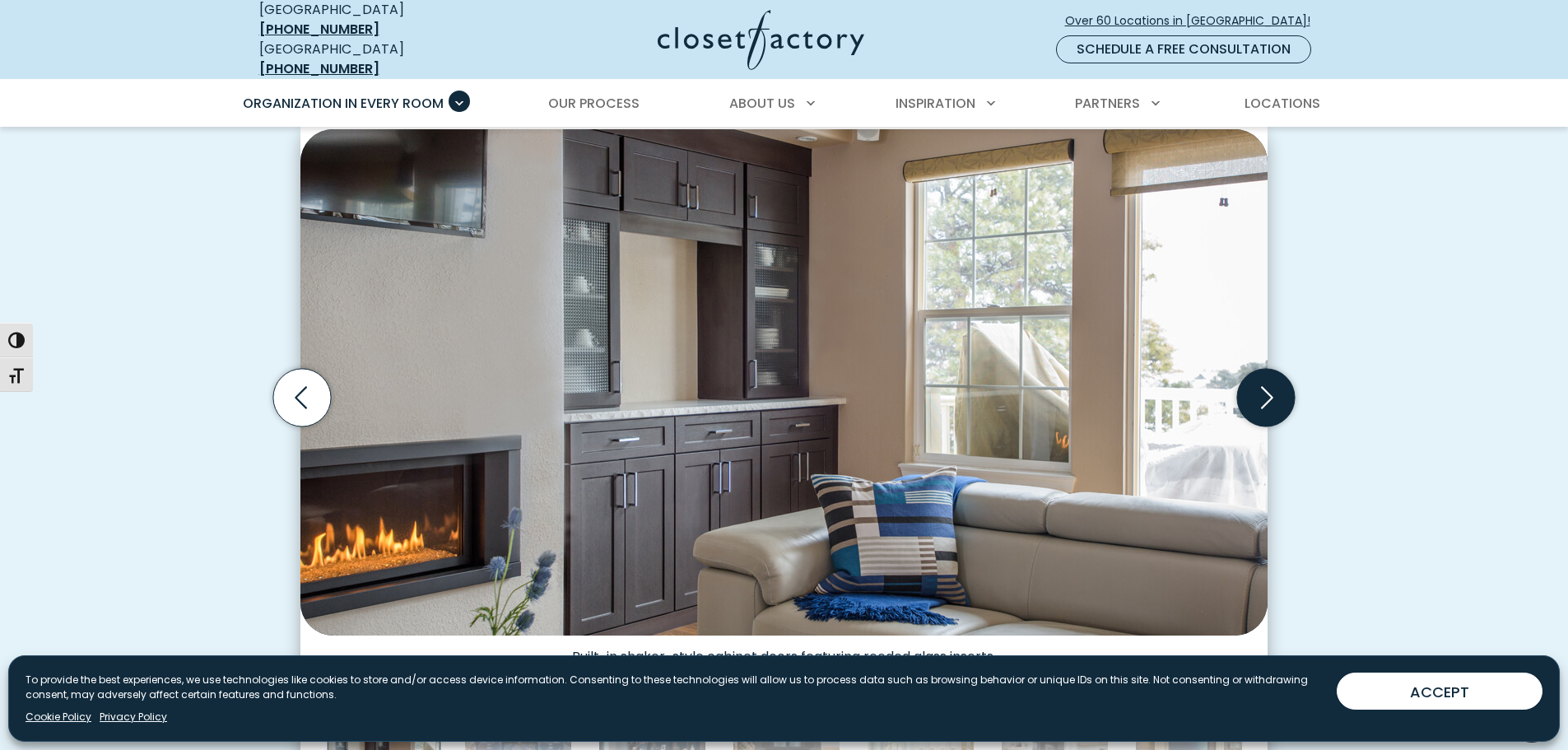
click at [1263, 400] on icon "Next slide" at bounding box center [1266, 397] width 57 height 57
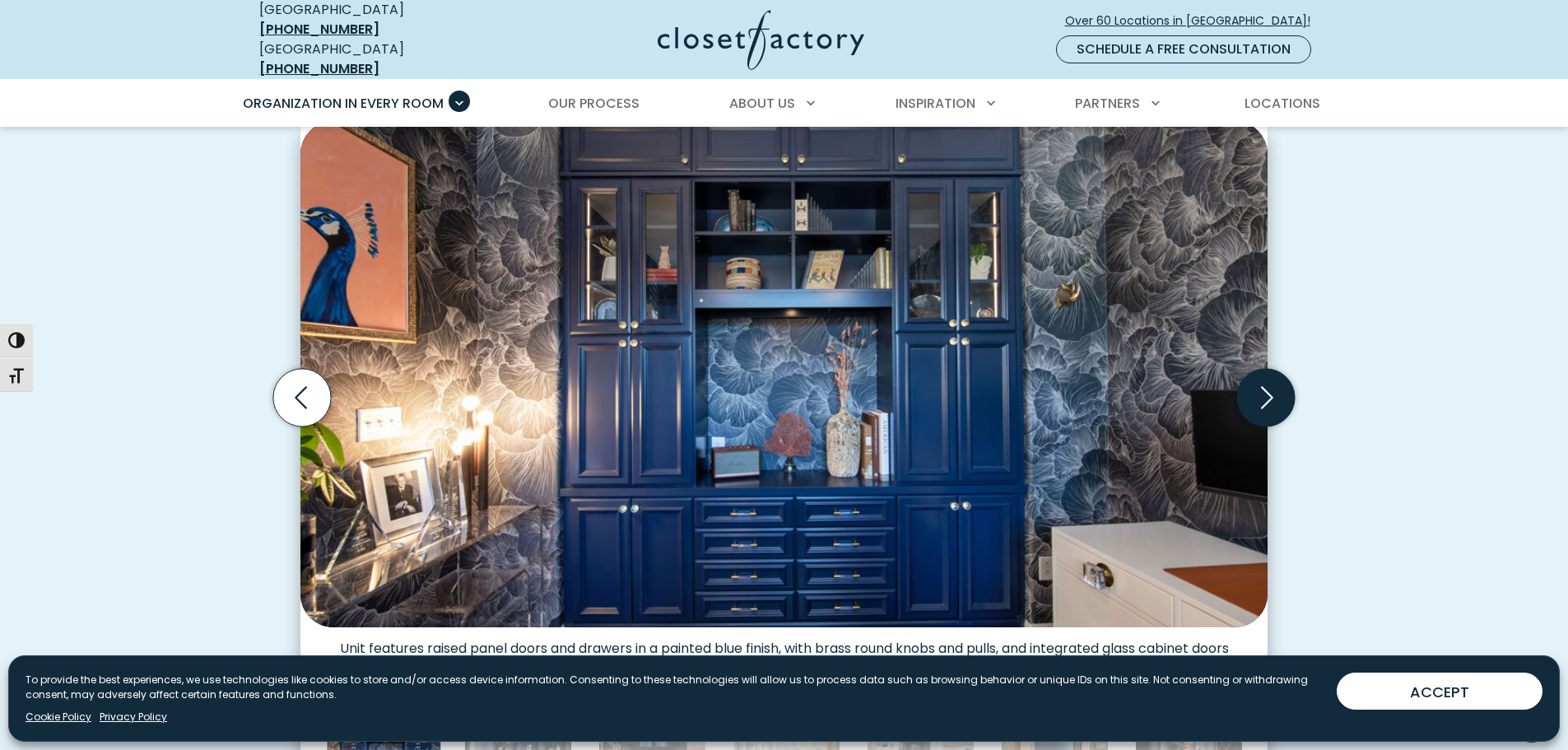
click at [1263, 400] on icon "Next slide" at bounding box center [1266, 397] width 57 height 57
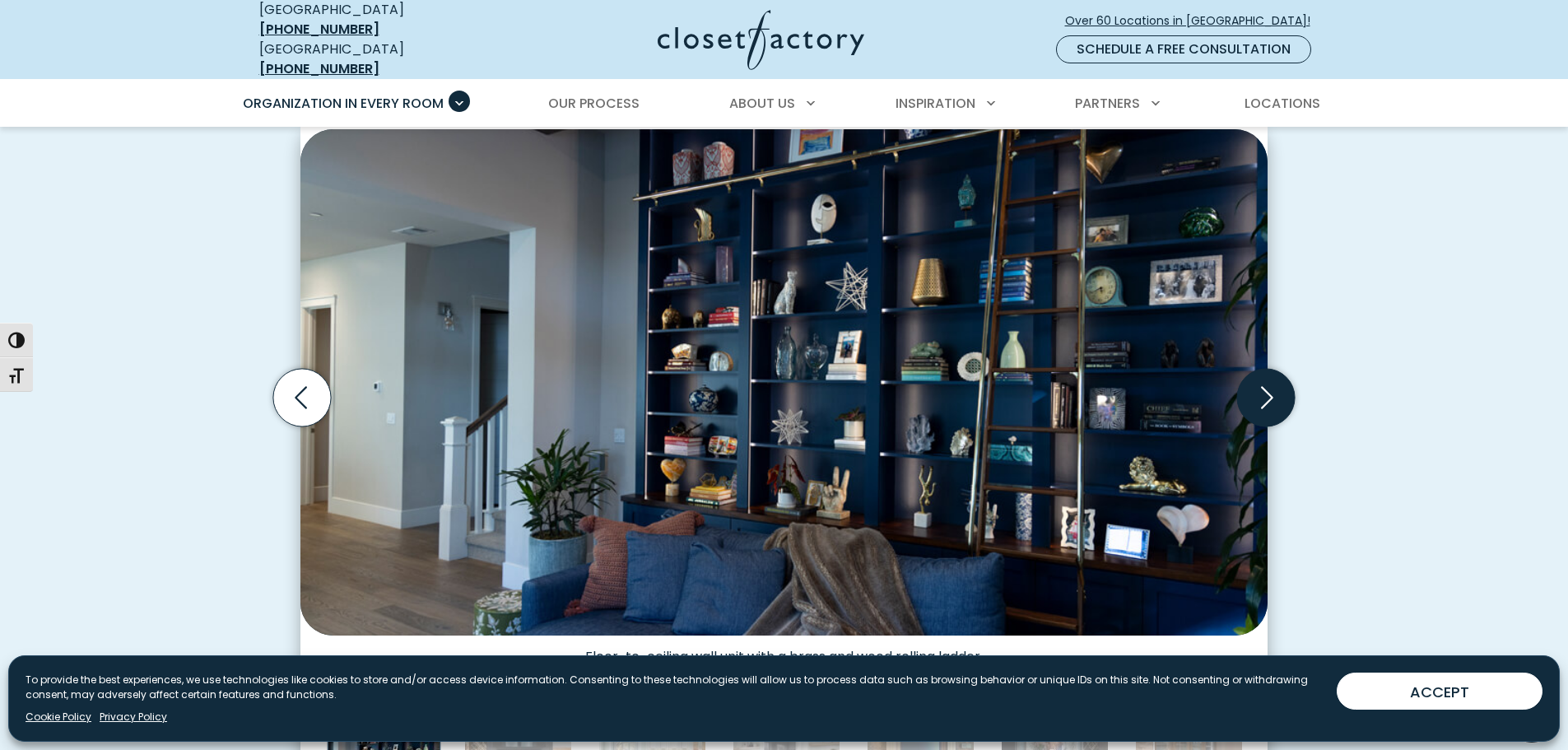
click at [1263, 400] on icon "Next slide" at bounding box center [1266, 397] width 57 height 57
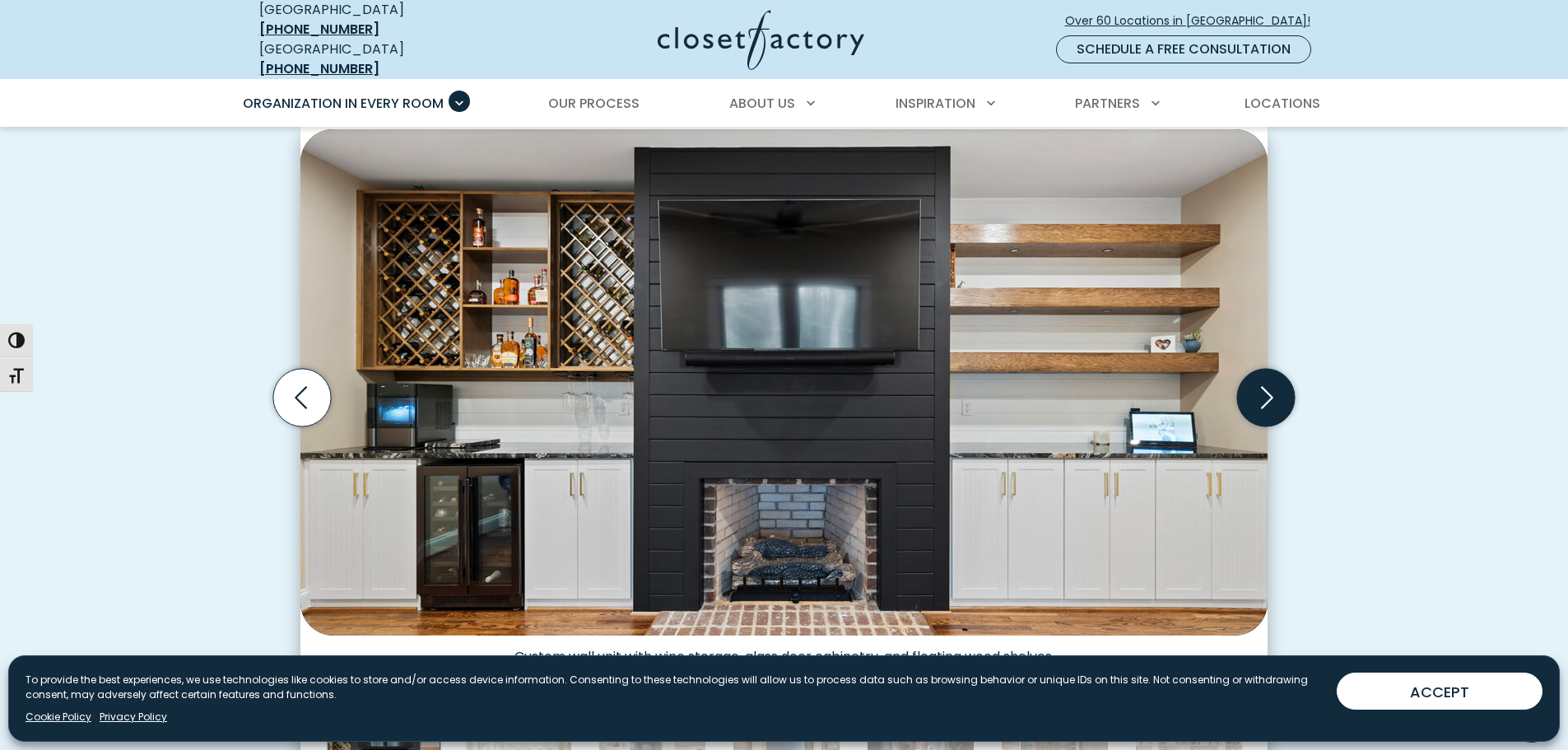
click at [1263, 400] on icon "Next slide" at bounding box center [1266, 397] width 57 height 57
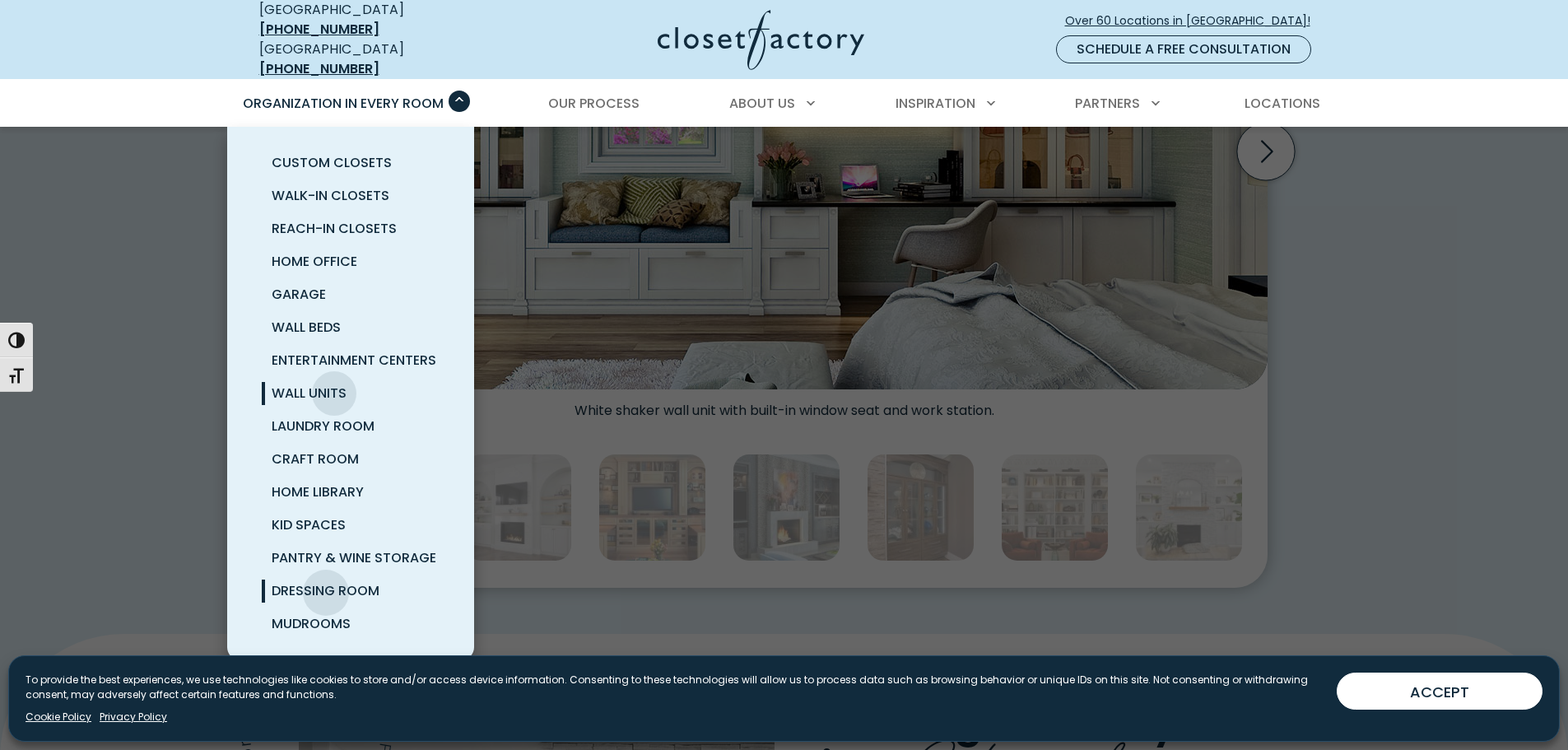
scroll to position [740, 0]
click at [334, 351] on span "Entertainment Centers" at bounding box center [354, 360] width 164 height 19
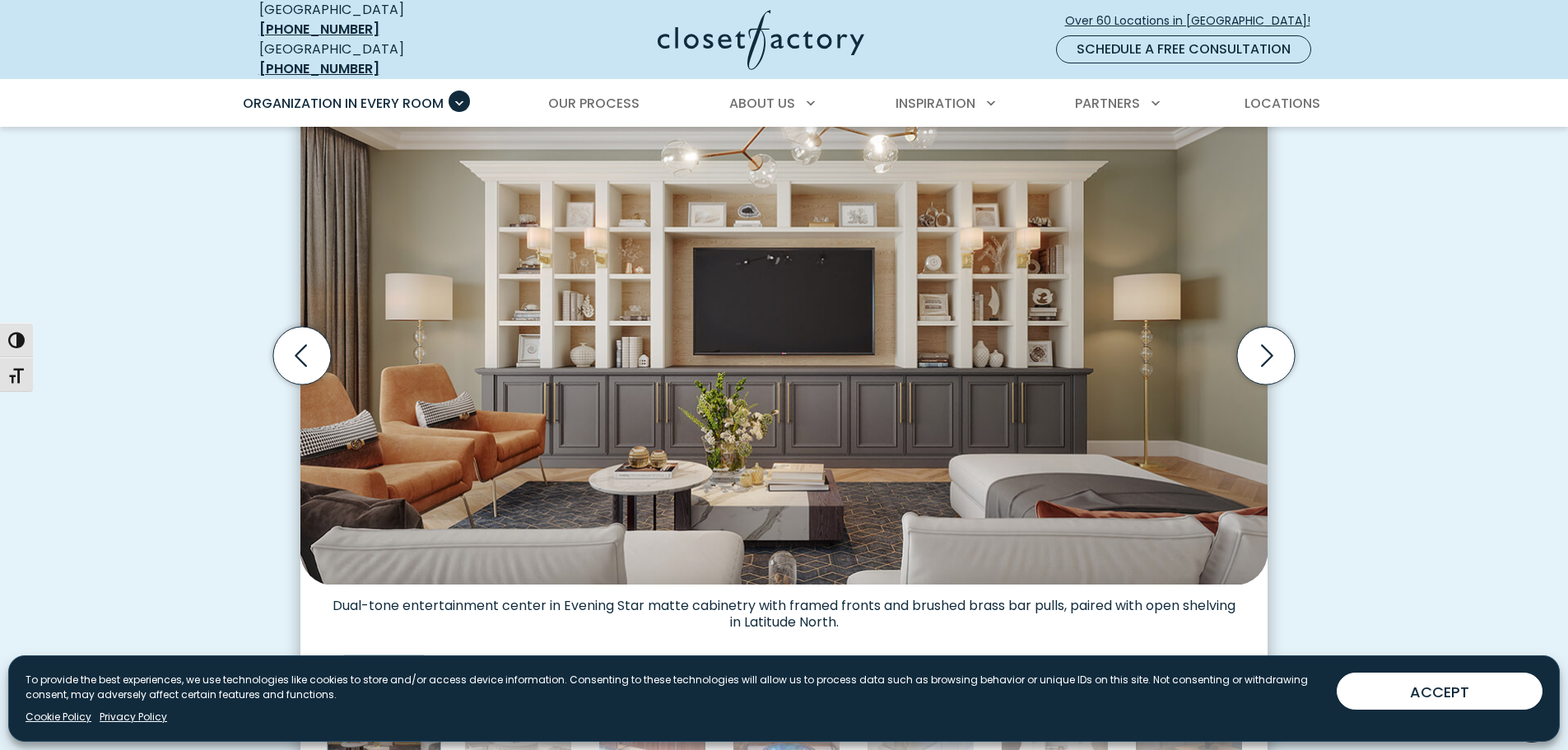
scroll to position [493, 0]
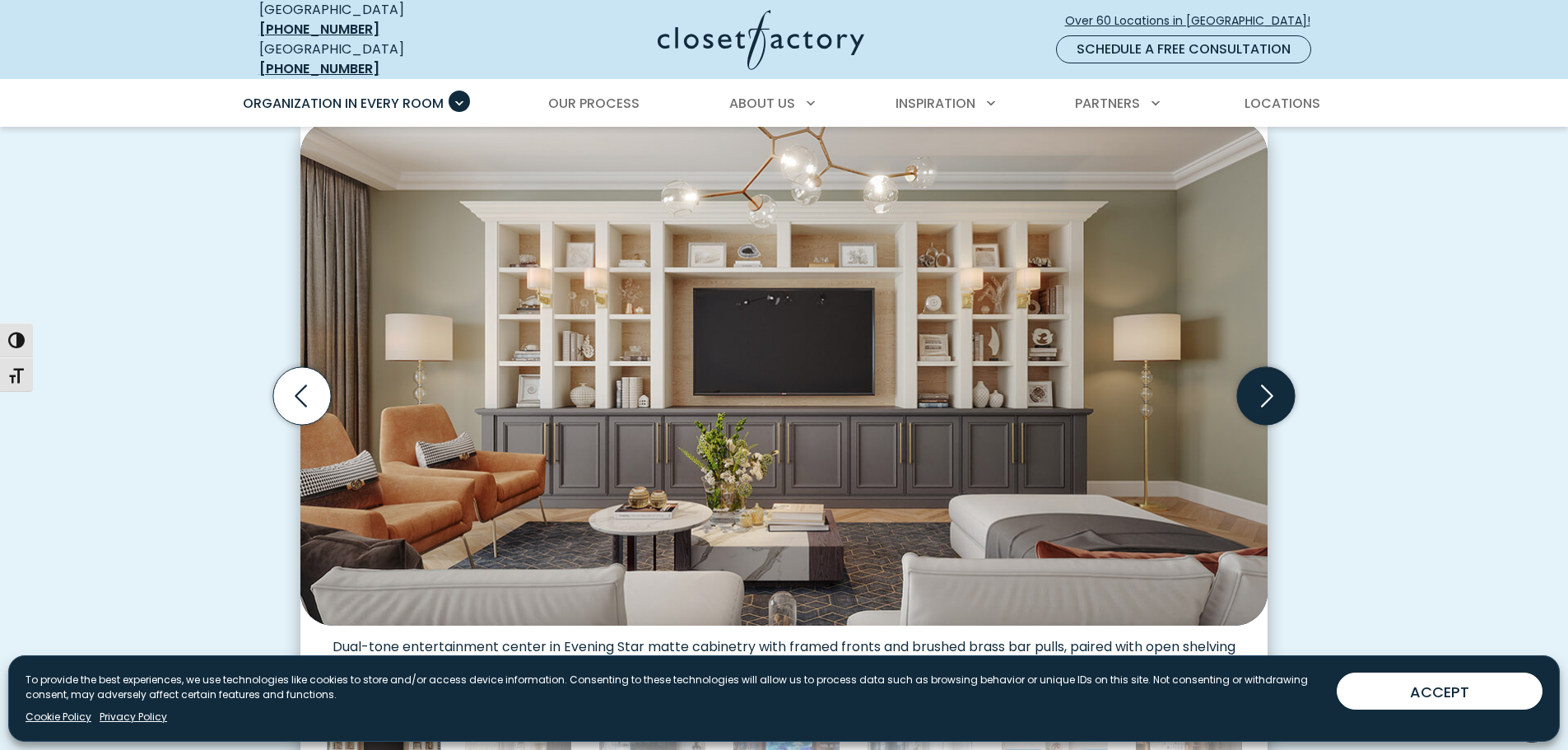
click at [1271, 388] on icon "Next slide" at bounding box center [1266, 396] width 57 height 57
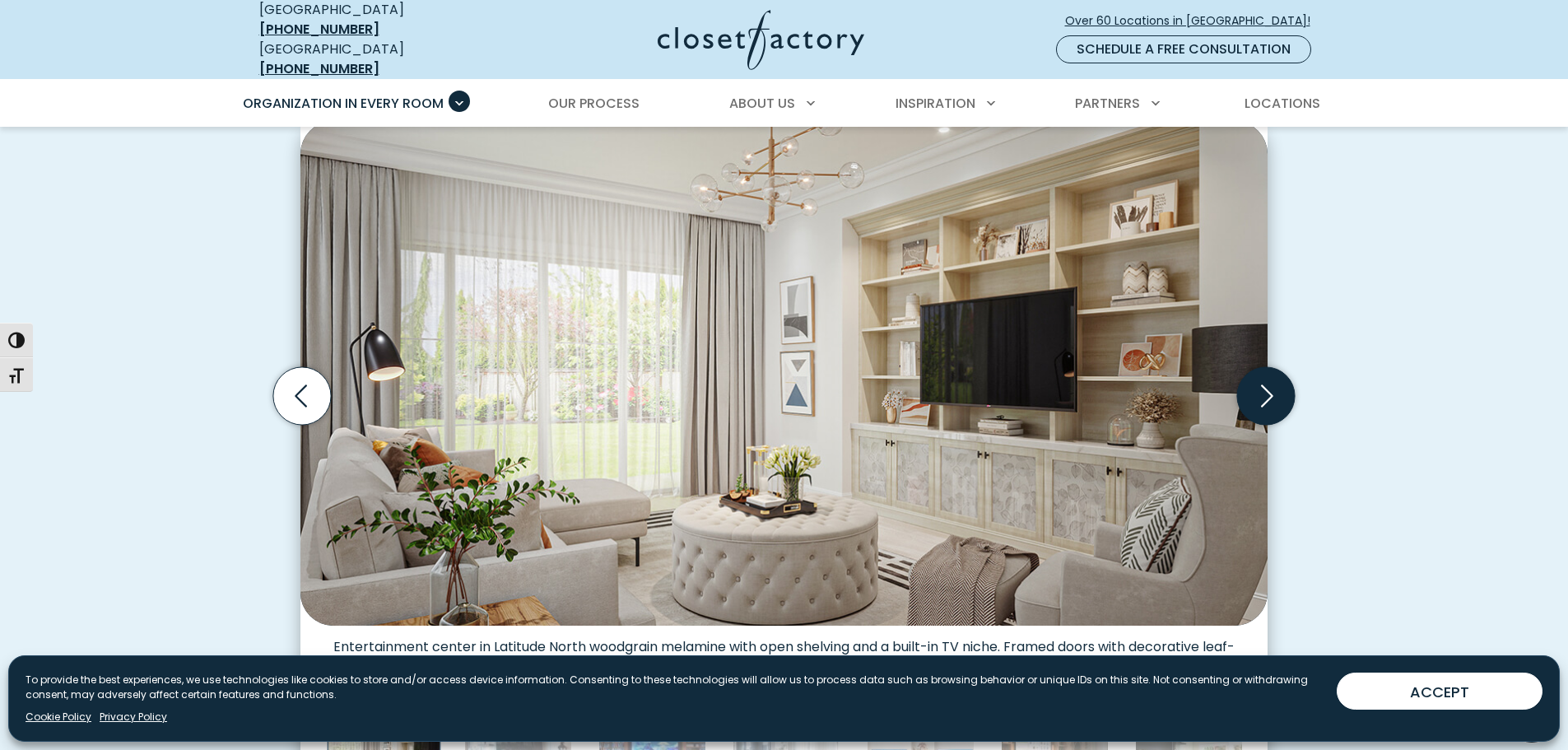
click at [1271, 388] on icon "Next slide" at bounding box center [1266, 396] width 57 height 57
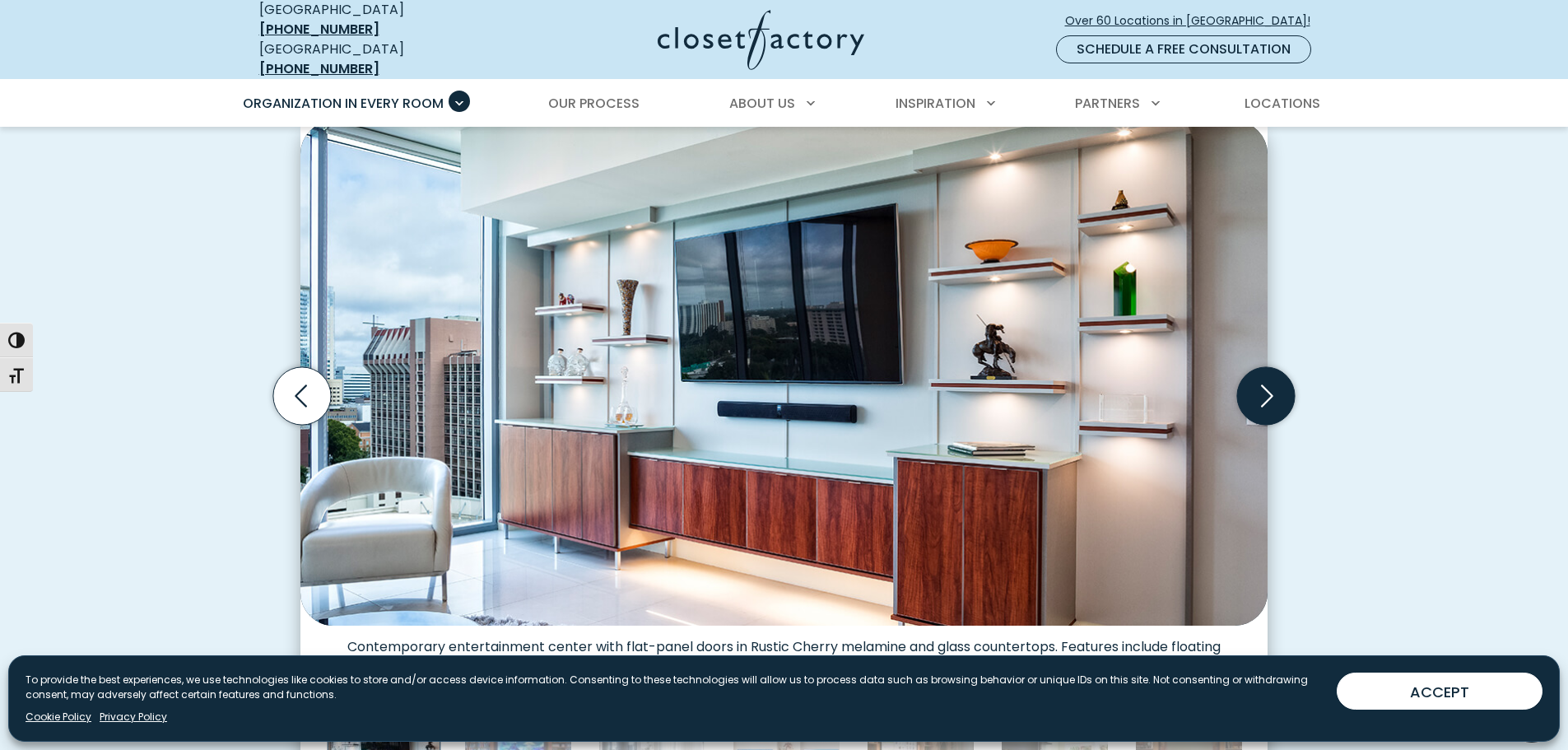
click at [1258, 394] on icon "Next slide" at bounding box center [1266, 396] width 57 height 57
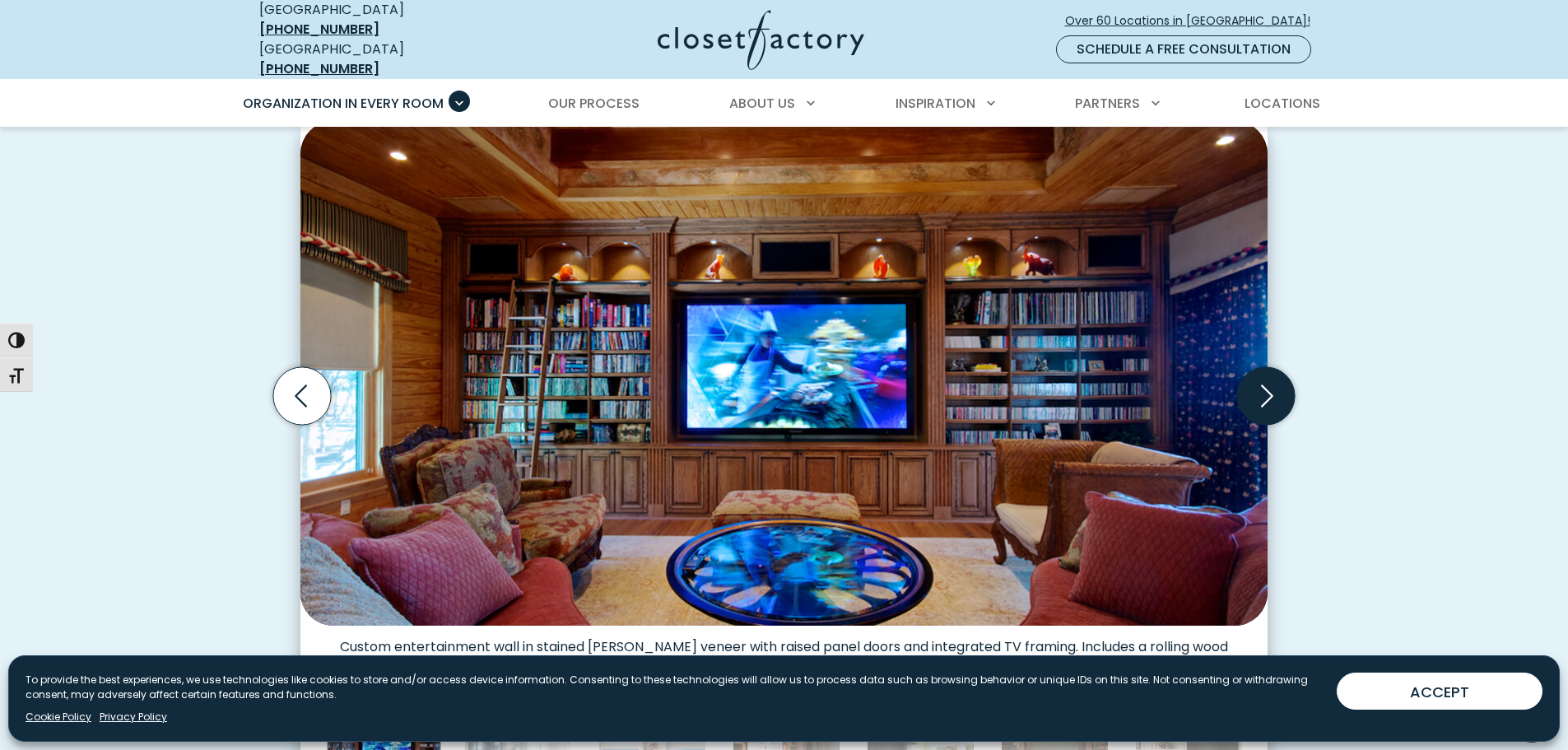
click at [1258, 394] on icon "Next slide" at bounding box center [1266, 396] width 57 height 57
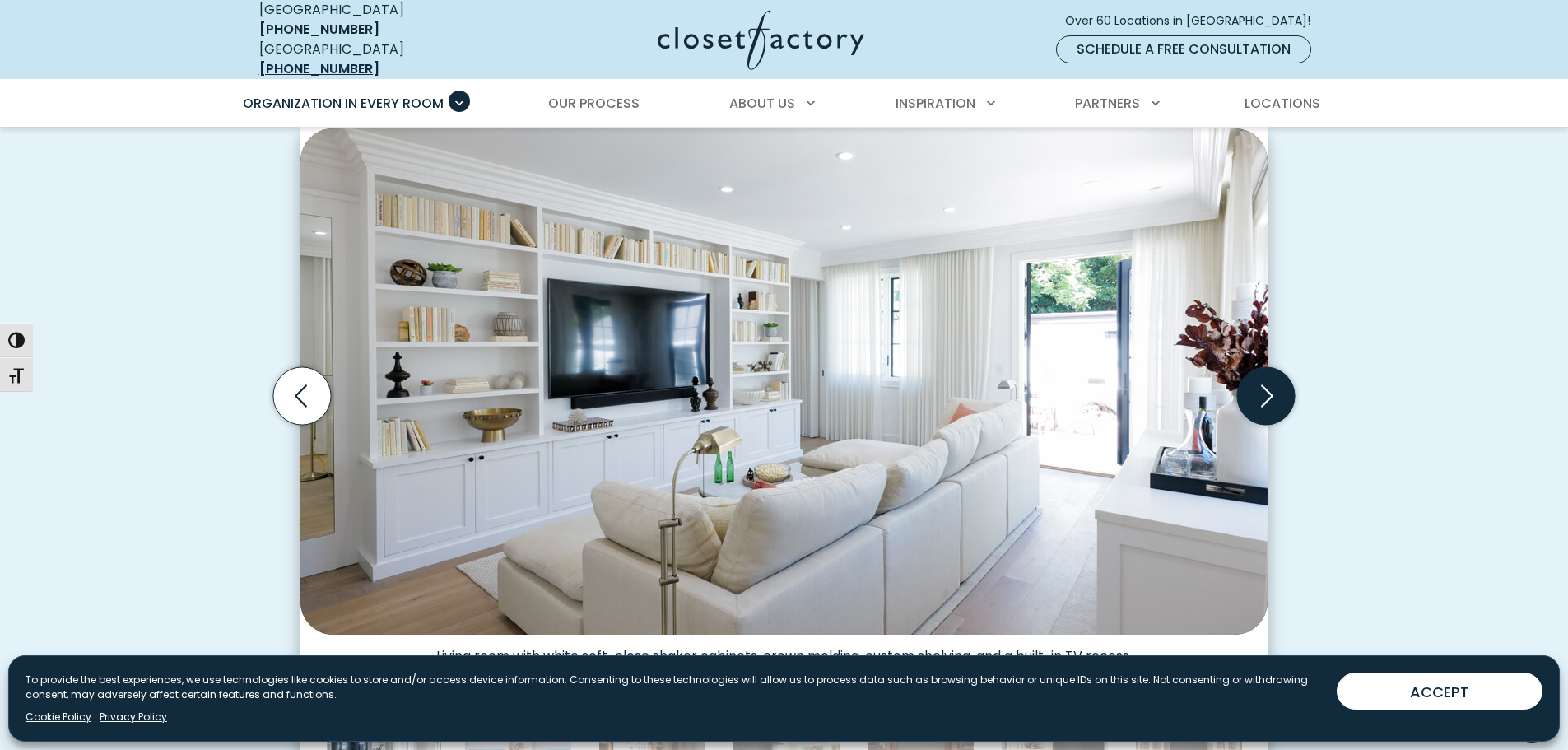
click at [1258, 394] on icon "Next slide" at bounding box center [1266, 396] width 57 height 57
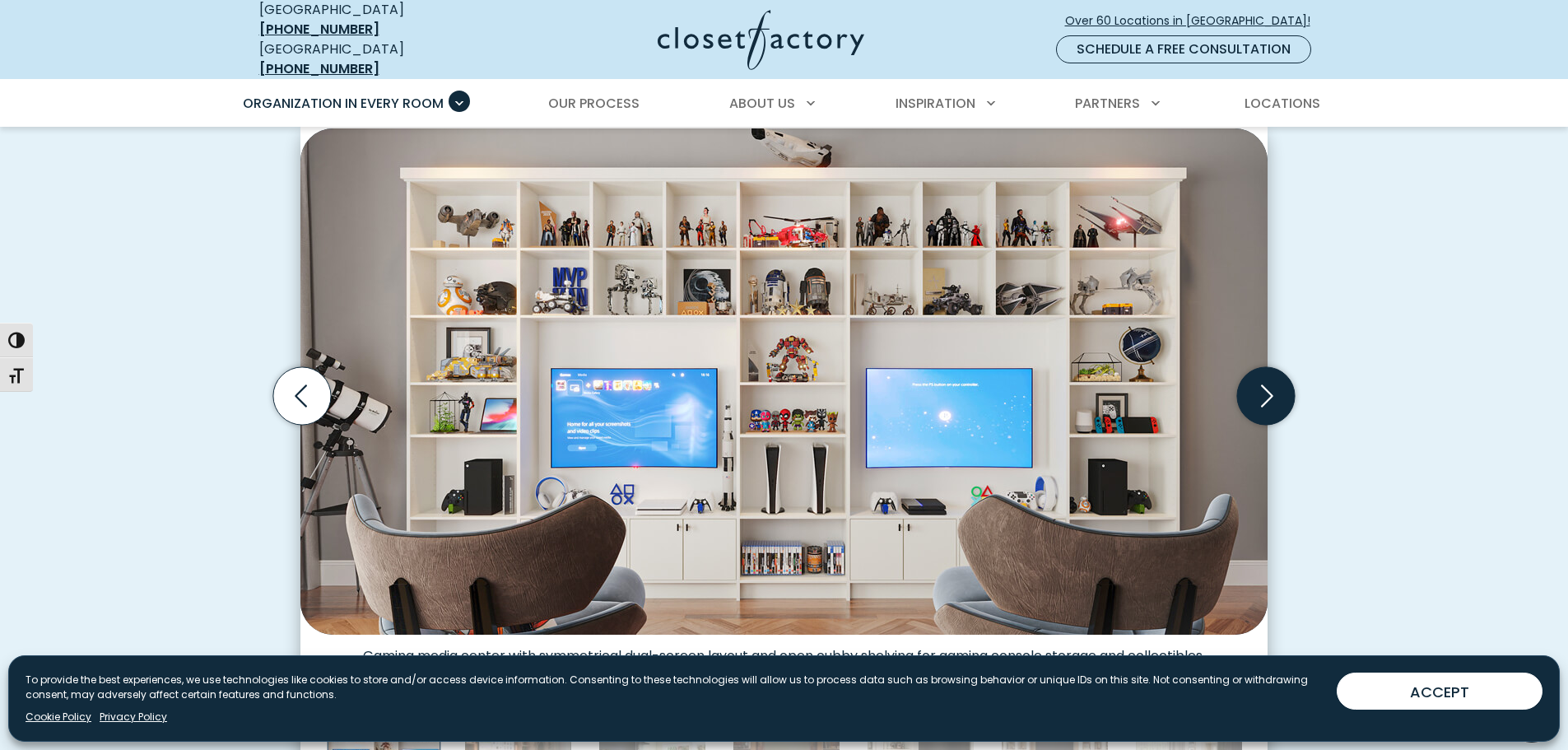
click at [1258, 394] on icon "Next slide" at bounding box center [1266, 396] width 57 height 57
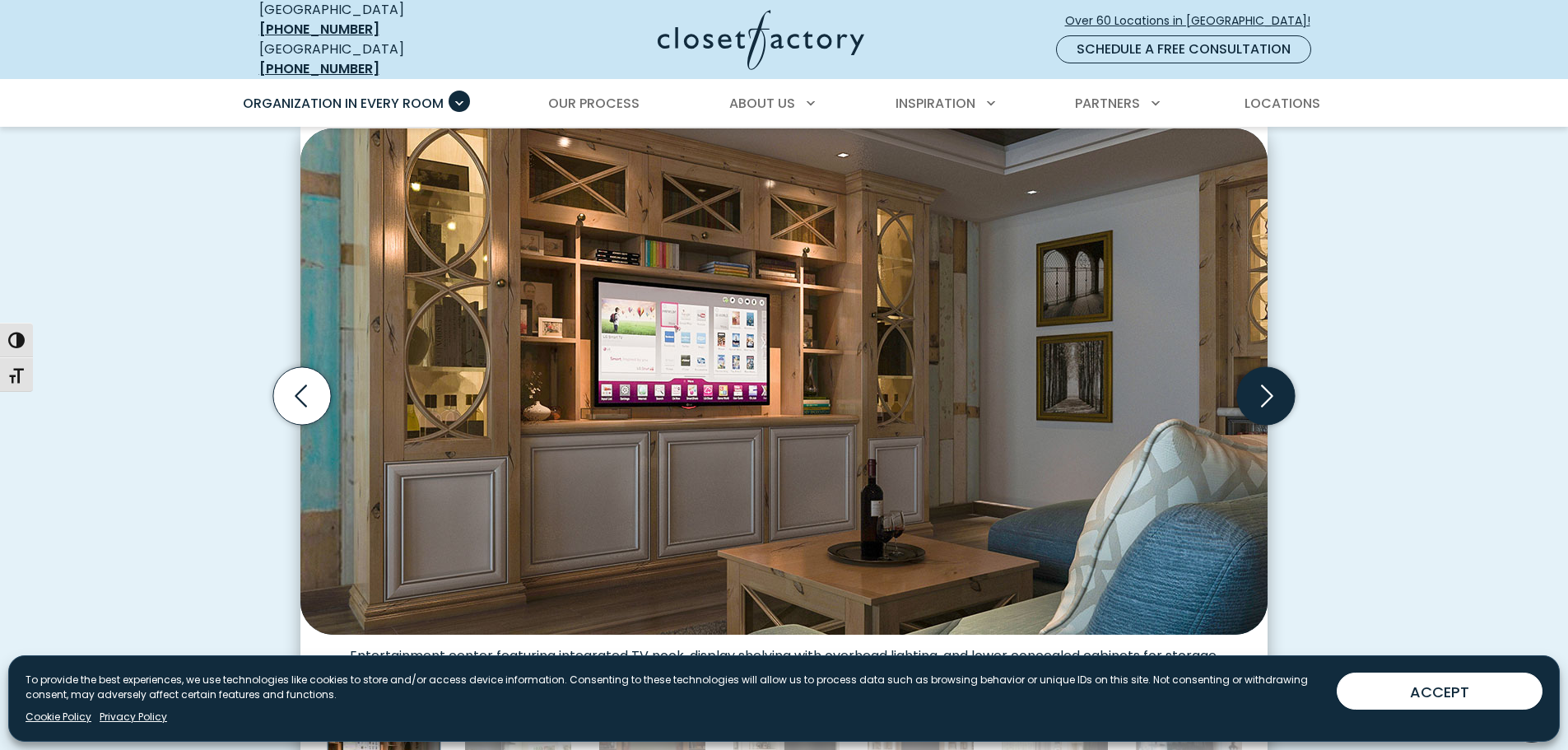
click at [1258, 394] on icon "Next slide" at bounding box center [1266, 396] width 57 height 57
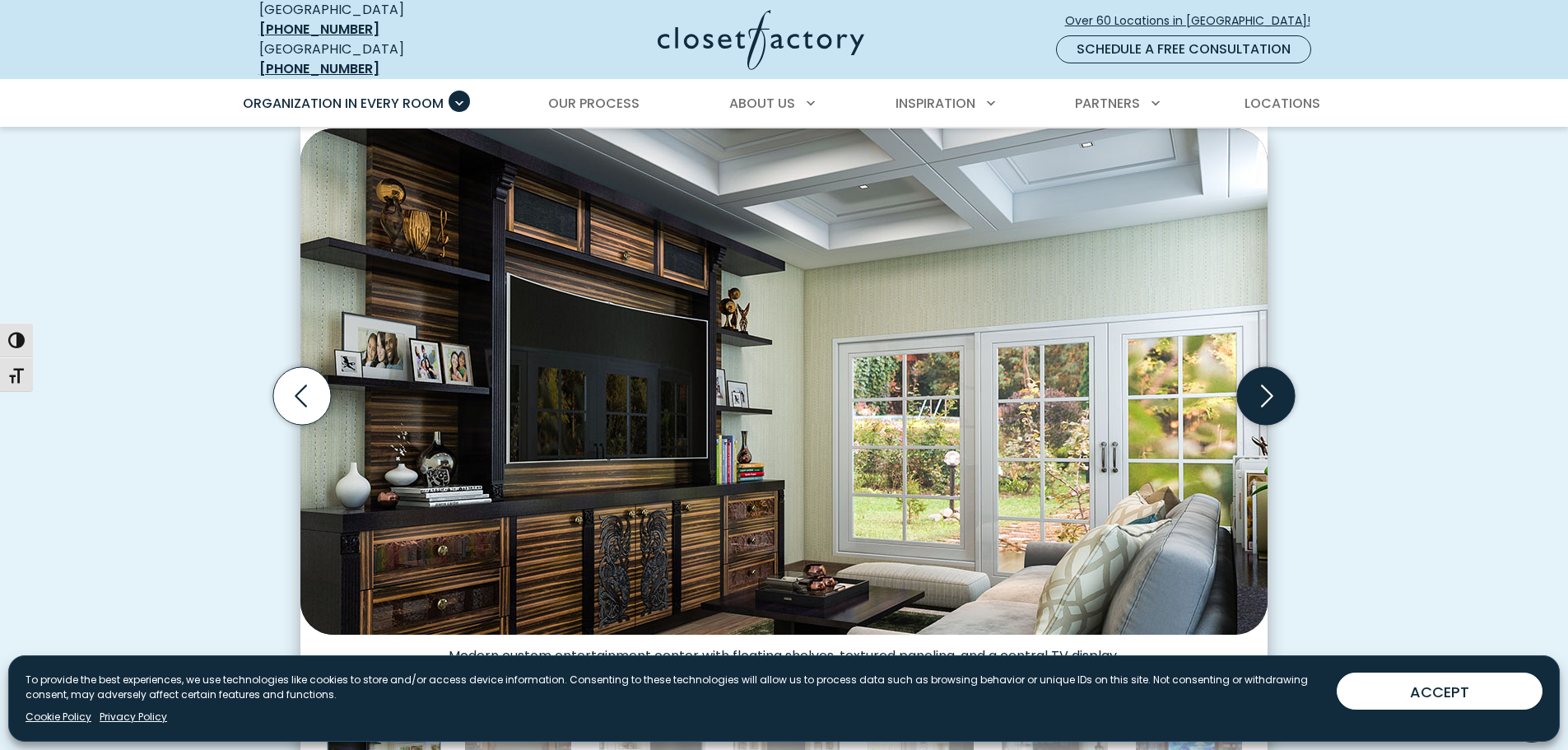
click at [1258, 394] on icon "Next slide" at bounding box center [1266, 396] width 57 height 57
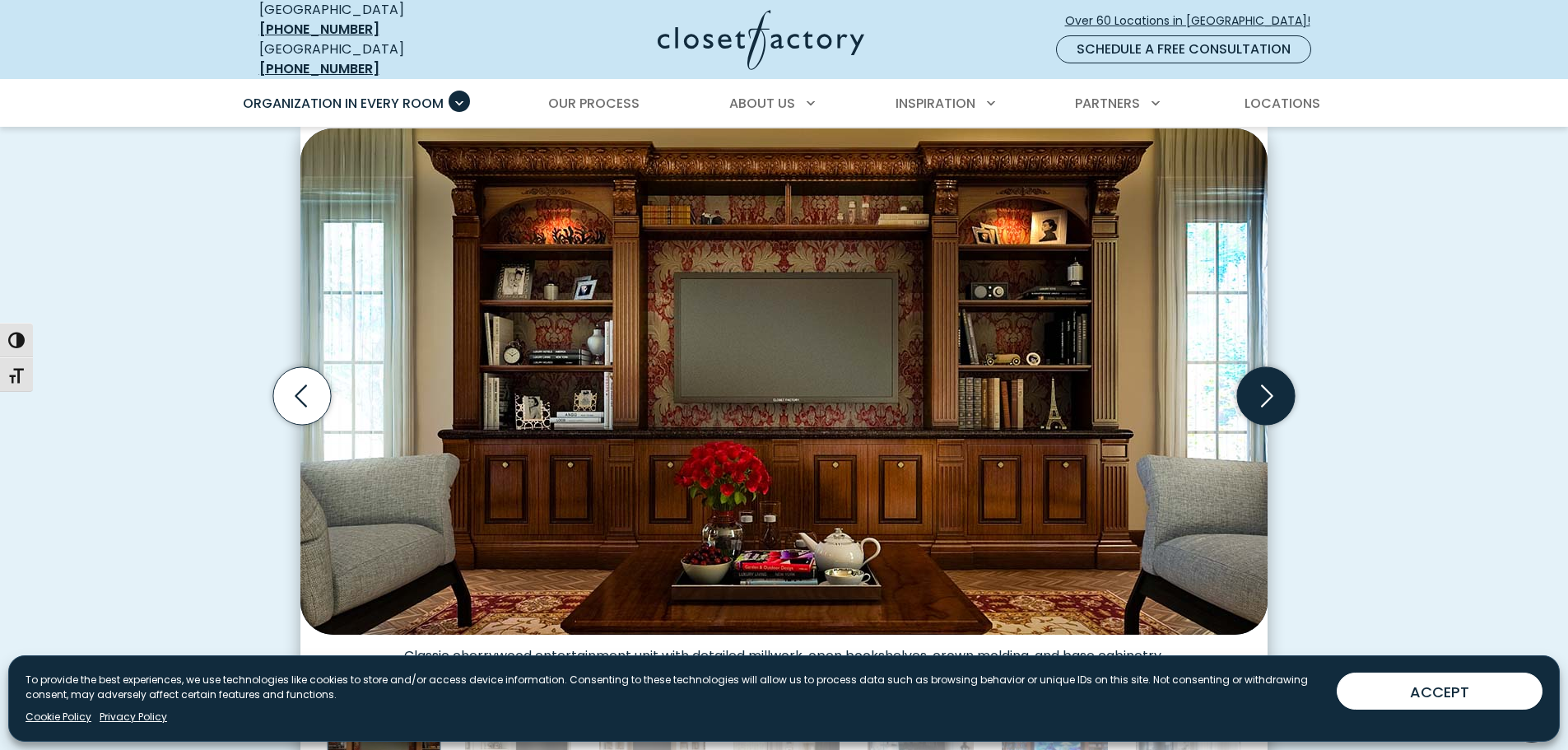
click at [1258, 394] on icon "Next slide" at bounding box center [1266, 396] width 57 height 57
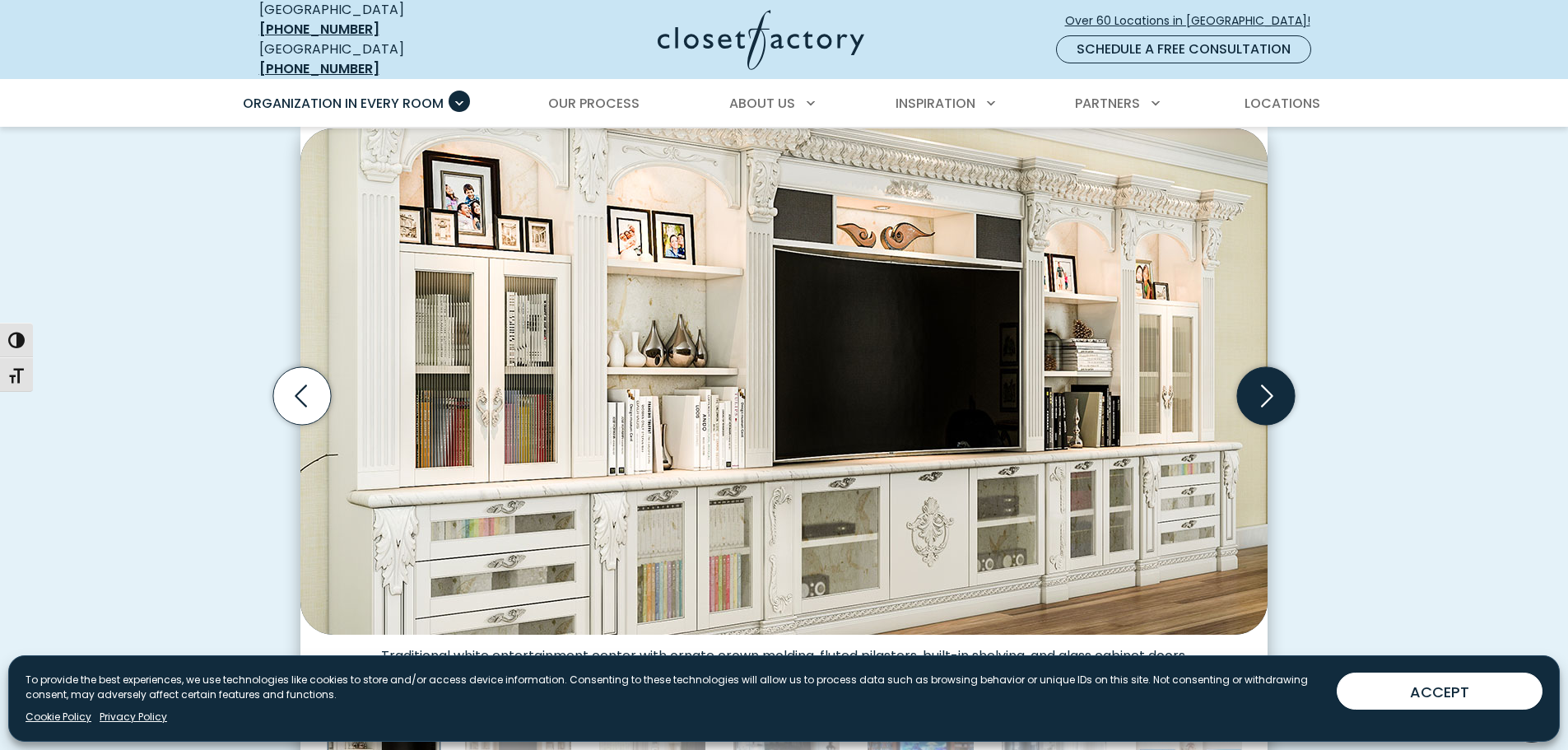
click at [1258, 394] on icon "Next slide" at bounding box center [1266, 396] width 57 height 57
